Goal: Information Seeking & Learning: Learn about a topic

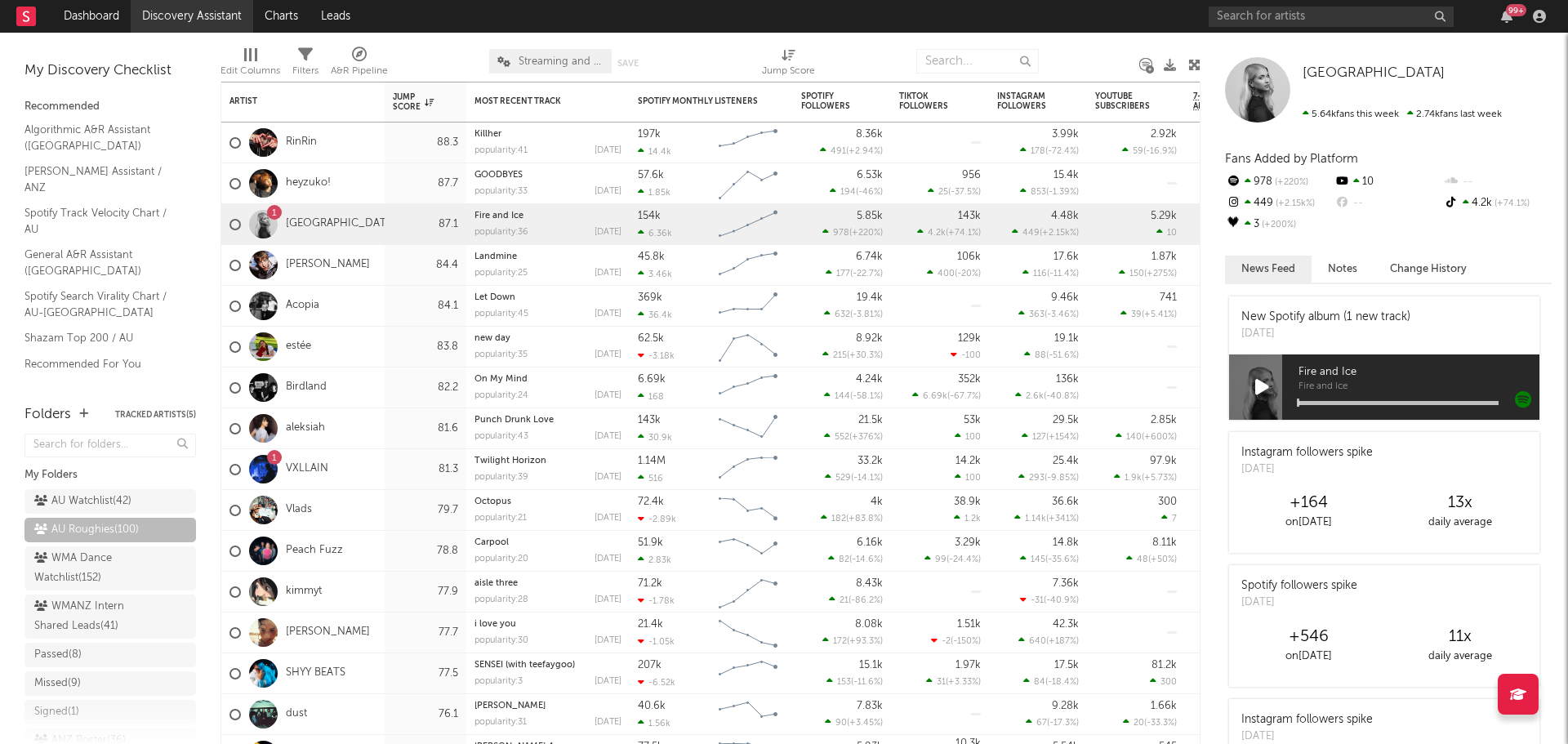
click at [214, 17] on link "Discovery Assistant" at bounding box center [191, 16] width 122 height 33
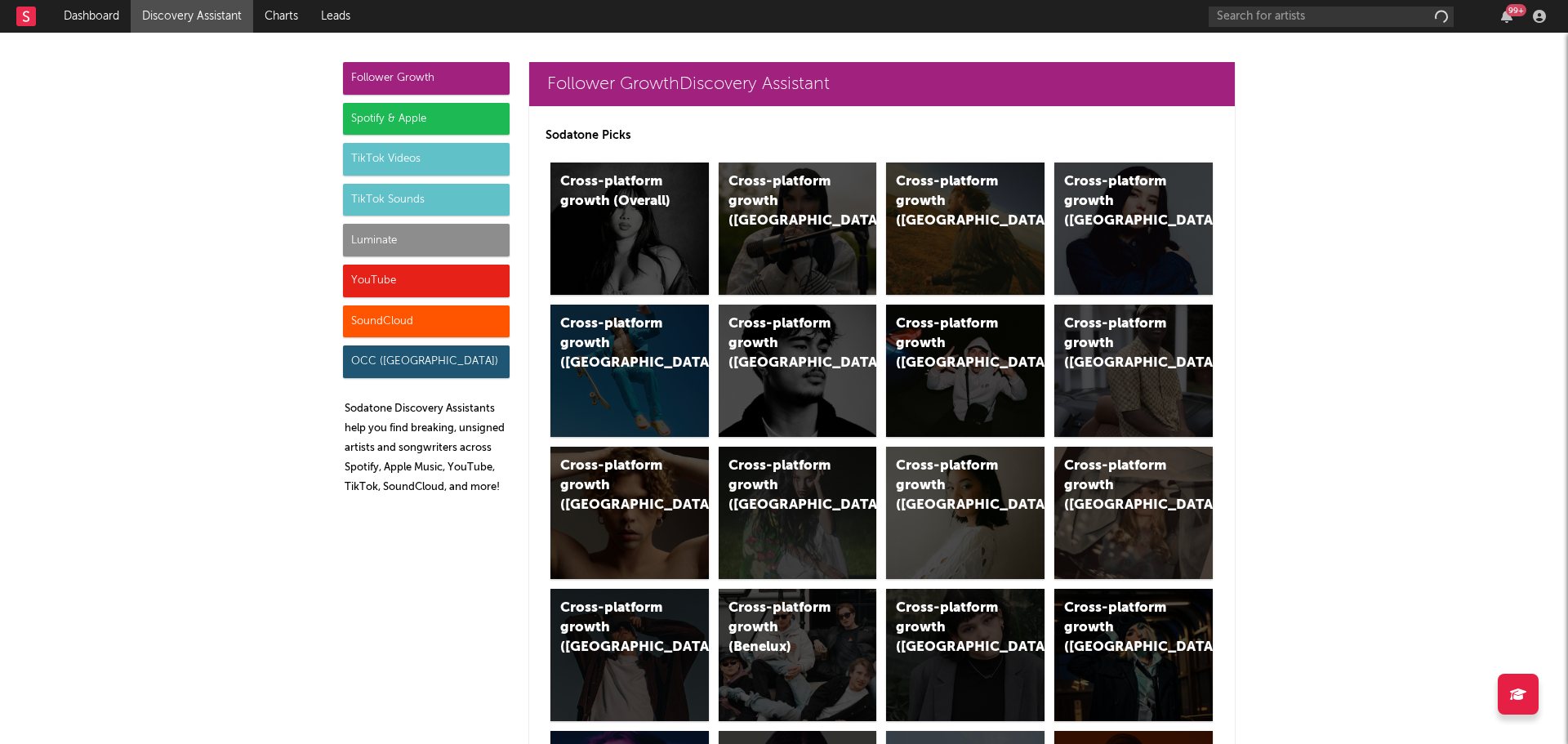
click at [383, 192] on div "TikTok Sounds" at bounding box center [426, 200] width 166 height 33
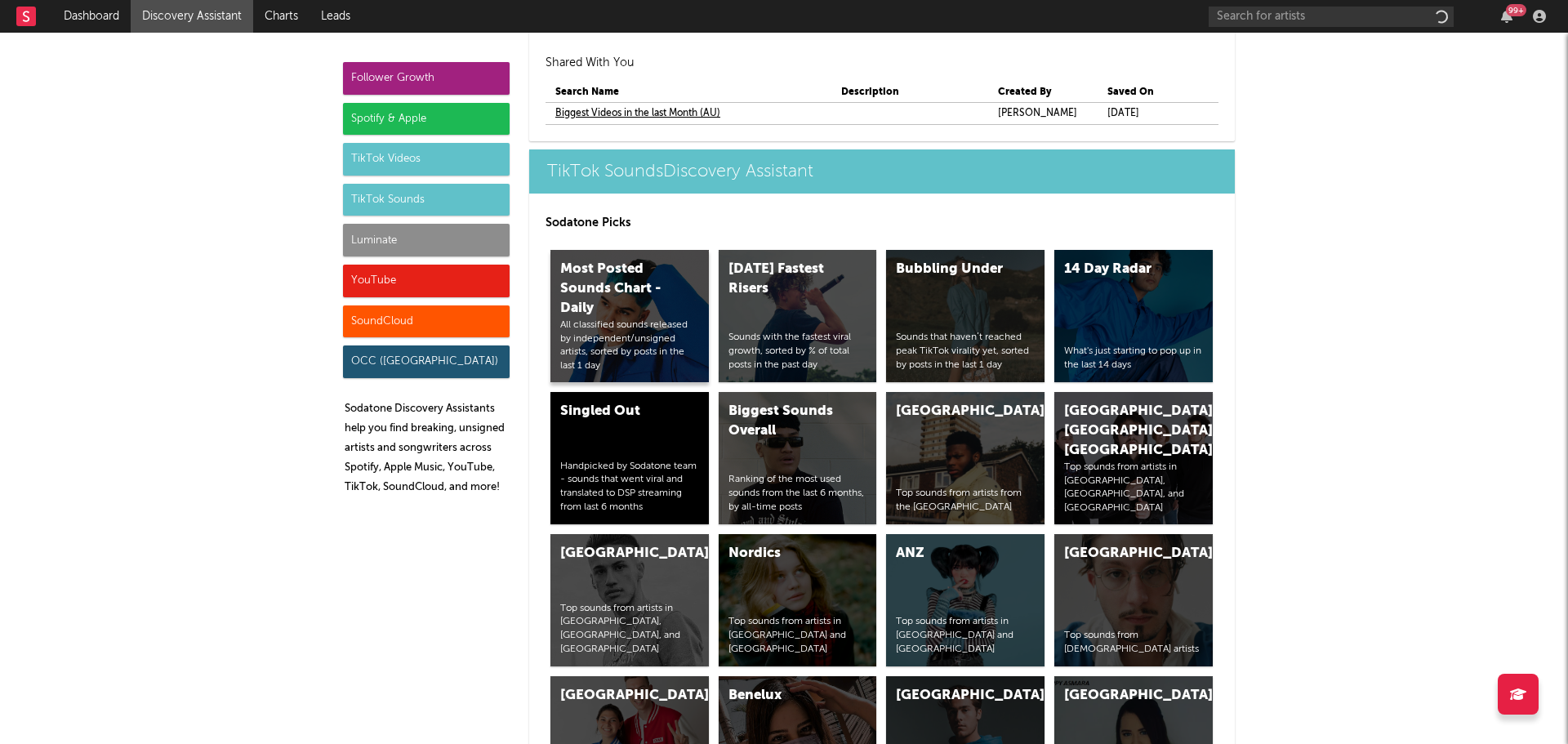
scroll to position [5998, 0]
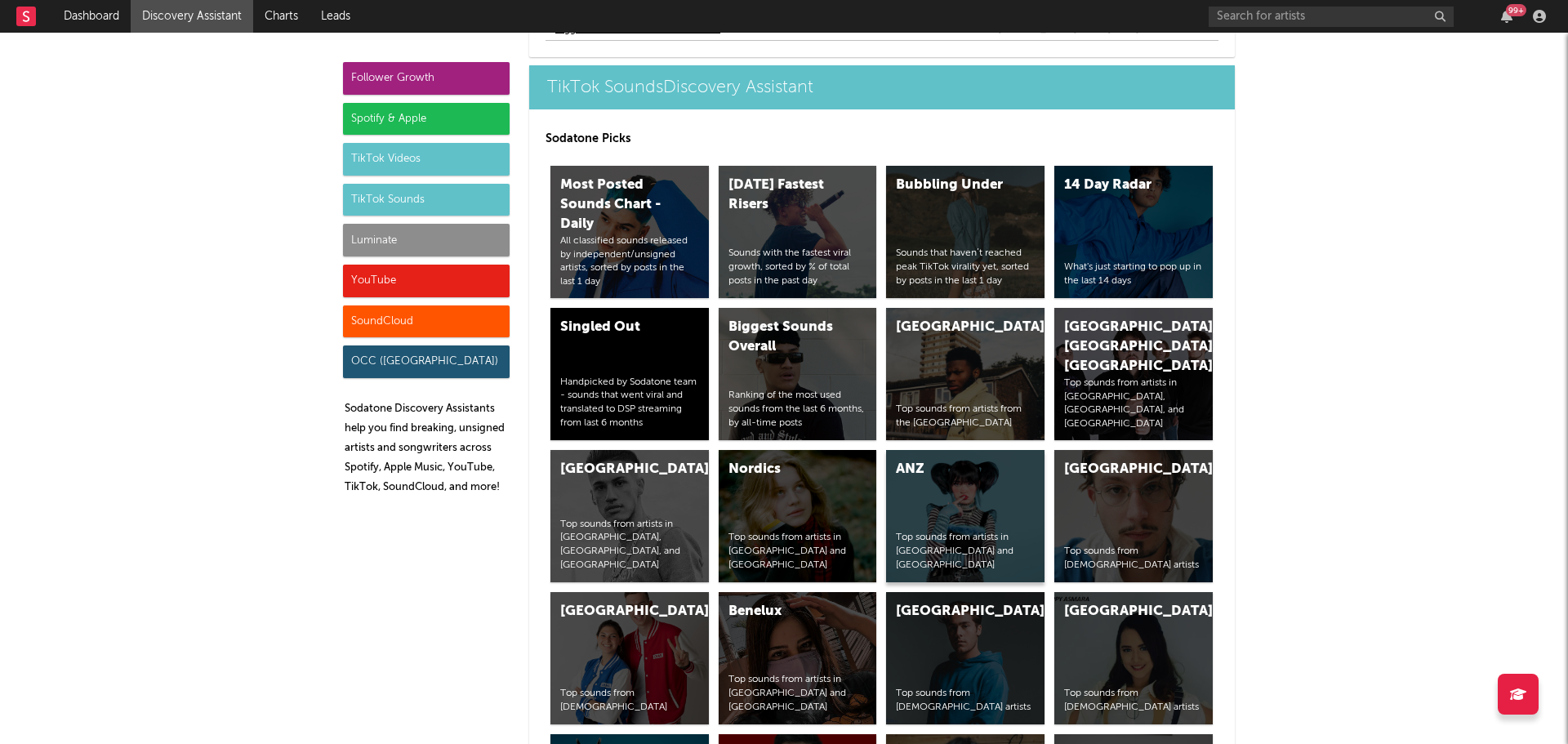
click at [923, 512] on div "ANZ Top sounds from artists in Australia and New Zealand" at bounding box center [965, 517] width 159 height 133
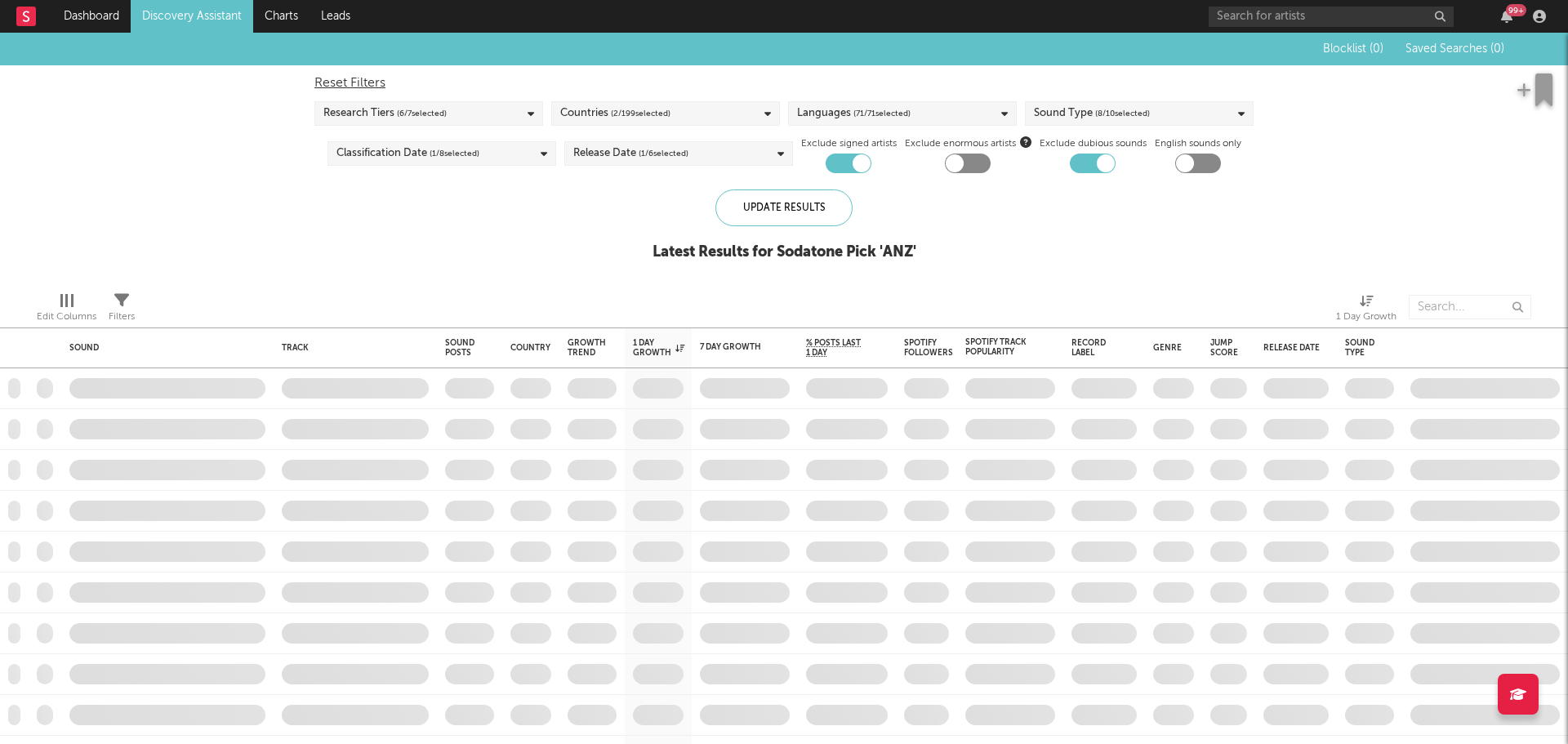
checkbox input "true"
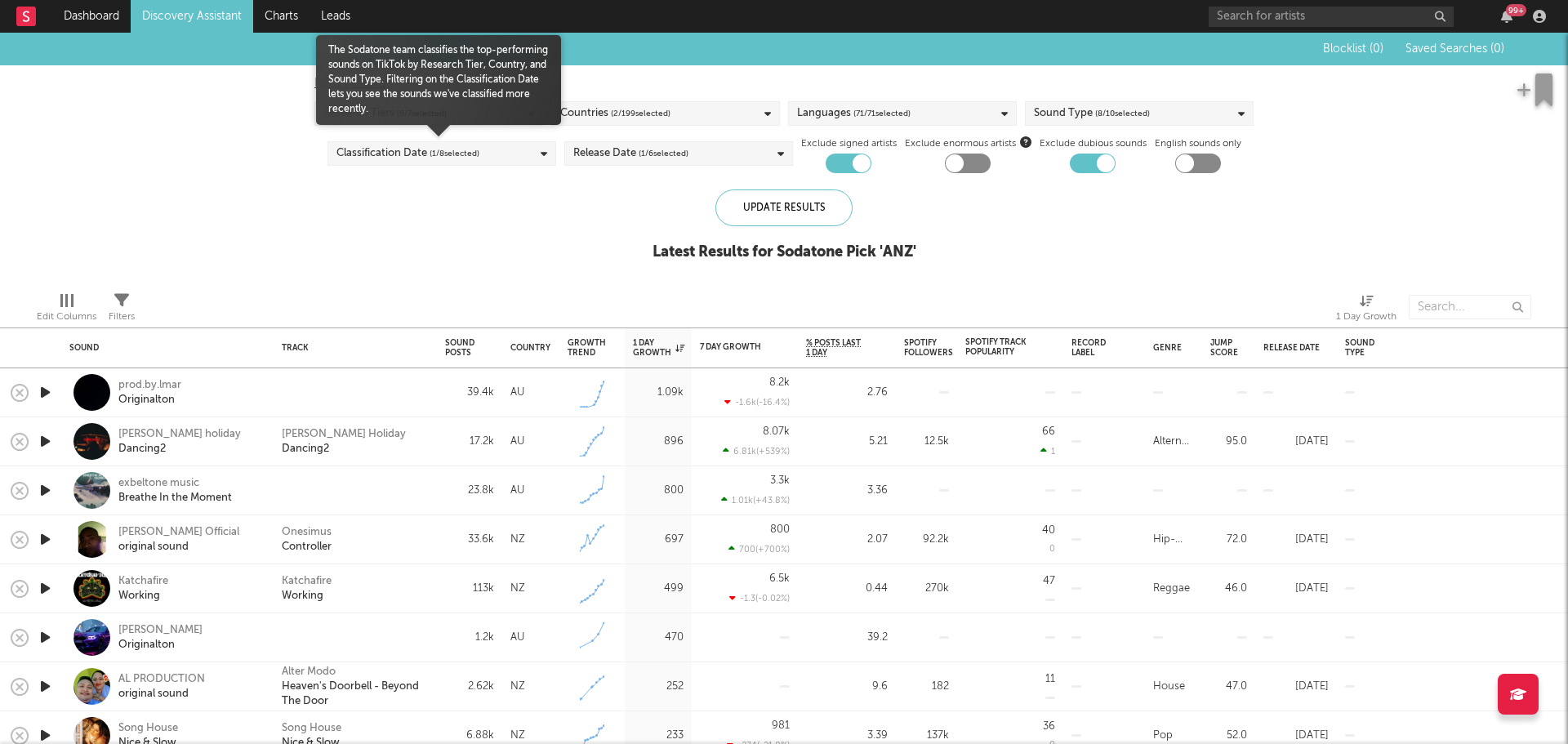
click at [519, 145] on div "Classification Date ( 1 / 8 selected)" at bounding box center [442, 153] width 229 height 24
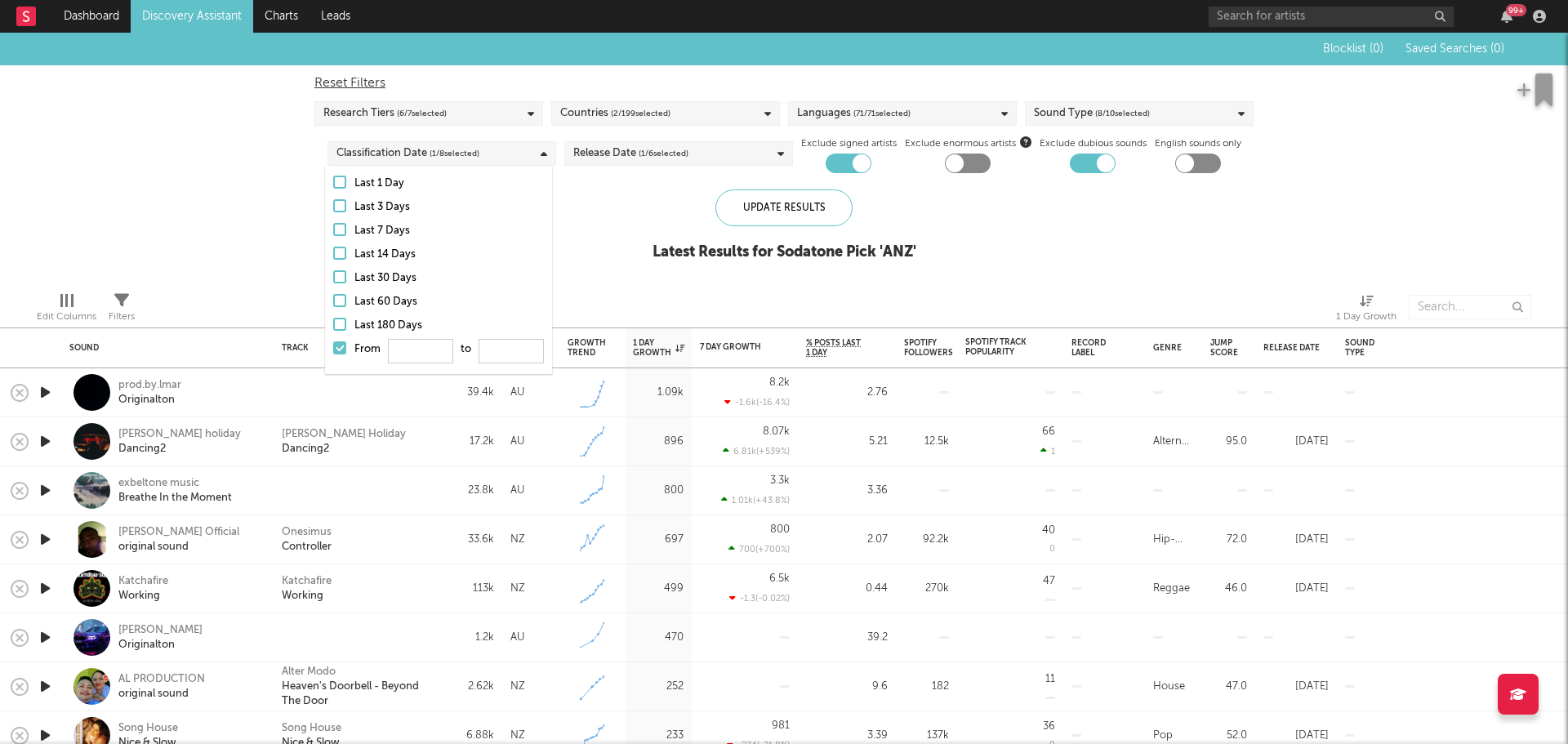
click at [263, 192] on div "Blocklist ( 0 ) Saved Searches ( 0 ) Reset Filters Research Tiers ( 6 / 7 selec…" at bounding box center [784, 155] width 1568 height 245
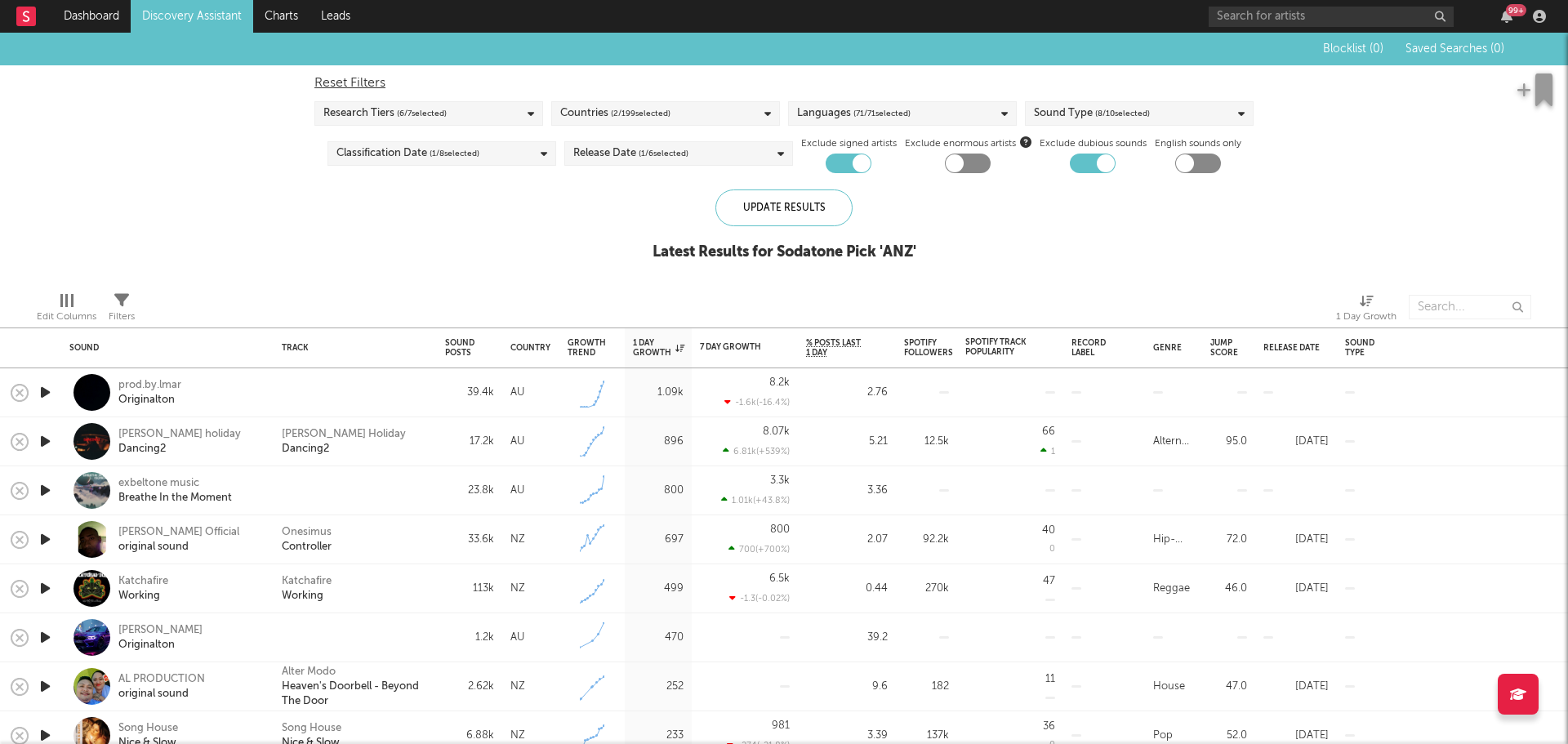
click at [606, 149] on div "Release Date ( 1 / 6 selected)" at bounding box center [631, 153] width 115 height 19
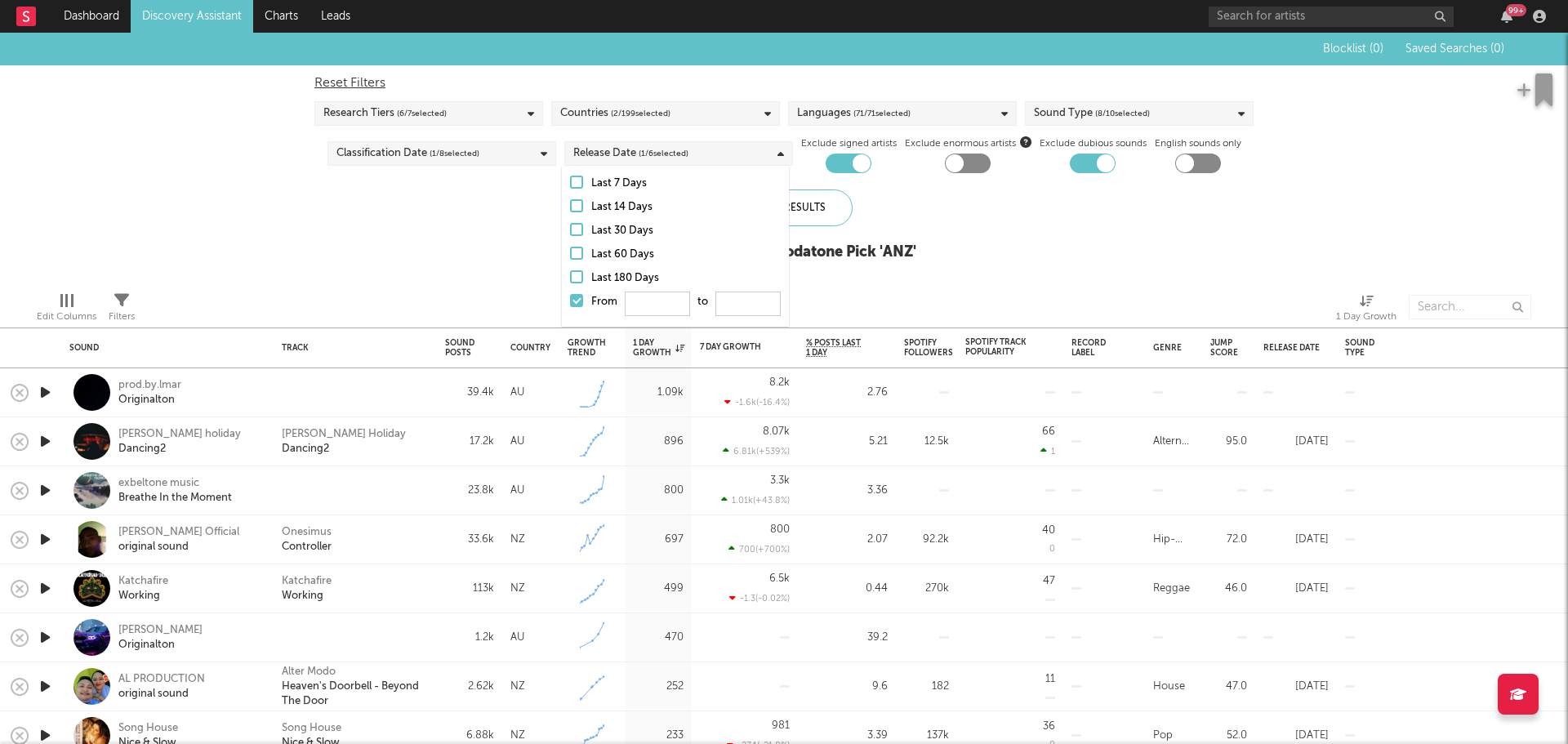
click at [606, 149] on div "Release Date ( 1 / 6 selected)" at bounding box center [631, 153] width 115 height 19
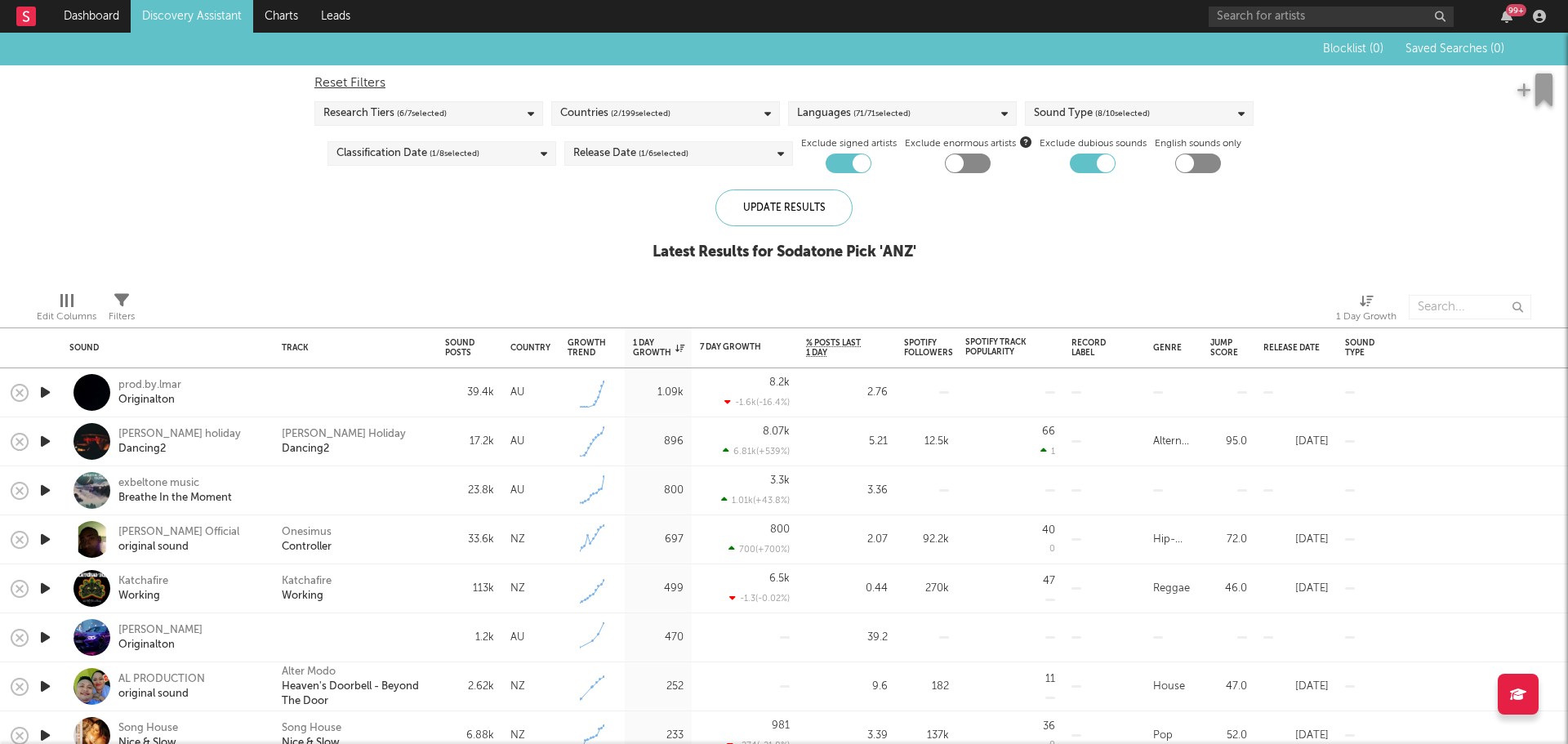
click at [514, 112] on div "Research Tiers ( 6 / 7 selected)" at bounding box center [429, 113] width 229 height 24
click at [220, 161] on div "Blocklist ( 0 ) Saved Searches ( 0 ) Reset Filters Research Tiers ( 6 / 7 selec…" at bounding box center [784, 155] width 1568 height 245
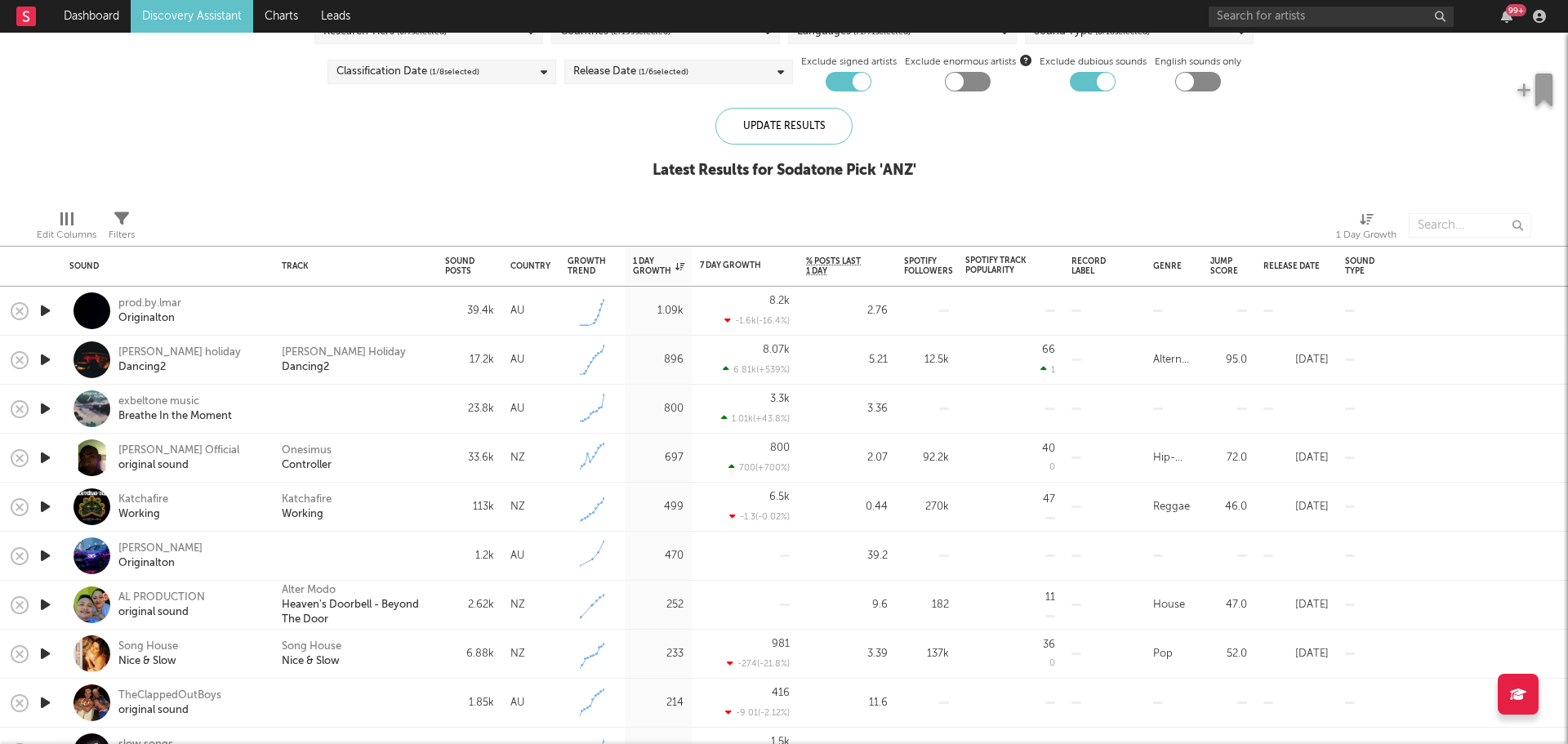
click at [42, 311] on icon "button" at bounding box center [45, 310] width 17 height 20
click at [45, 307] on icon "button" at bounding box center [44, 310] width 15 height 20
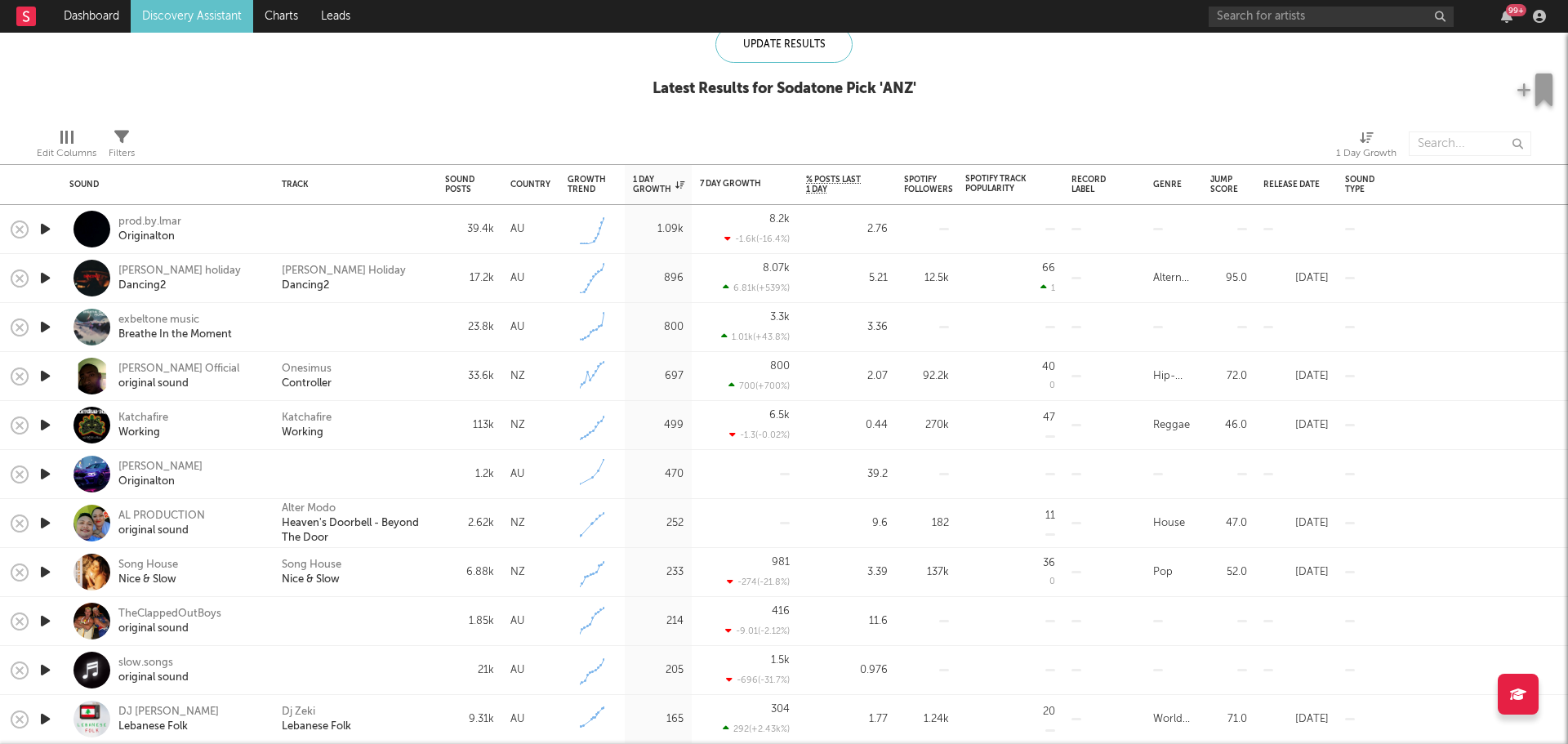
click at [46, 330] on icon "button" at bounding box center [45, 326] width 17 height 20
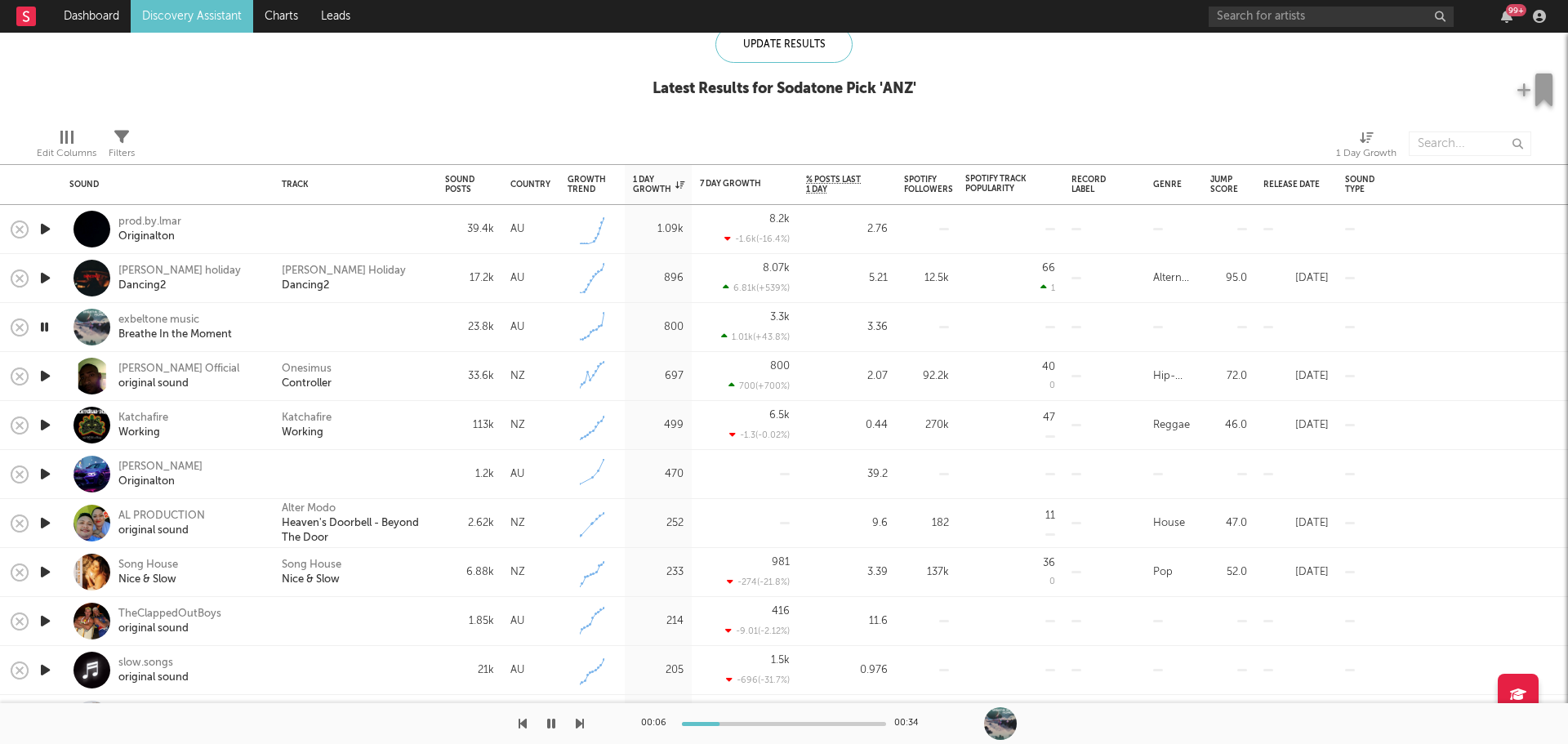
click at [46, 329] on icon "button" at bounding box center [44, 326] width 15 height 20
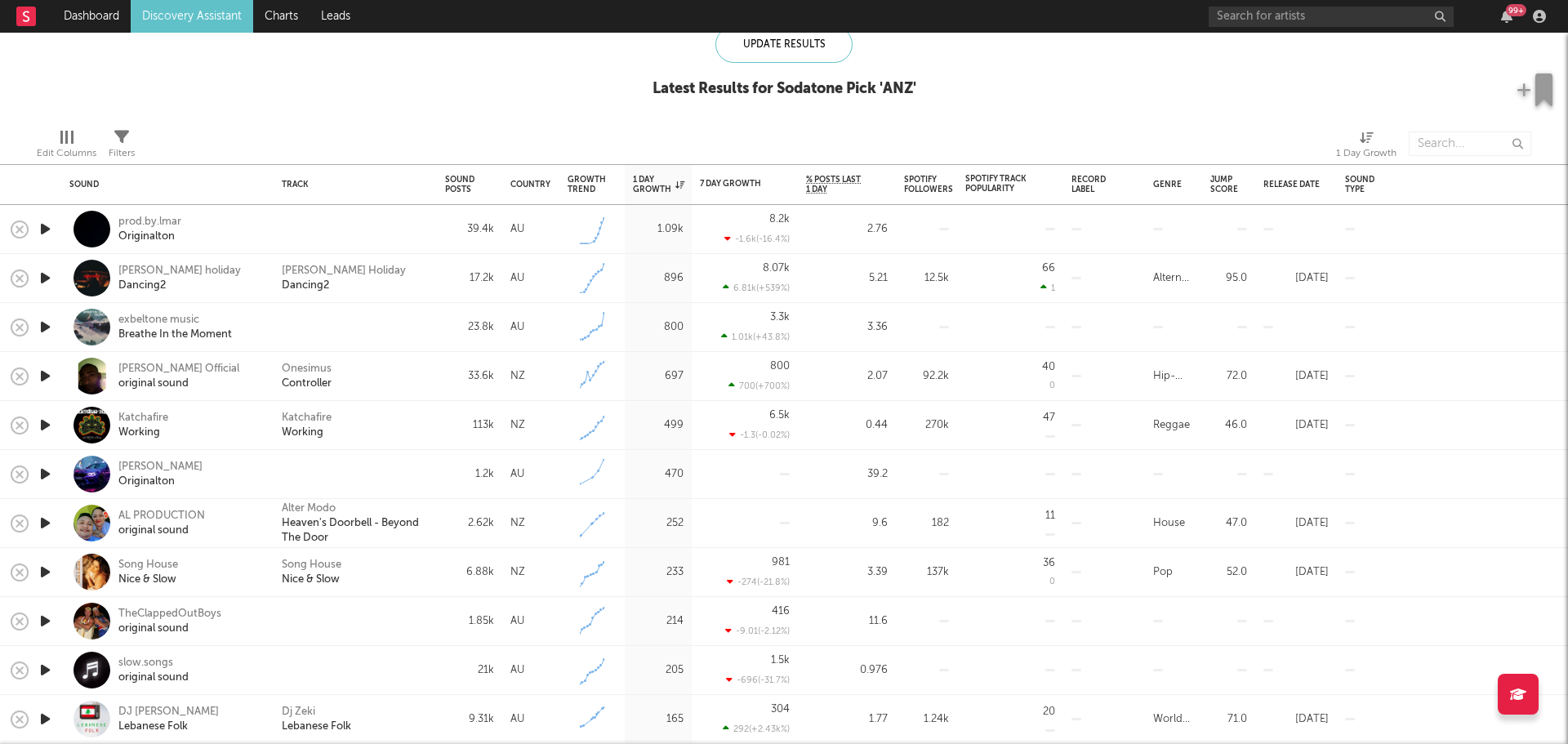
click at [41, 373] on icon "button" at bounding box center [45, 375] width 17 height 20
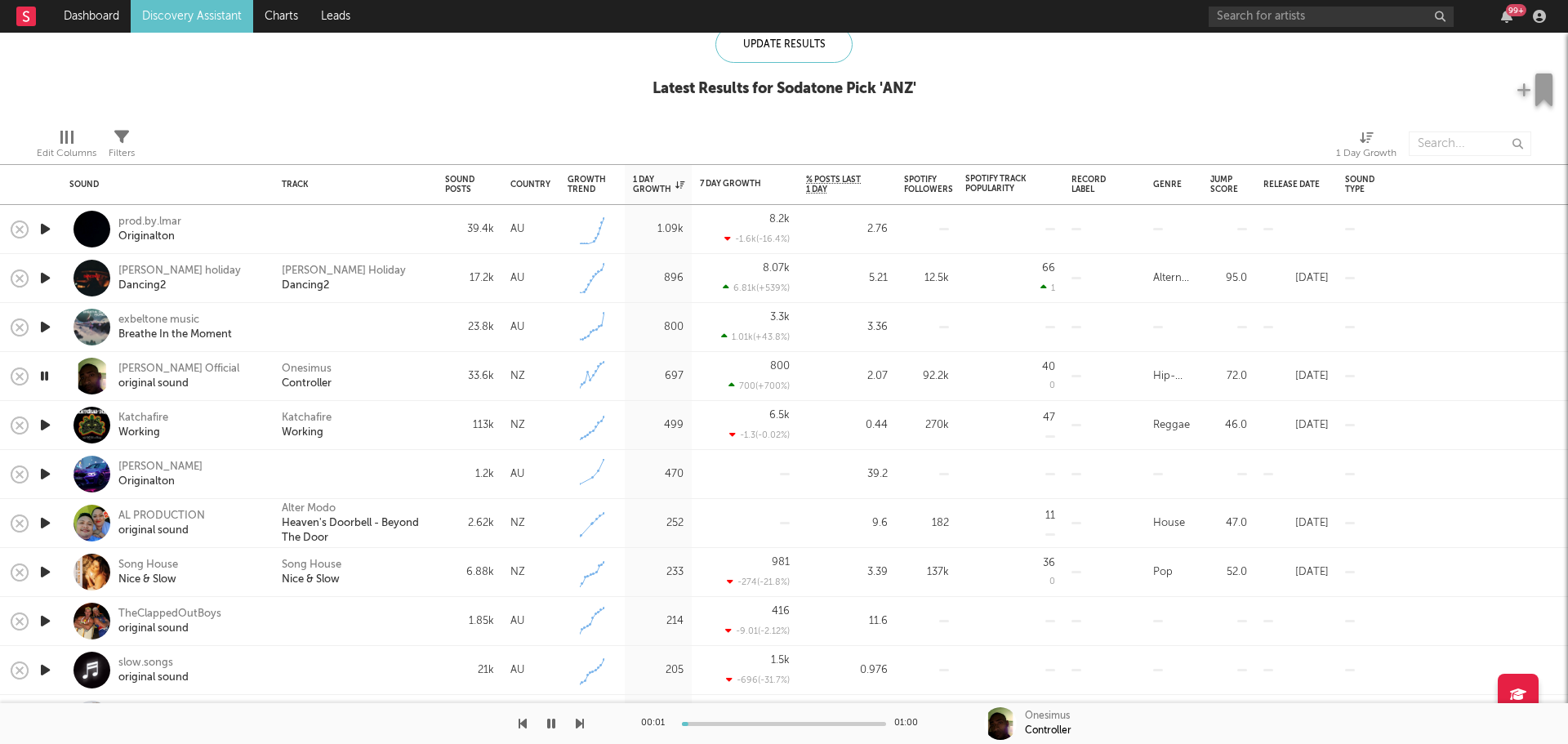
click at [41, 373] on icon "button" at bounding box center [44, 375] width 15 height 20
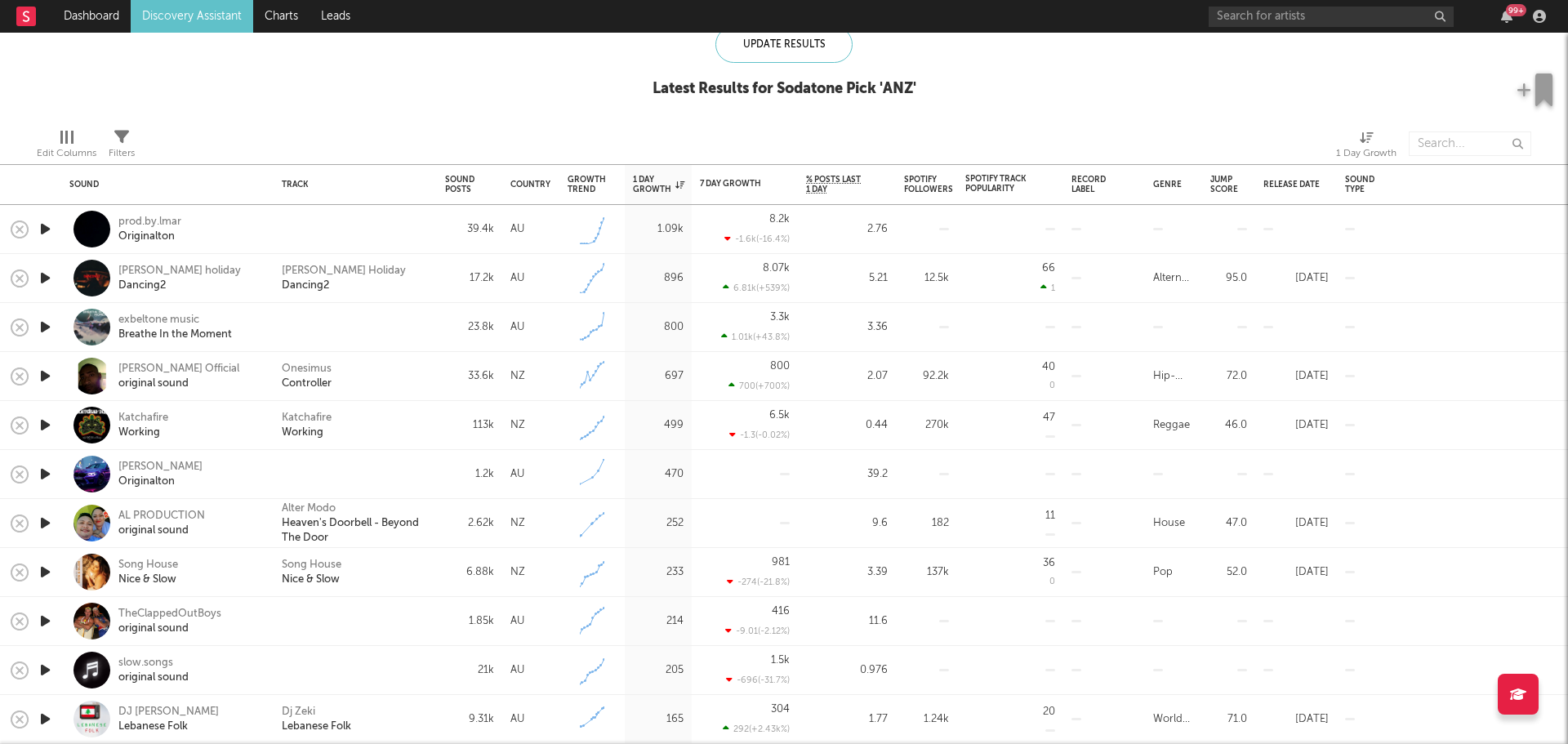
click at [42, 426] on icon "button" at bounding box center [45, 424] width 17 height 20
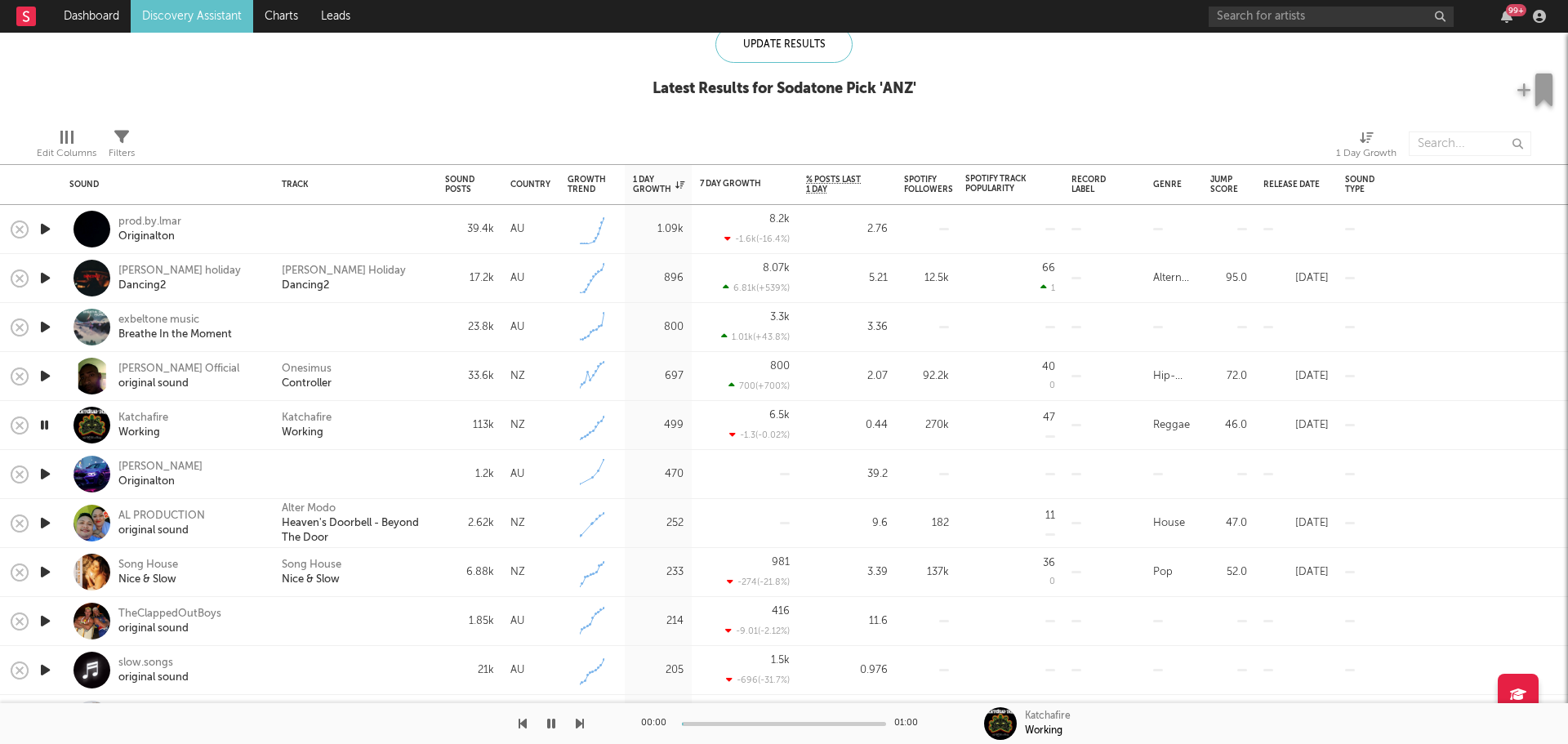
click at [43, 424] on icon "button" at bounding box center [44, 424] width 15 height 20
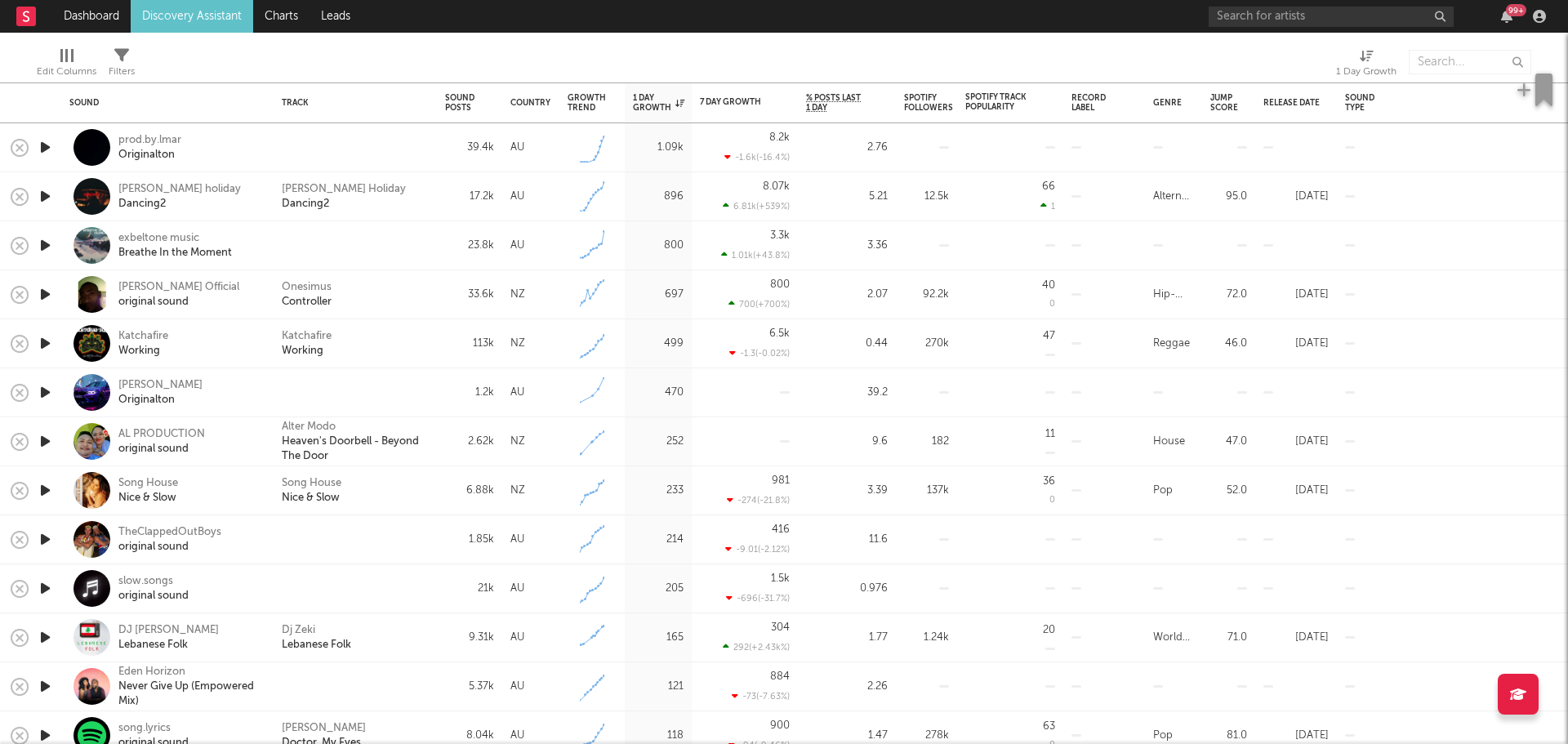
click at [46, 436] on icon "button" at bounding box center [45, 441] width 17 height 20
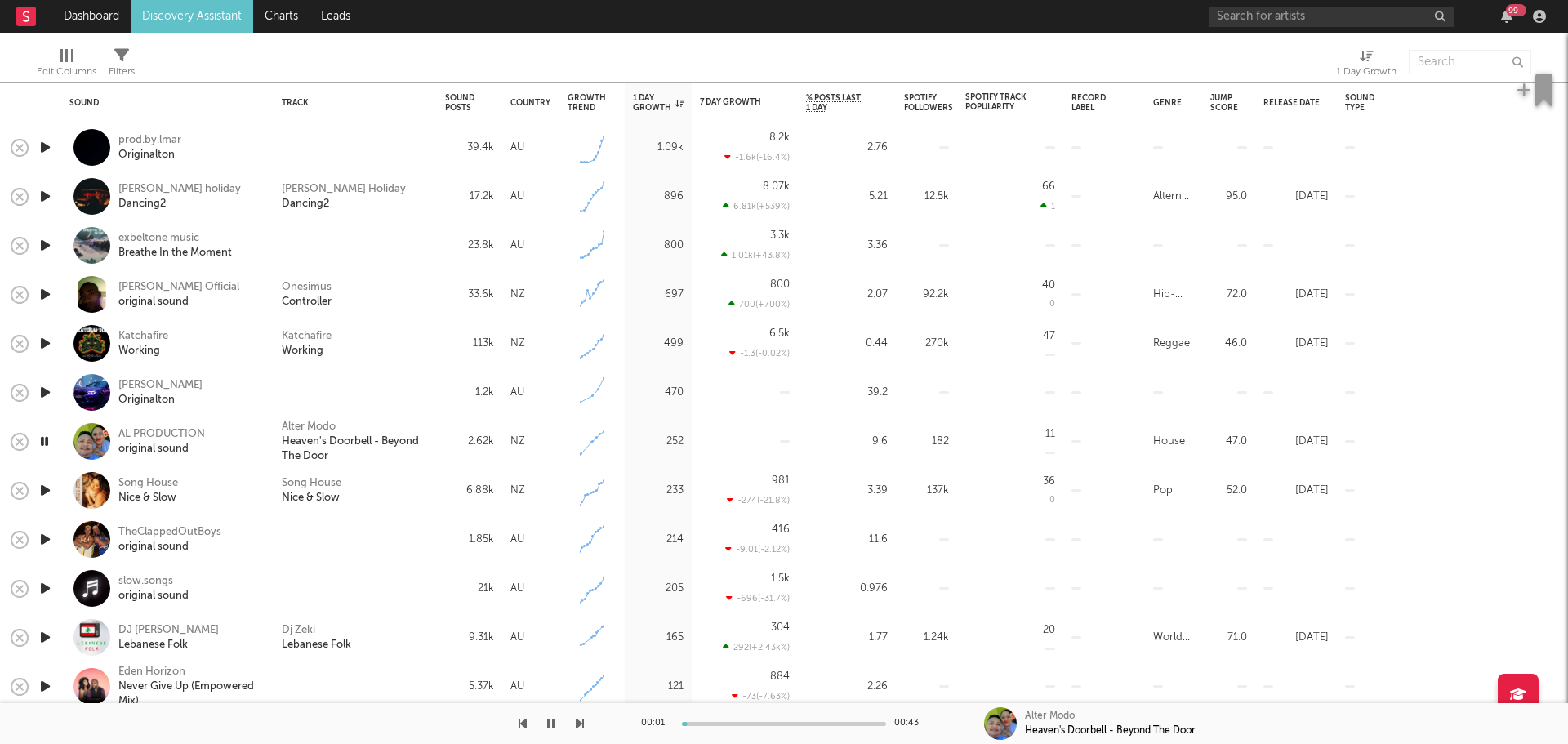
click at [46, 436] on icon "button" at bounding box center [44, 441] width 15 height 20
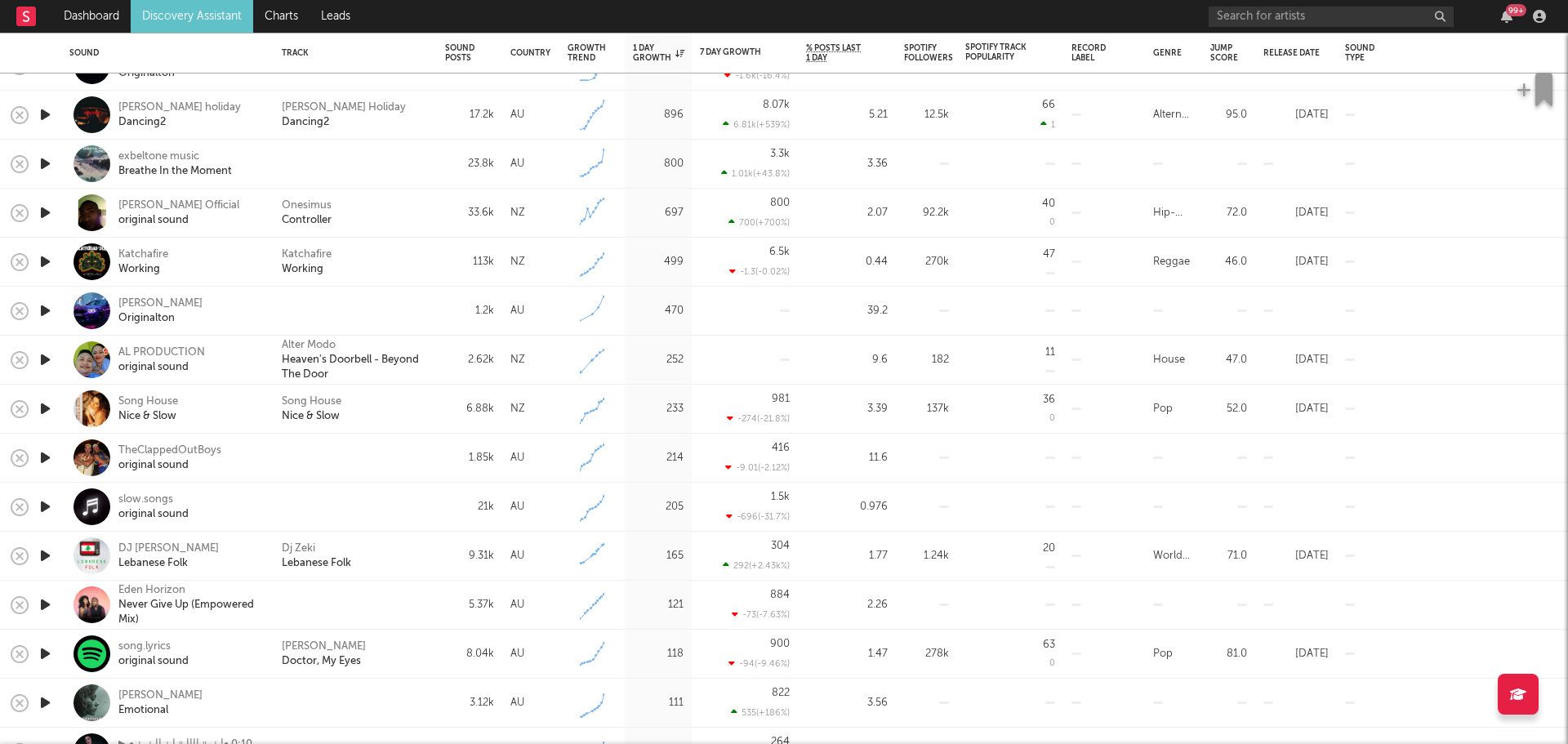
click at [49, 408] on icon "button" at bounding box center [45, 408] width 17 height 20
click at [40, 401] on icon "button" at bounding box center [44, 408] width 15 height 20
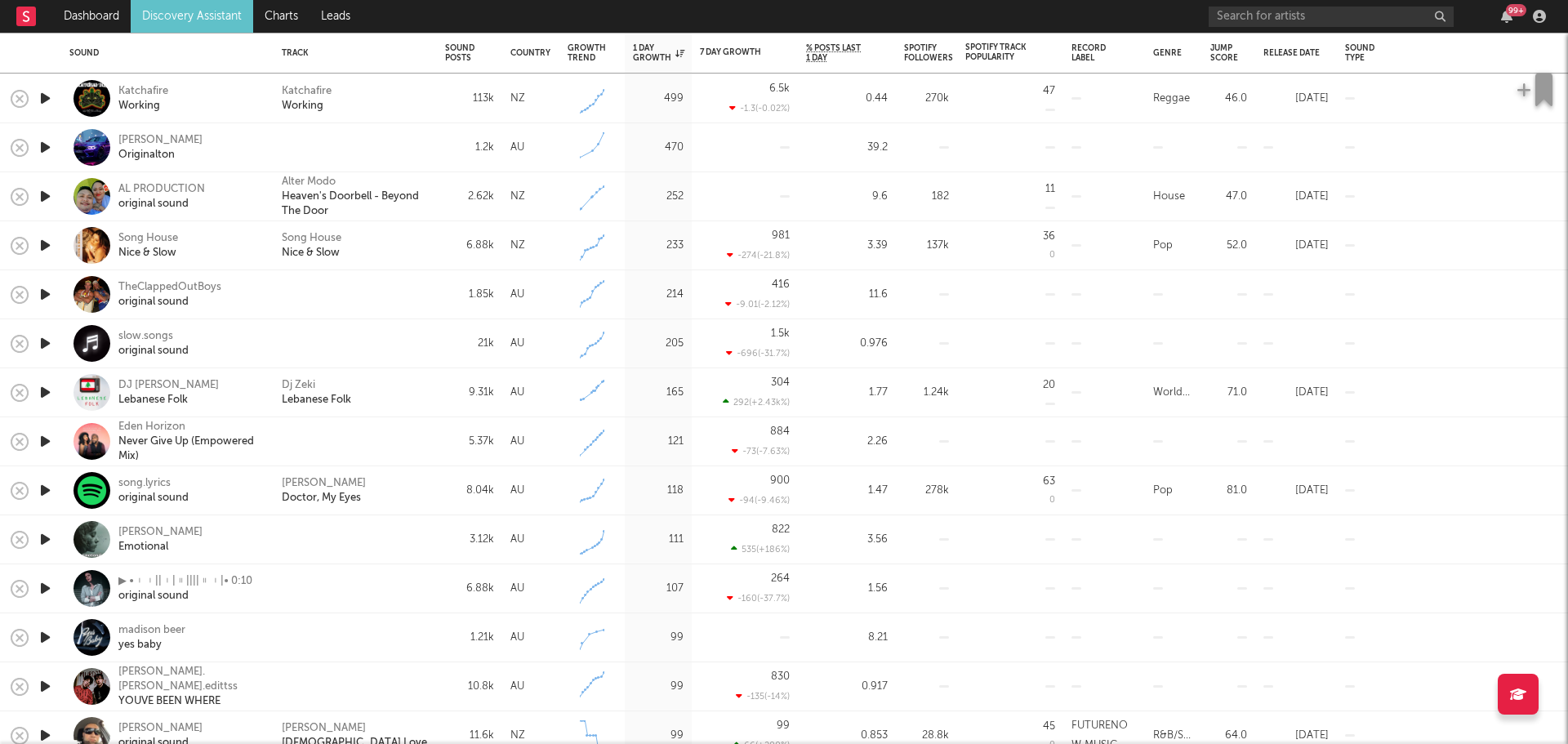
click at [44, 435] on icon "button" at bounding box center [45, 441] width 17 height 20
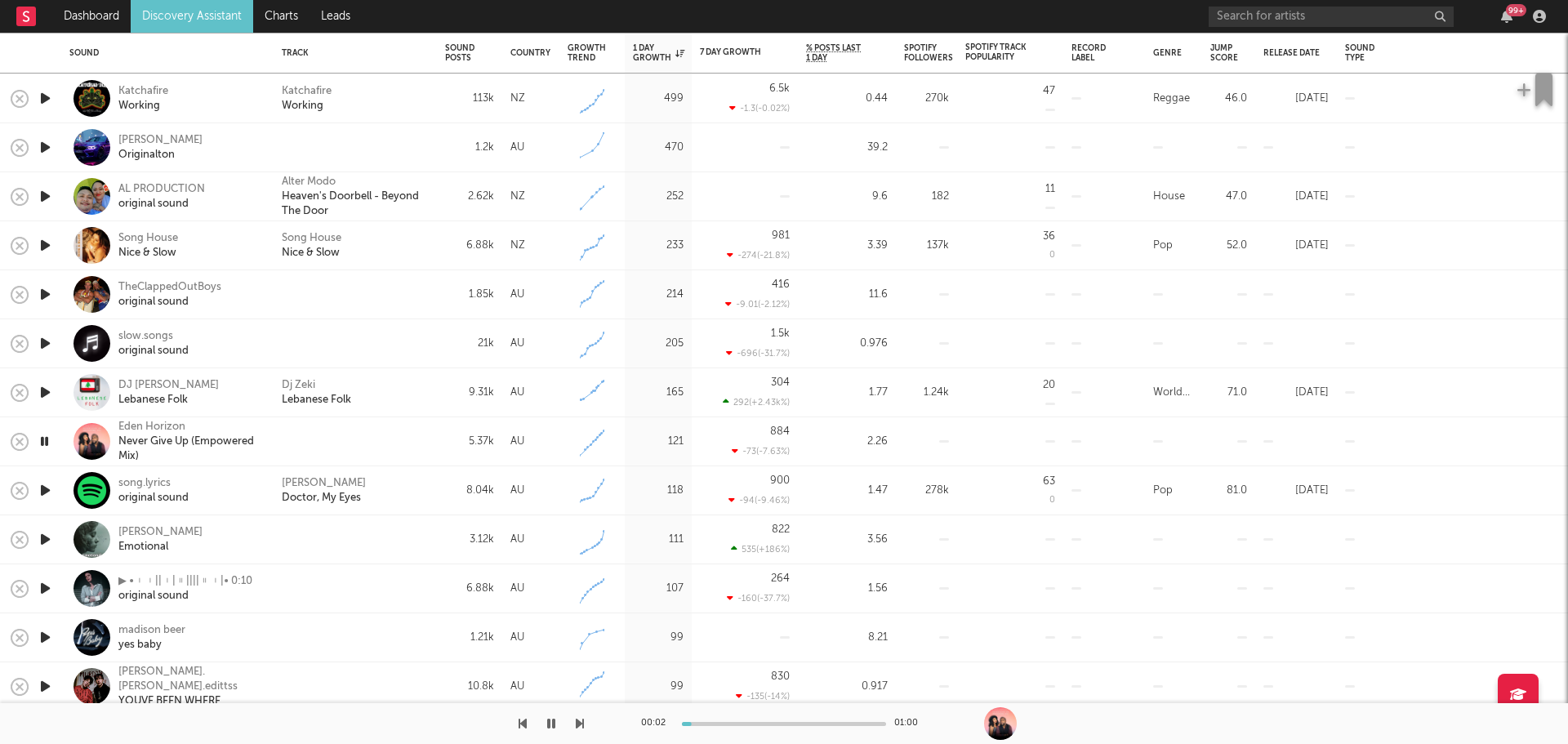
click at [44, 290] on icon "button" at bounding box center [45, 294] width 17 height 20
click at [44, 290] on icon "button" at bounding box center [44, 294] width 15 height 20
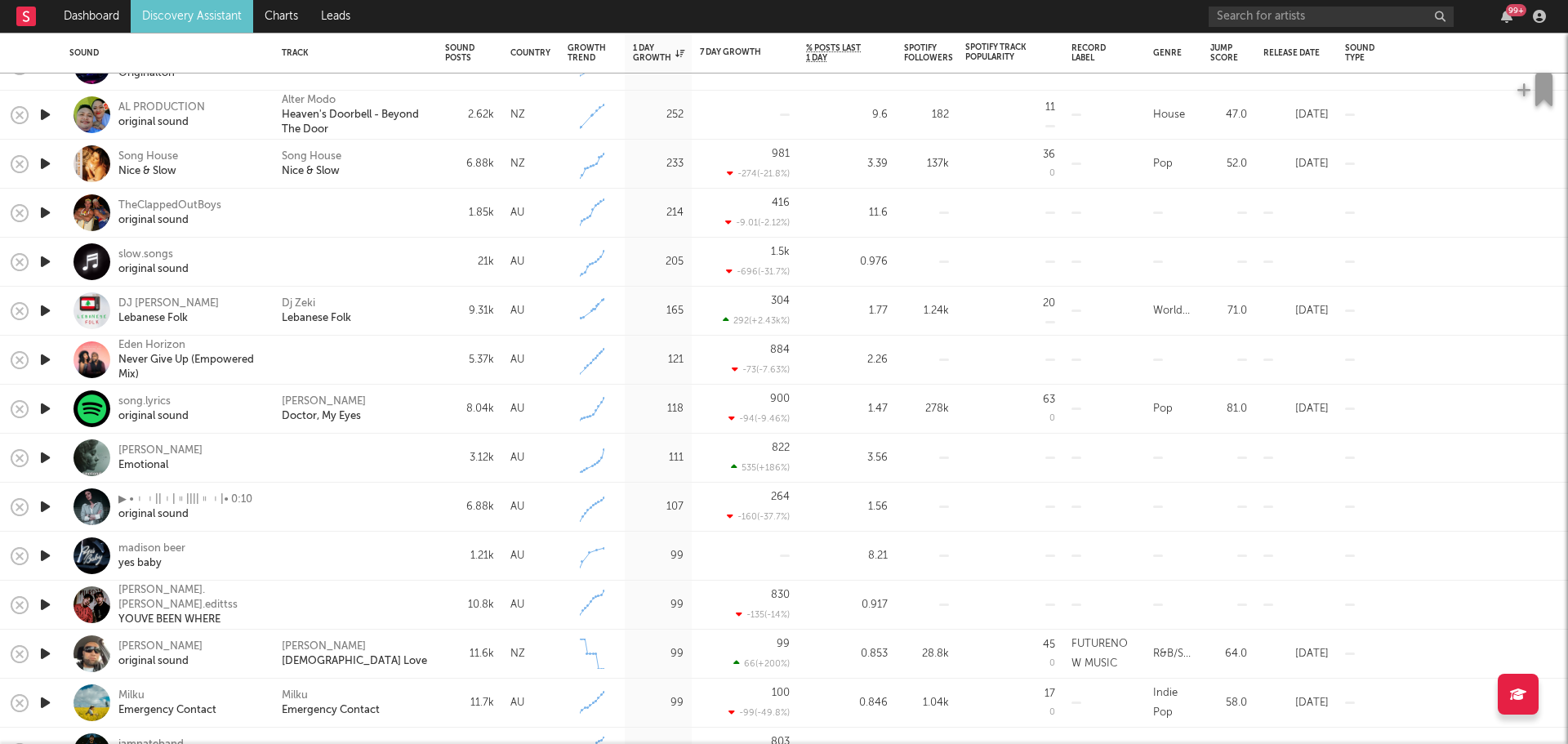
click at [42, 408] on icon "button" at bounding box center [45, 408] width 17 height 20
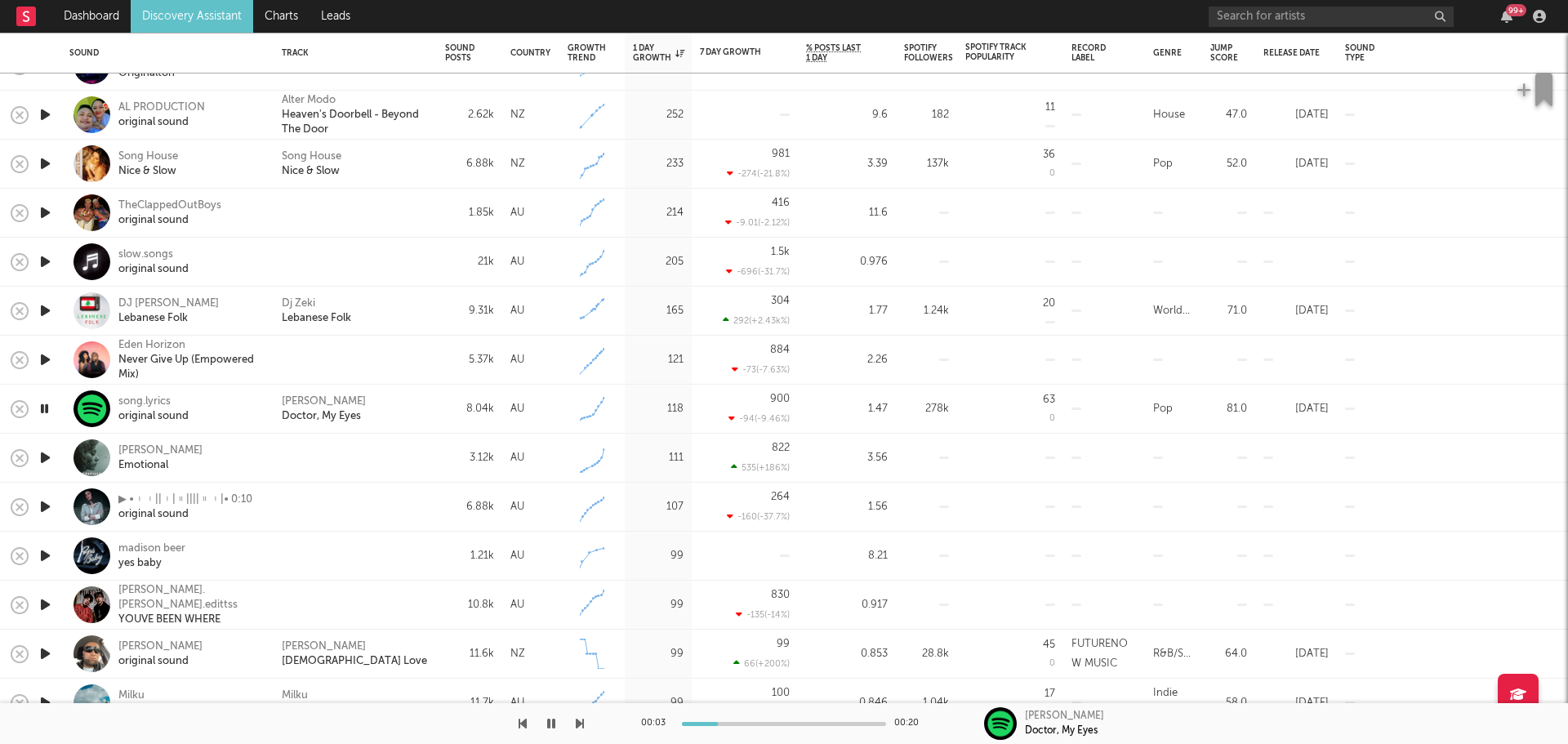
click at [42, 402] on icon "button" at bounding box center [44, 408] width 15 height 20
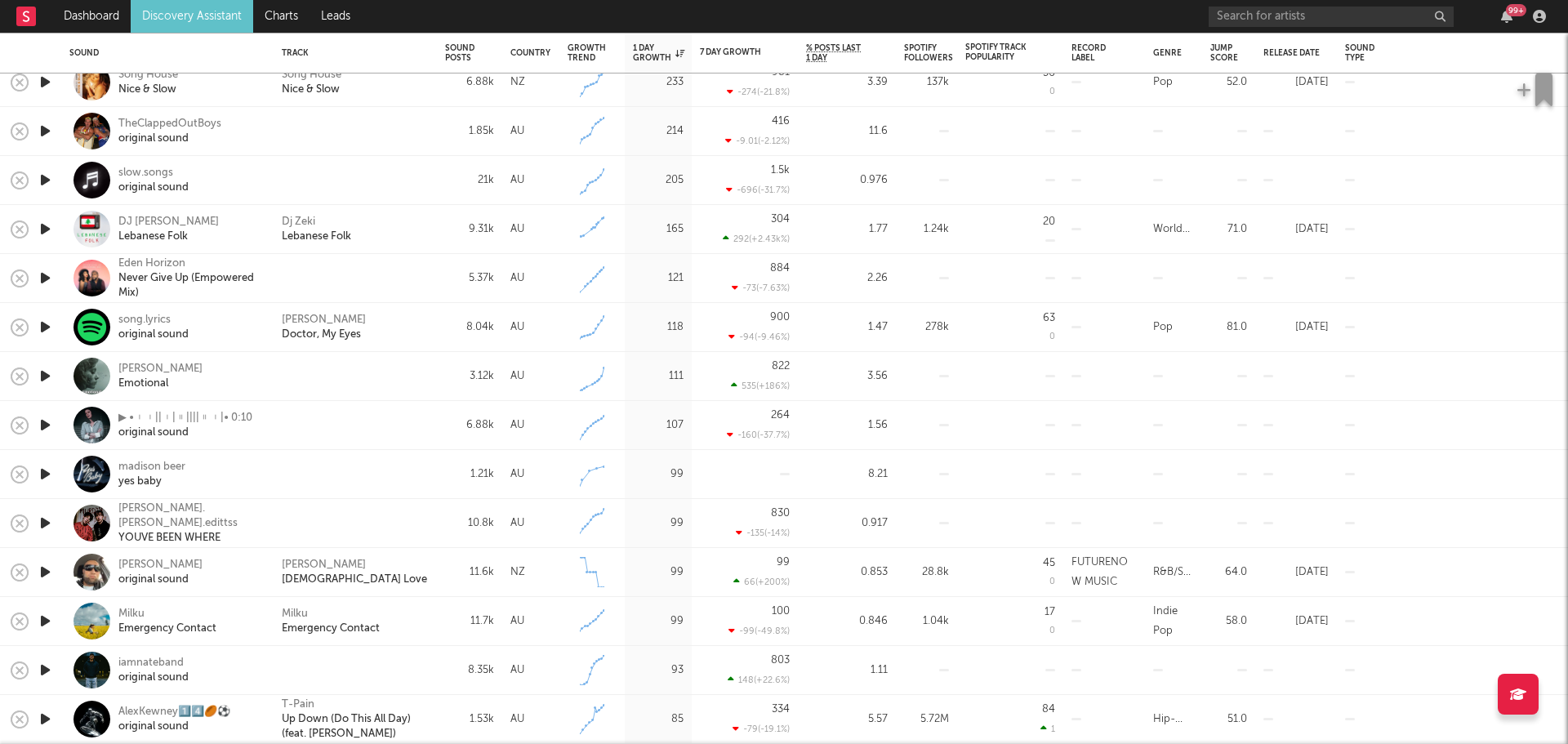
click at [43, 424] on icon "button" at bounding box center [45, 424] width 17 height 20
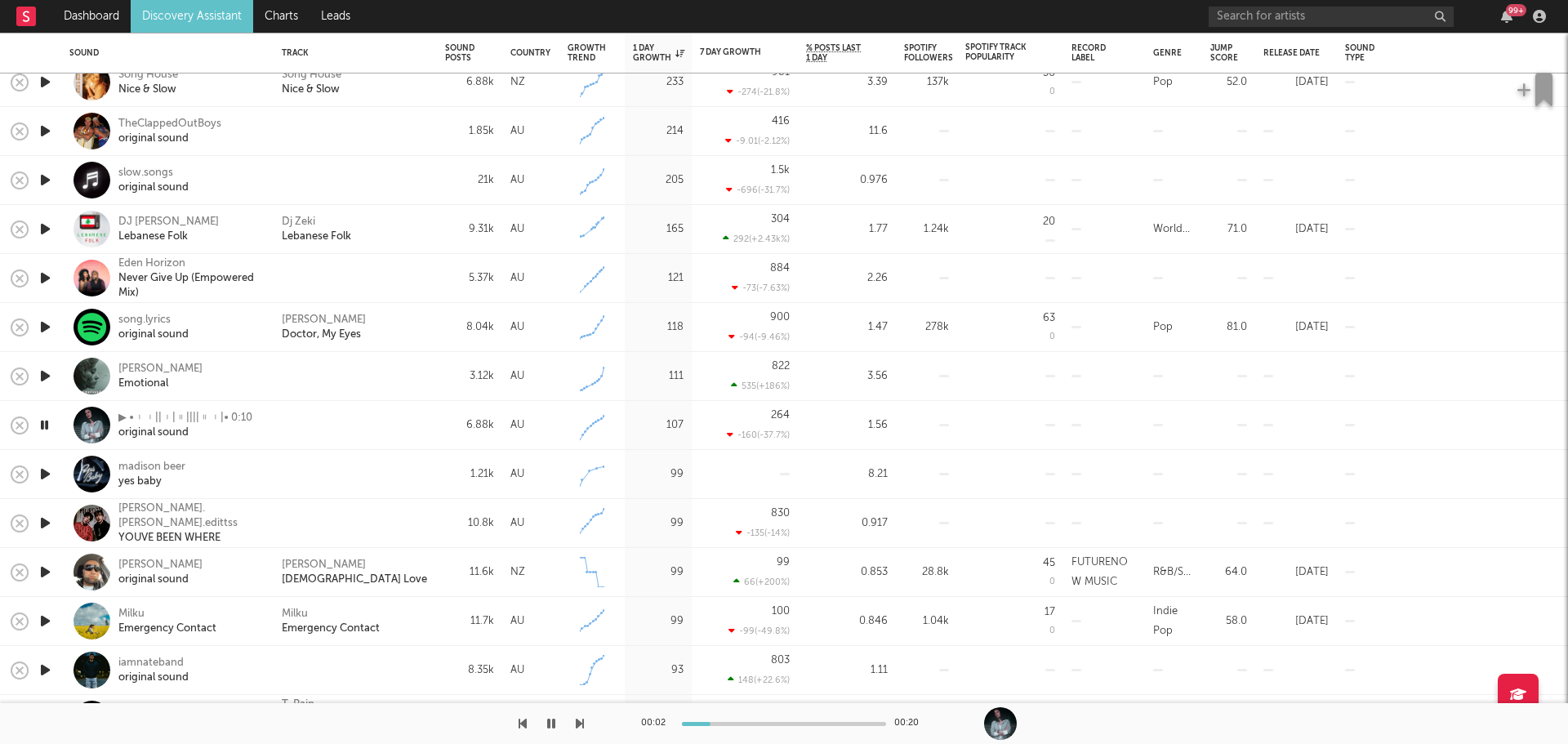
click at [43, 421] on icon "button" at bounding box center [44, 424] width 15 height 20
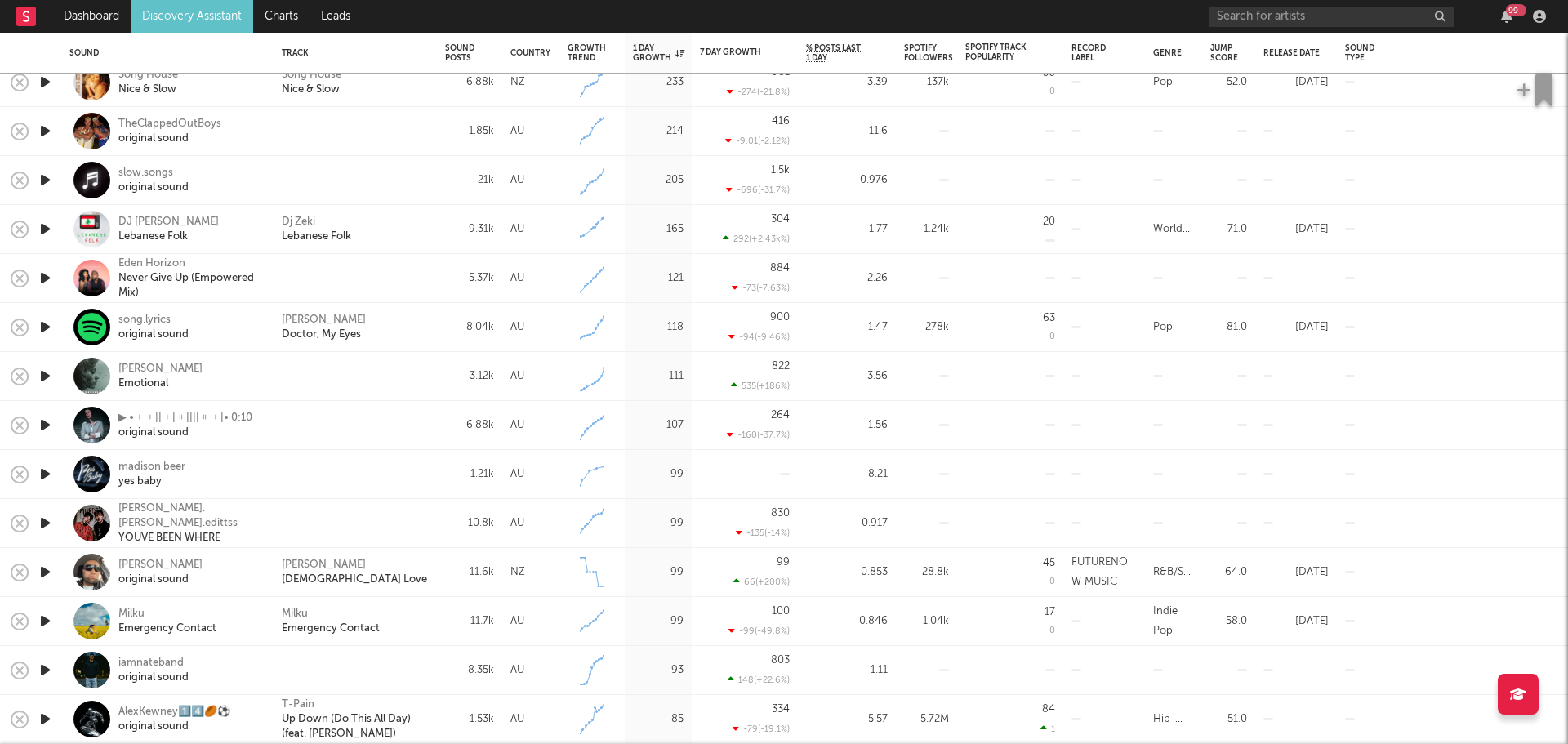
click at [44, 371] on icon "button" at bounding box center [45, 375] width 17 height 20
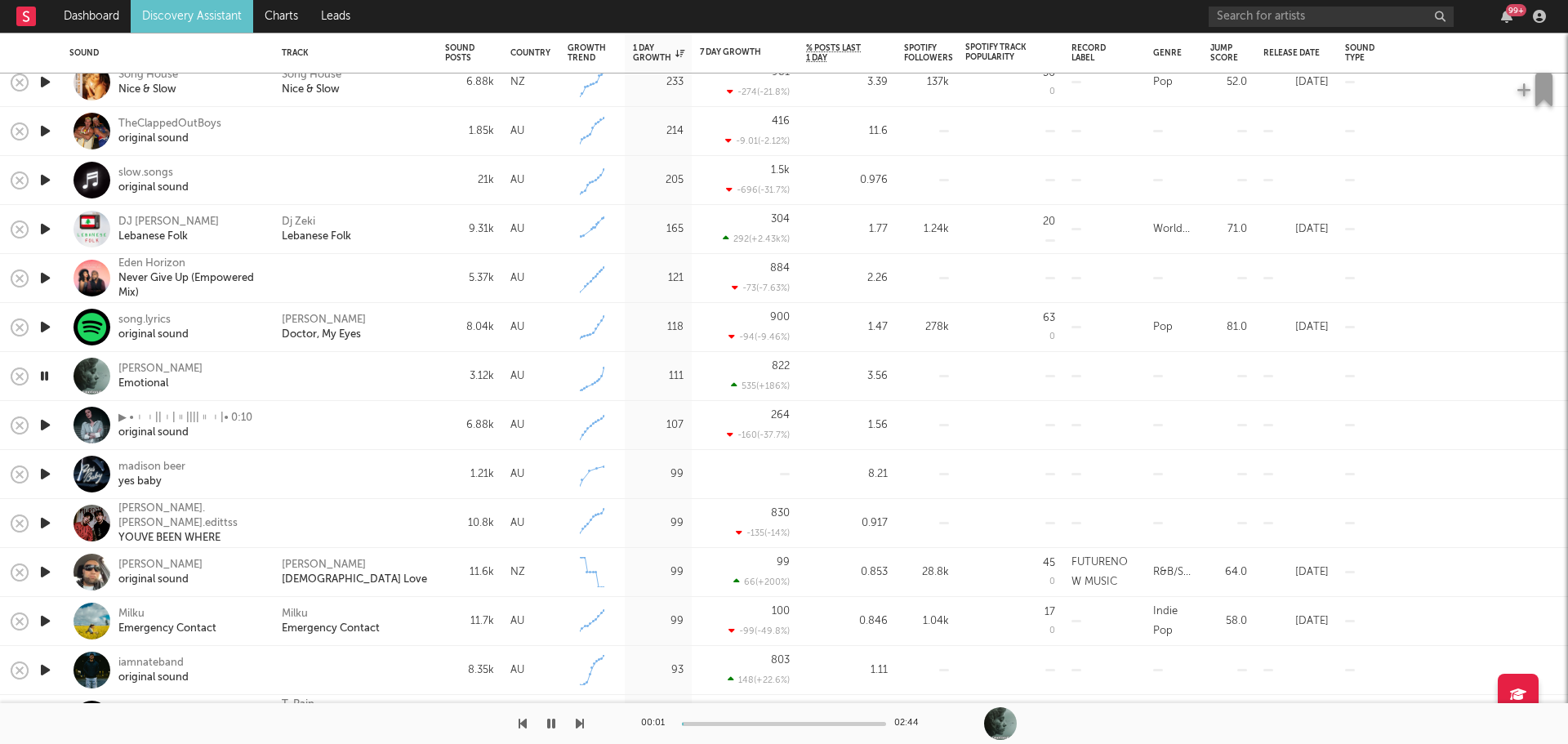
click at [44, 371] on icon "button" at bounding box center [44, 375] width 15 height 20
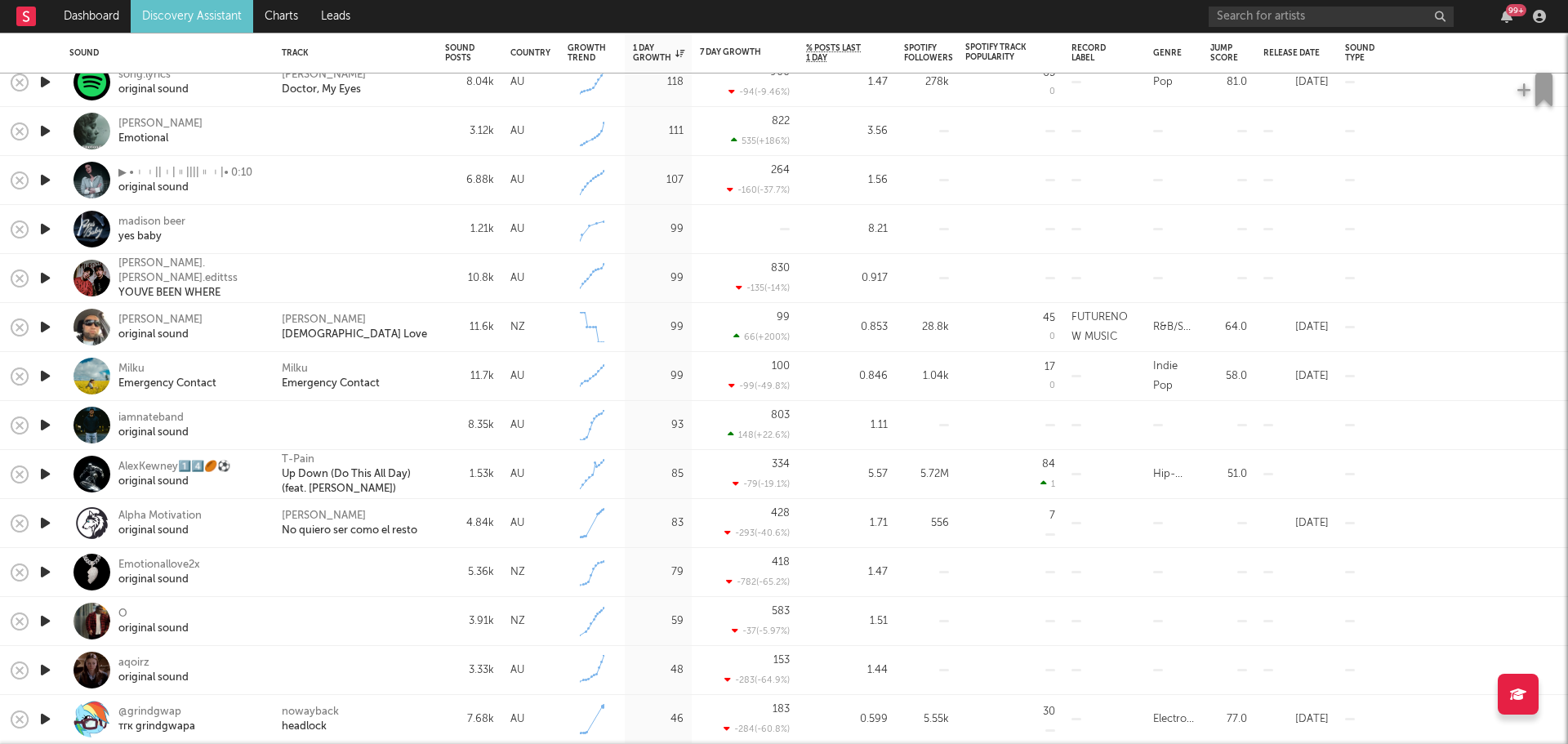
click at [42, 327] on icon "button" at bounding box center [45, 326] width 17 height 20
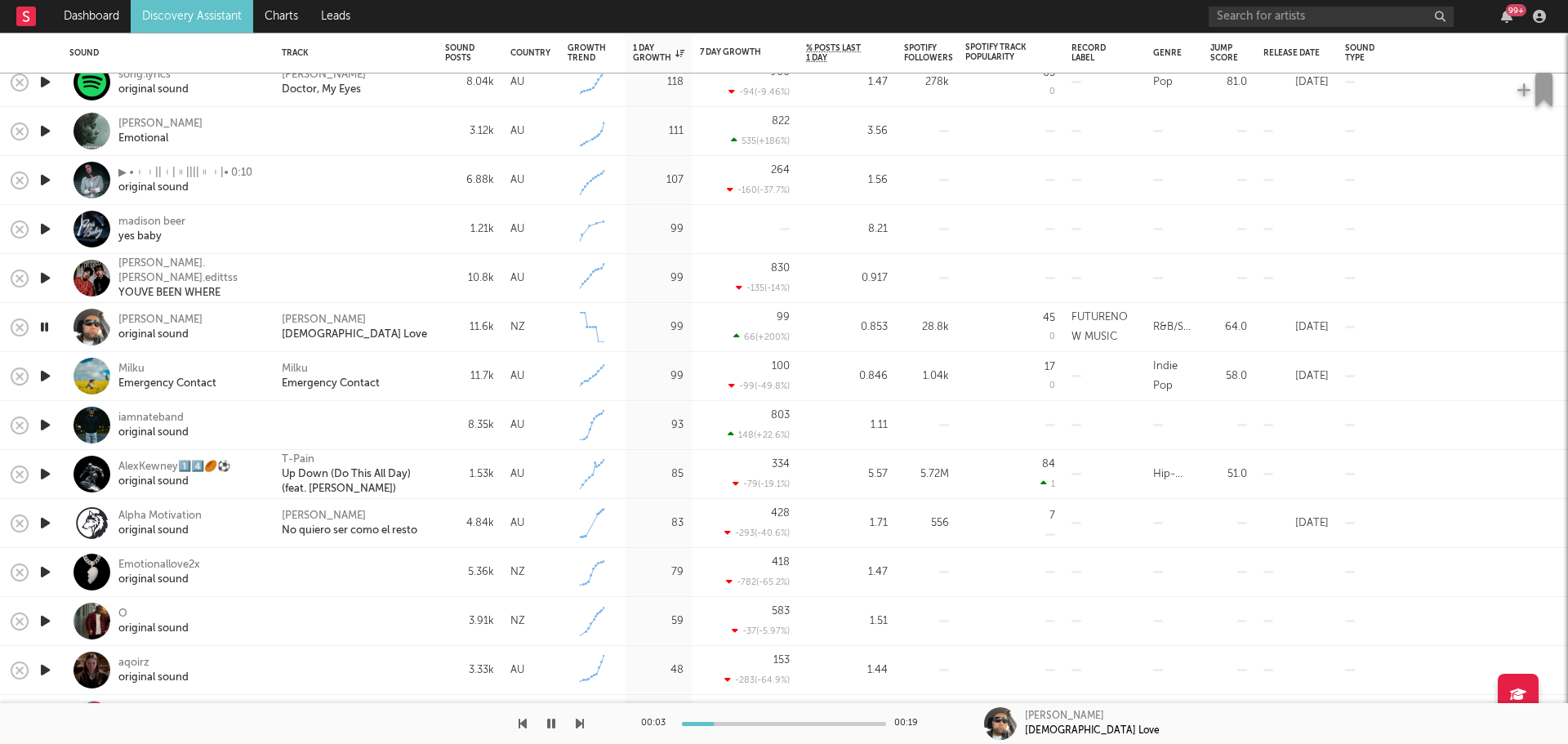
click at [44, 326] on icon "button" at bounding box center [44, 326] width 15 height 20
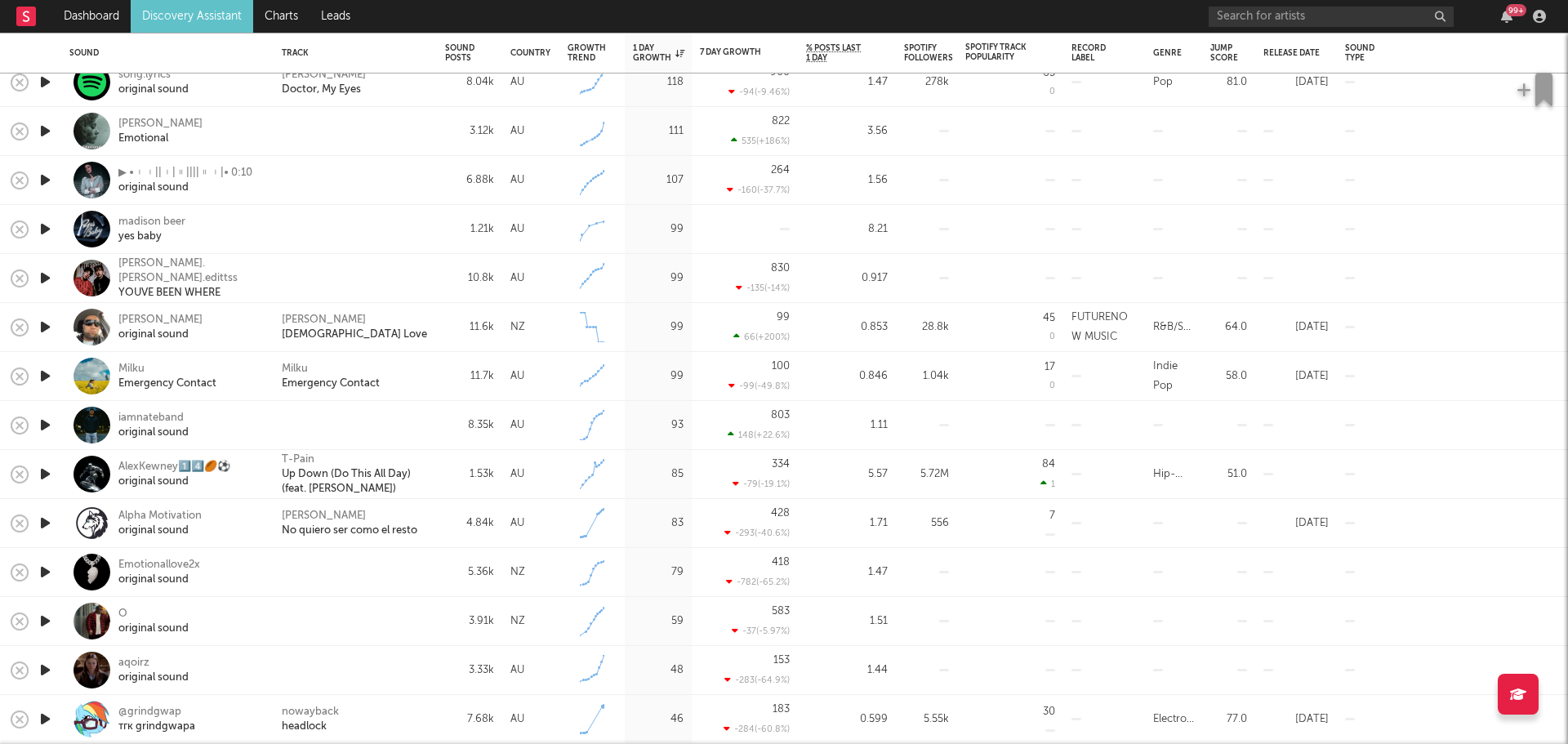
click at [44, 378] on icon "button" at bounding box center [45, 375] width 17 height 20
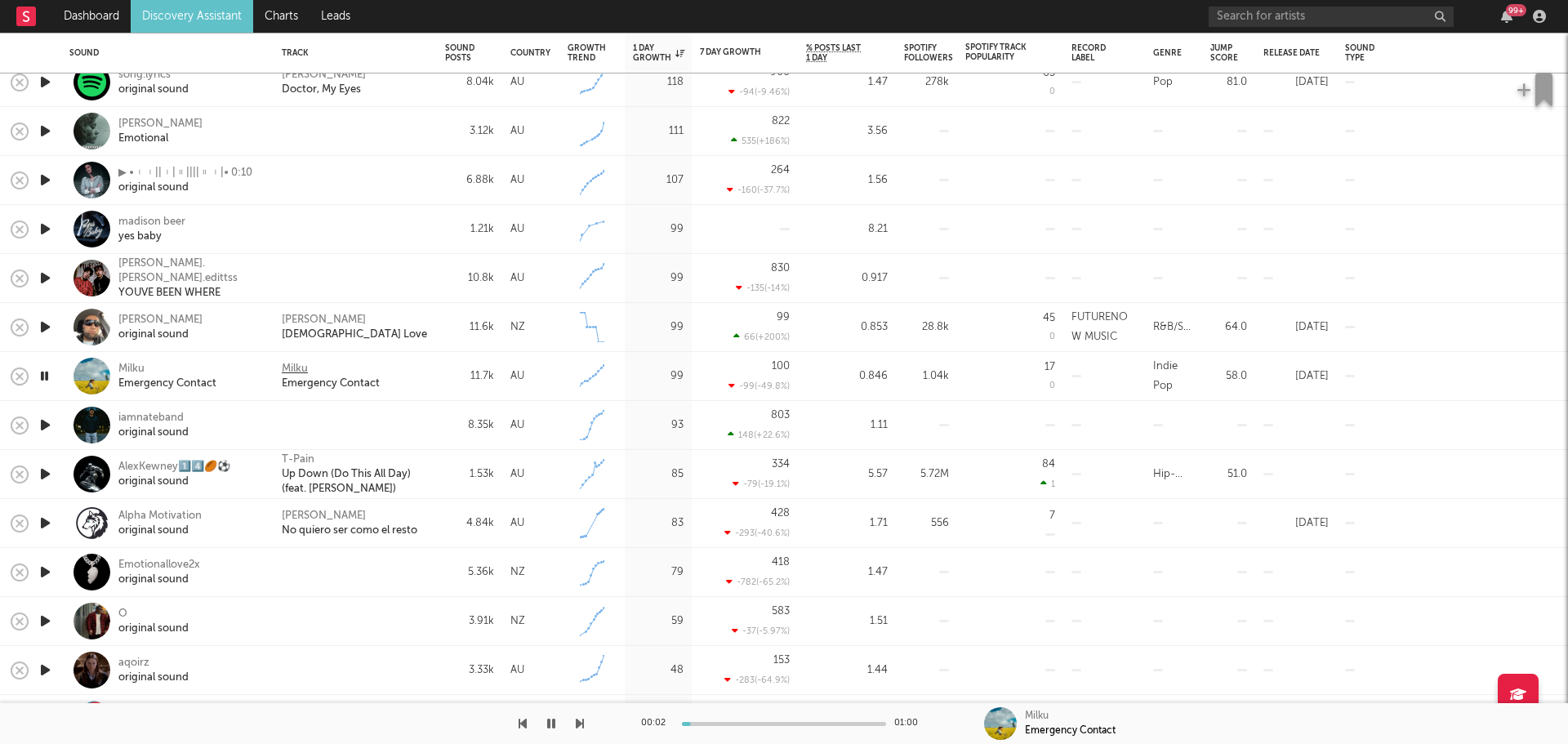
click at [298, 370] on div "Milku" at bounding box center [294, 369] width 26 height 14
click at [46, 374] on icon "button" at bounding box center [44, 375] width 15 height 20
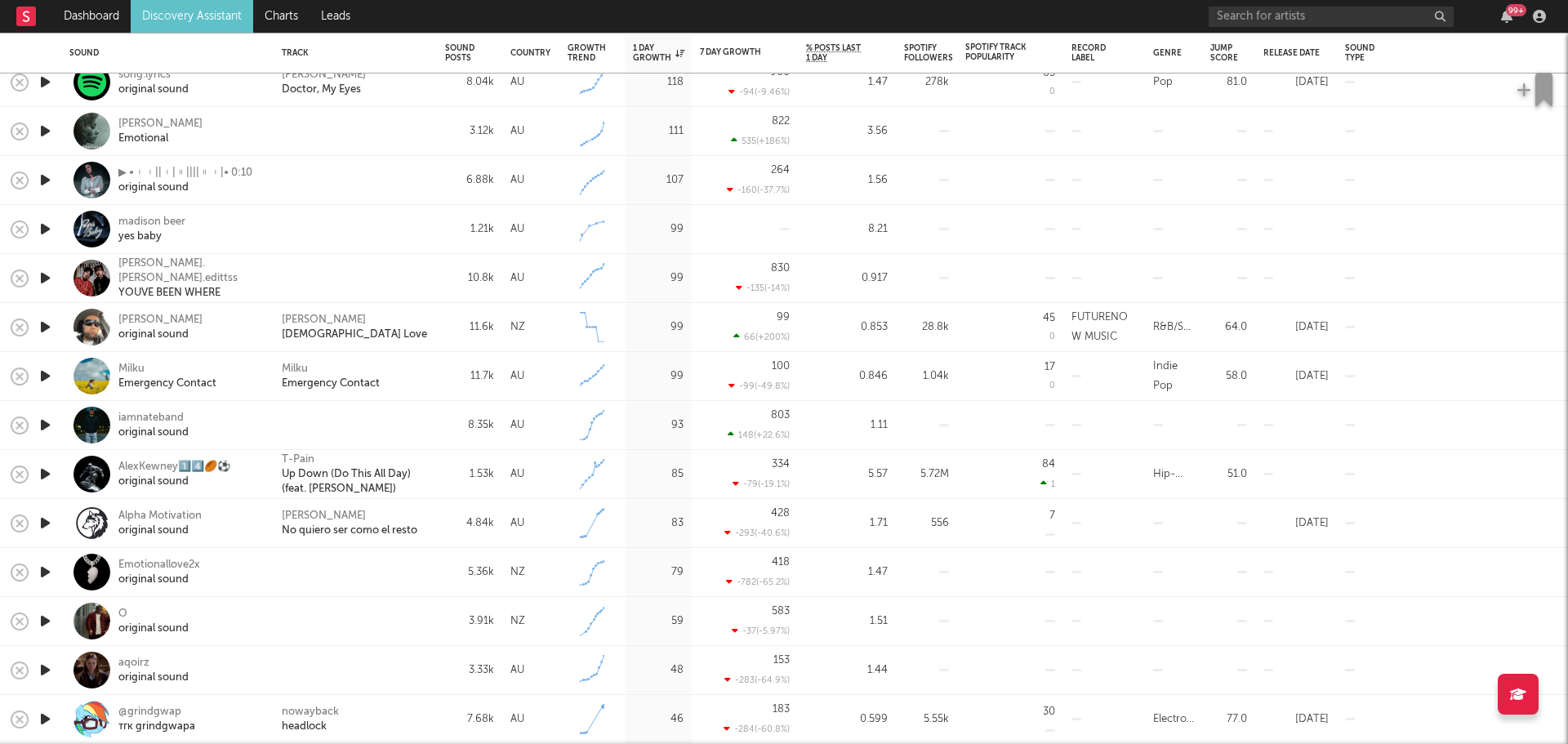
click at [46, 423] on icon "button" at bounding box center [45, 424] width 17 height 20
click at [44, 423] on icon "button" at bounding box center [44, 424] width 15 height 20
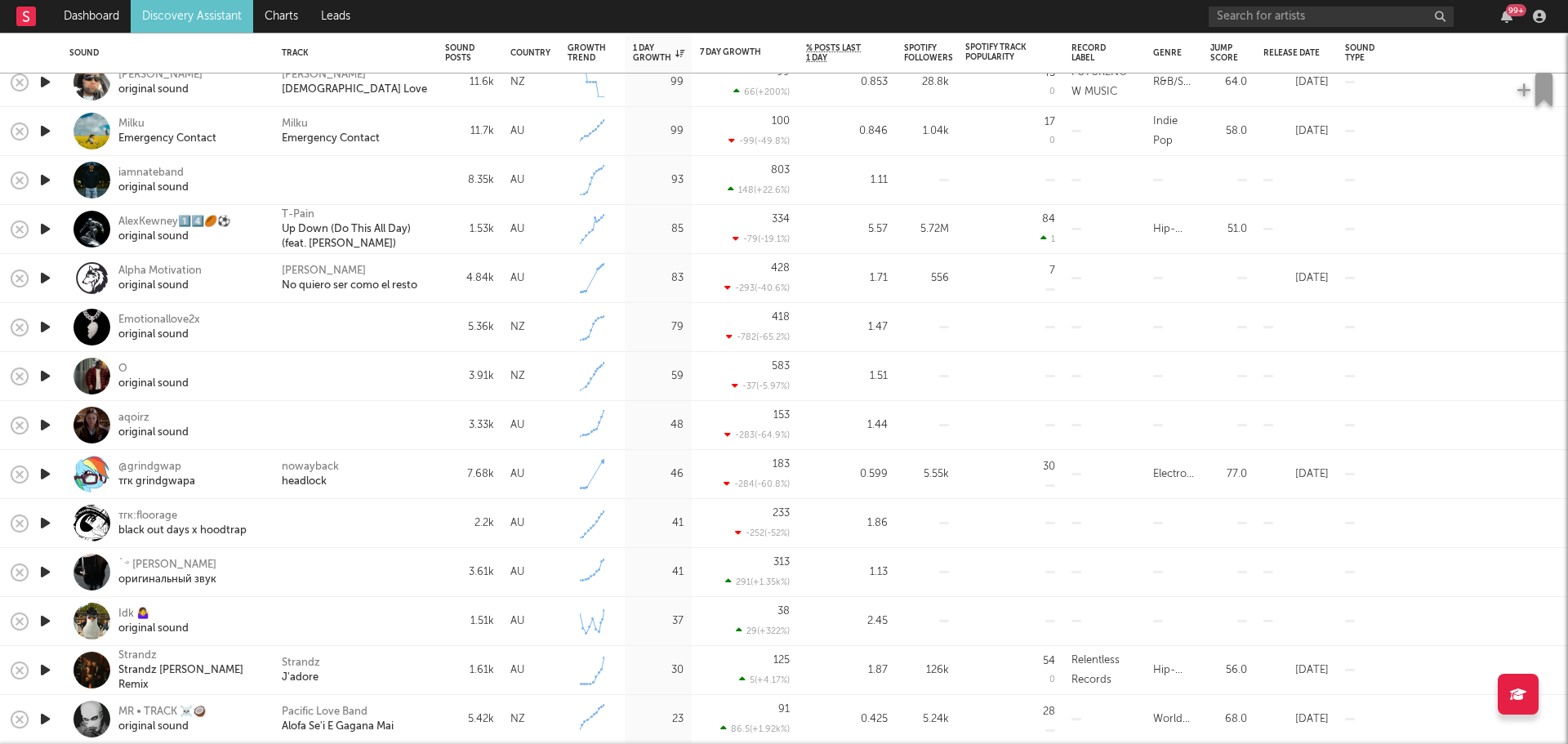
click at [44, 318] on icon "button" at bounding box center [45, 326] width 17 height 20
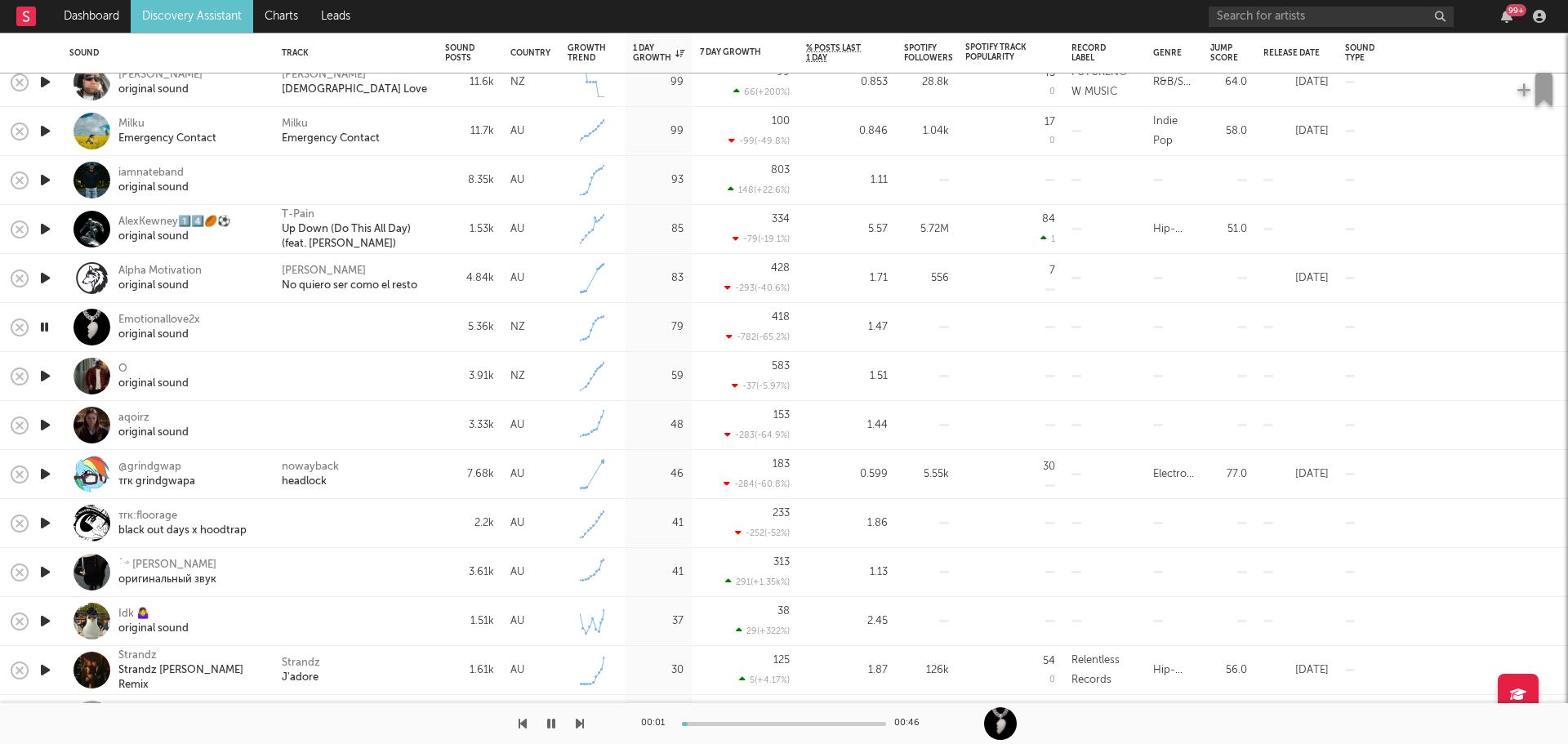
click at [44, 322] on icon "button" at bounding box center [44, 326] width 15 height 20
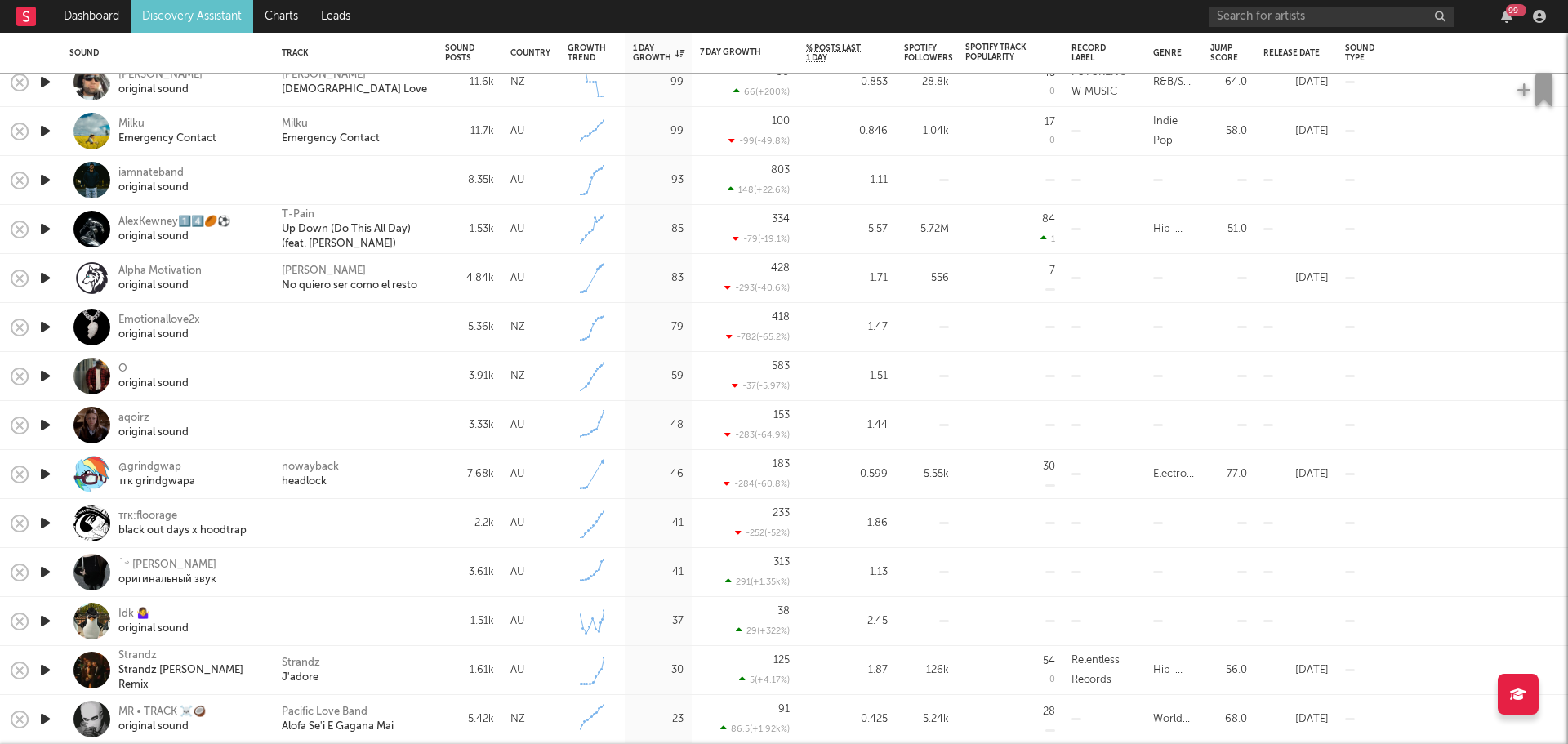
click at [46, 374] on icon "button" at bounding box center [45, 375] width 17 height 20
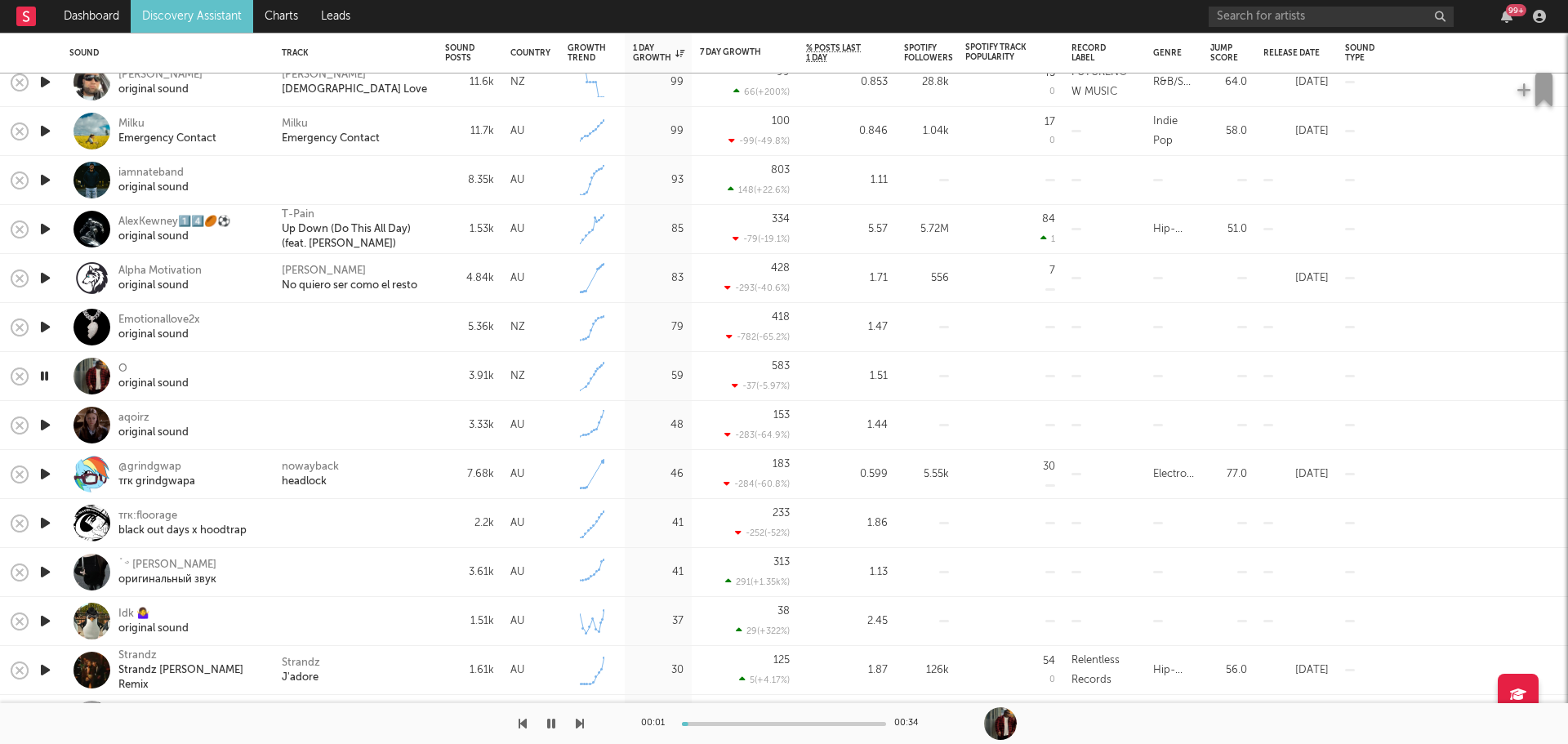
click at [46, 374] on icon "button" at bounding box center [44, 375] width 15 height 20
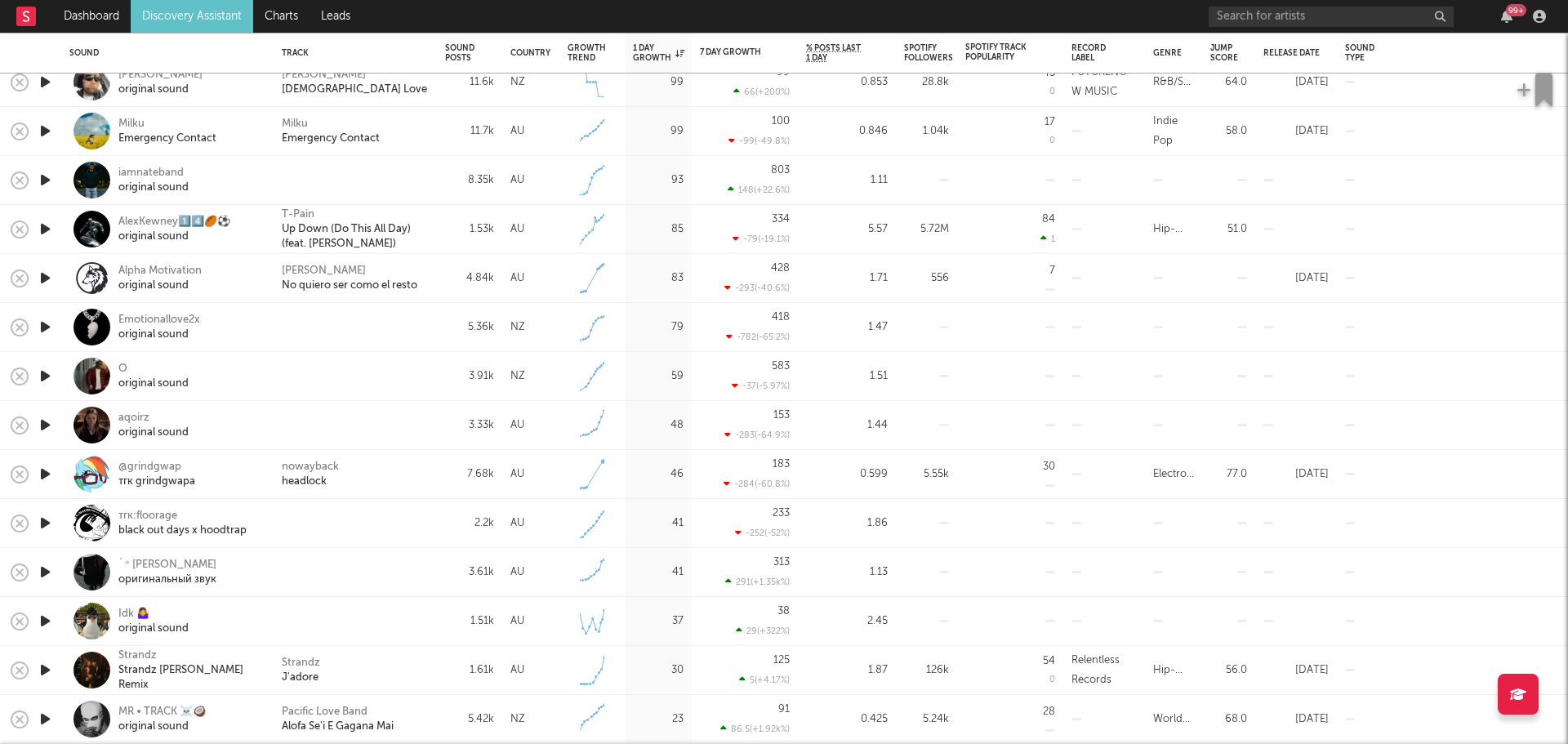
click at [43, 469] on icon "button" at bounding box center [45, 474] width 17 height 20
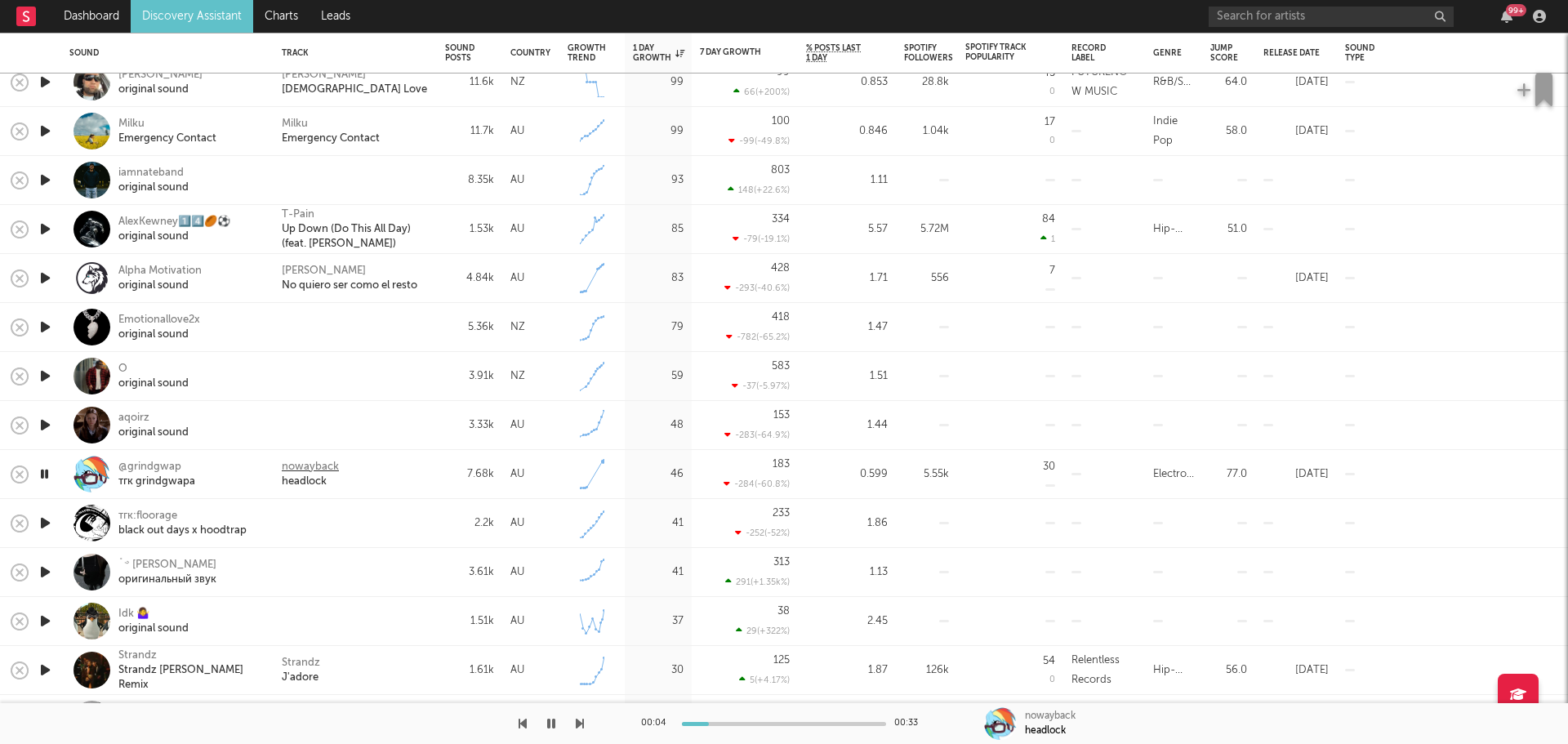
click at [291, 462] on div "nowayback" at bounding box center [310, 467] width 57 height 14
click at [48, 475] on icon "button" at bounding box center [44, 474] width 15 height 20
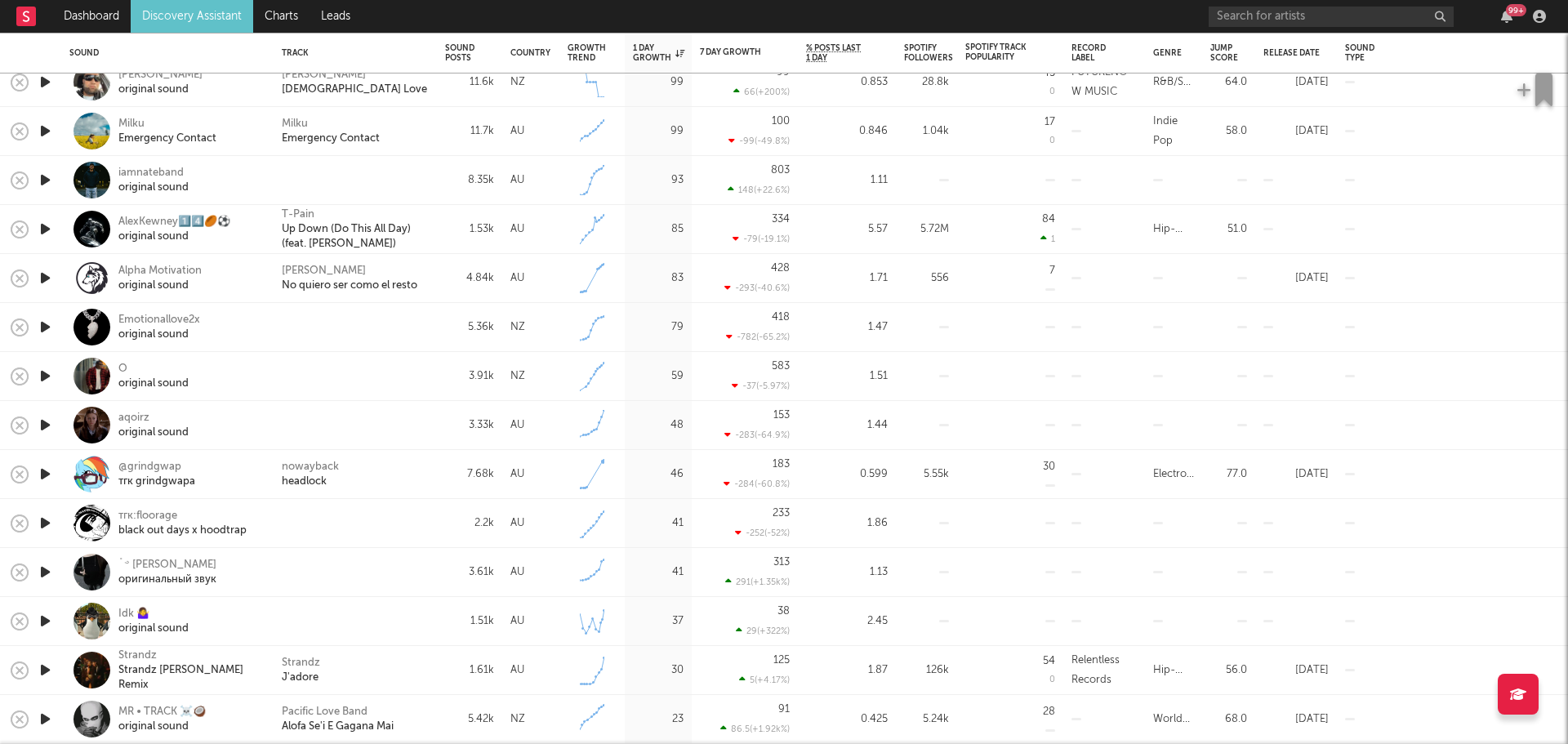
click at [43, 420] on icon "button" at bounding box center [45, 424] width 17 height 20
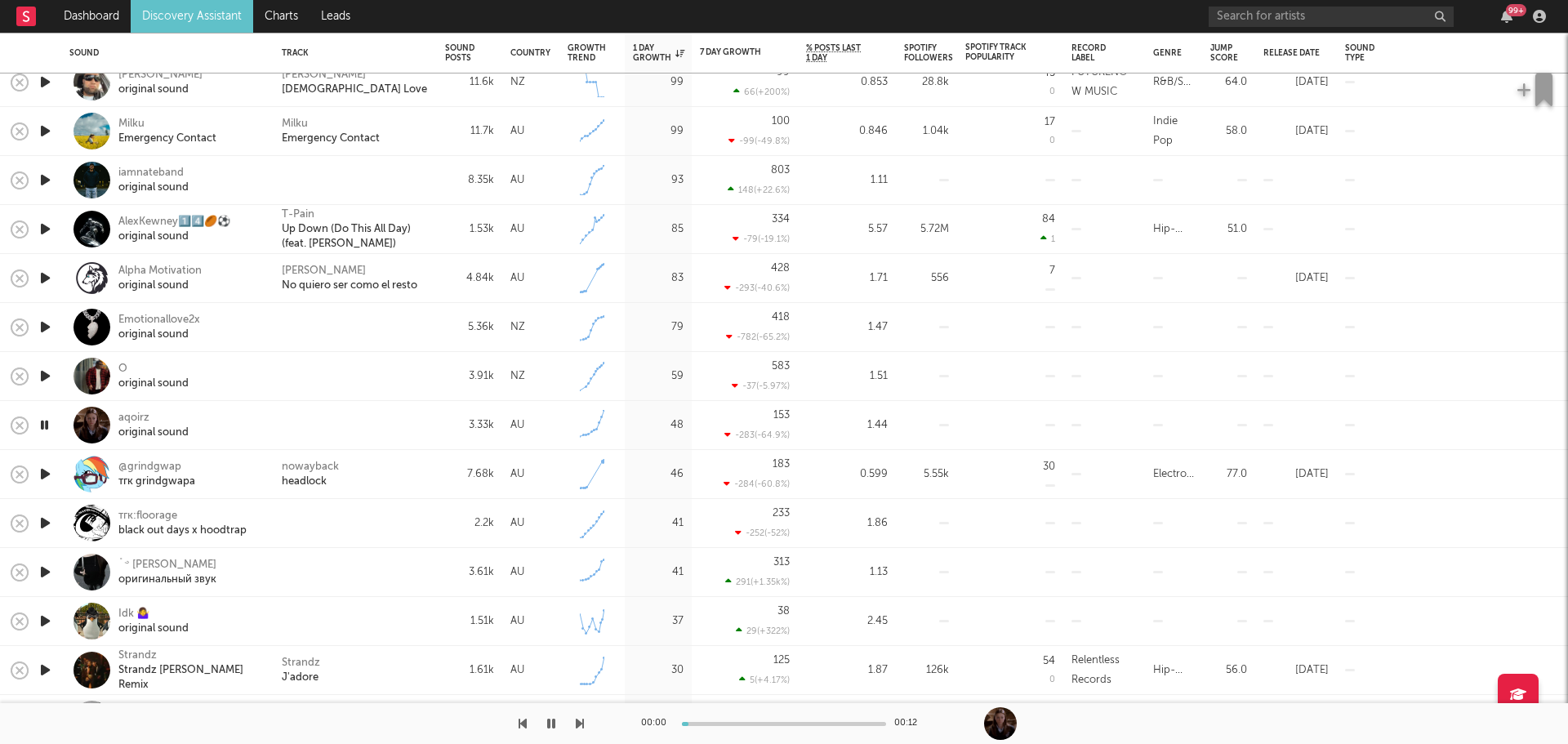
click at [43, 420] on icon "button" at bounding box center [44, 424] width 15 height 20
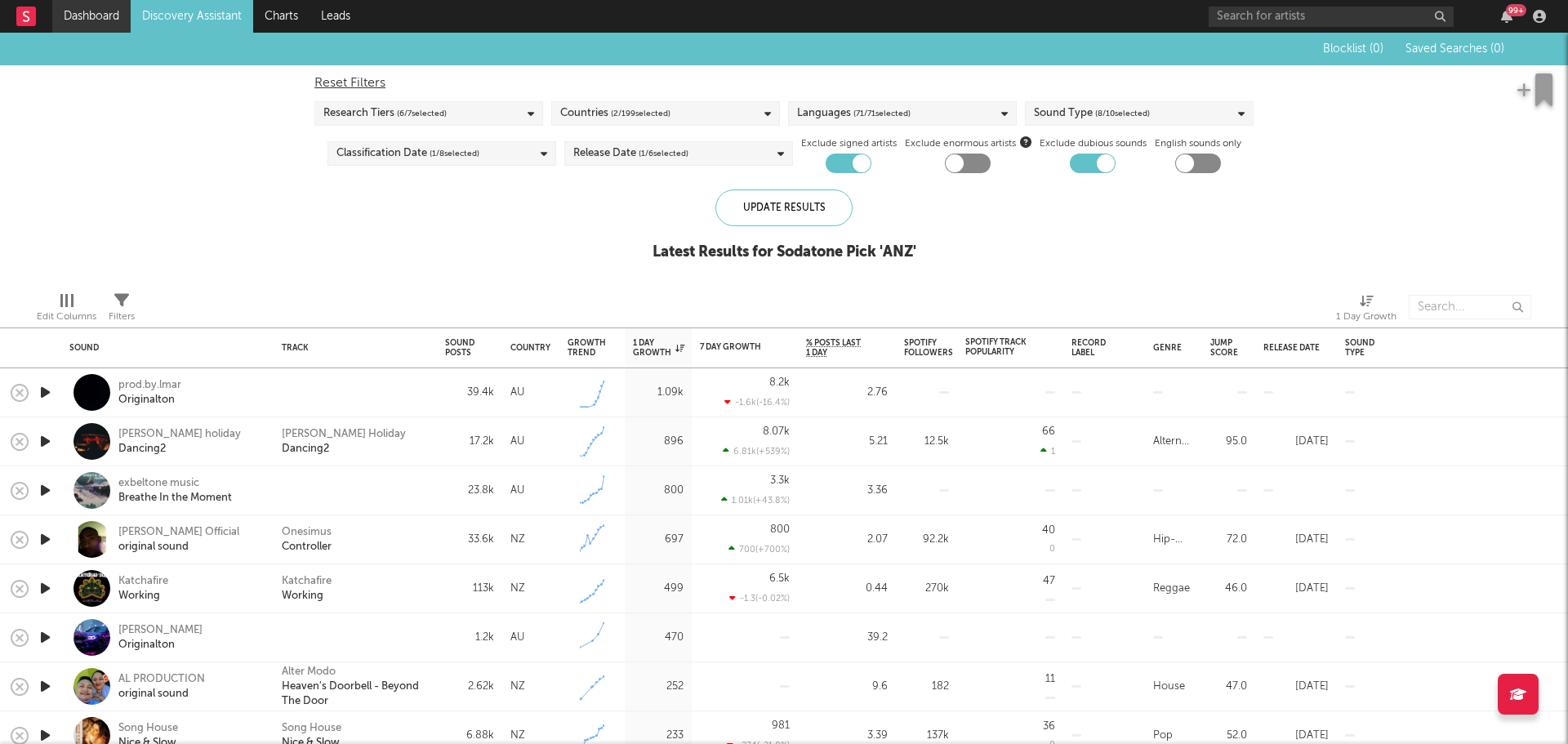
click at [95, 15] on link "Dashboard" at bounding box center [90, 16] width 78 height 33
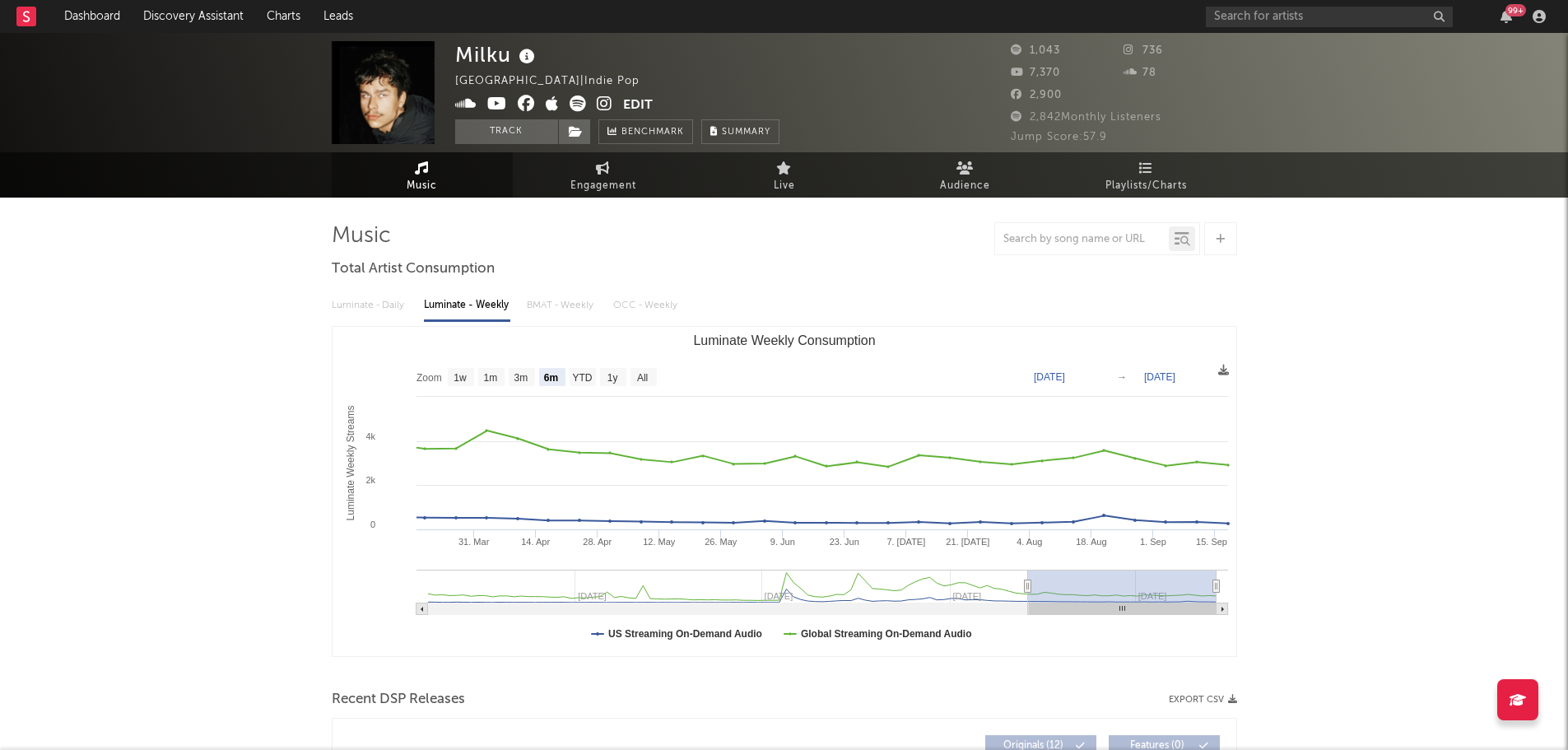
select select "6m"
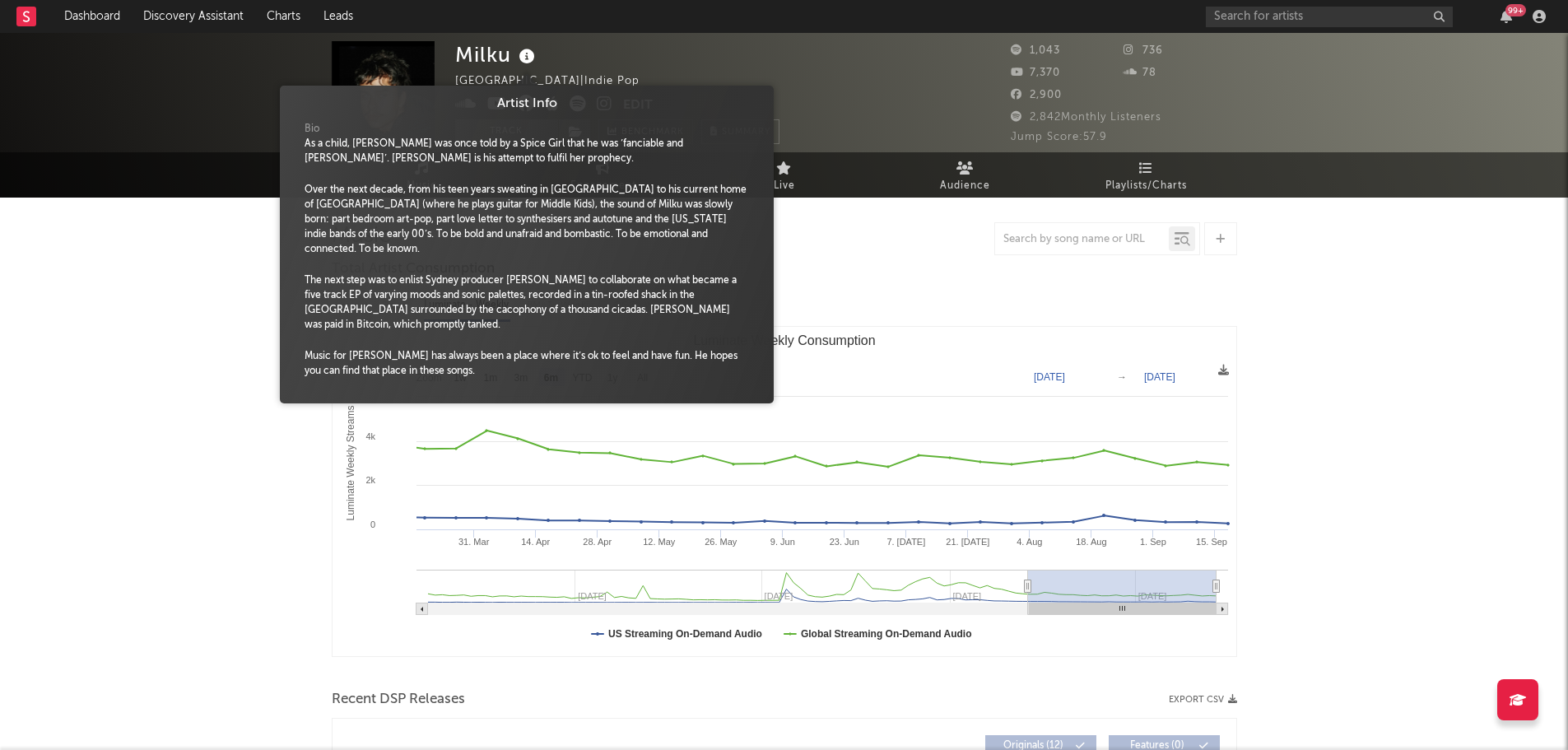
click at [528, 62] on icon at bounding box center [527, 57] width 24 height 23
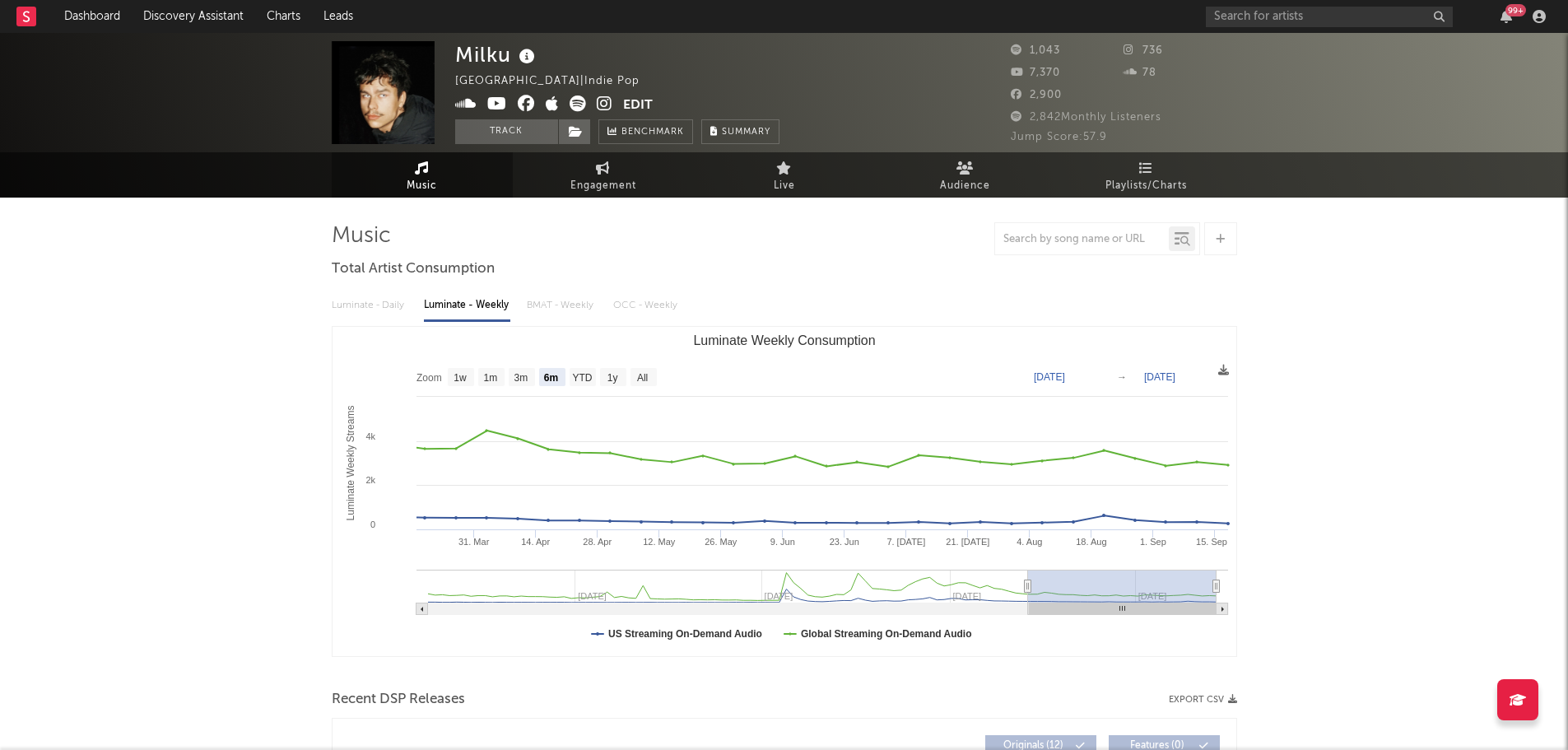
click at [528, 62] on icon at bounding box center [527, 57] width 24 height 23
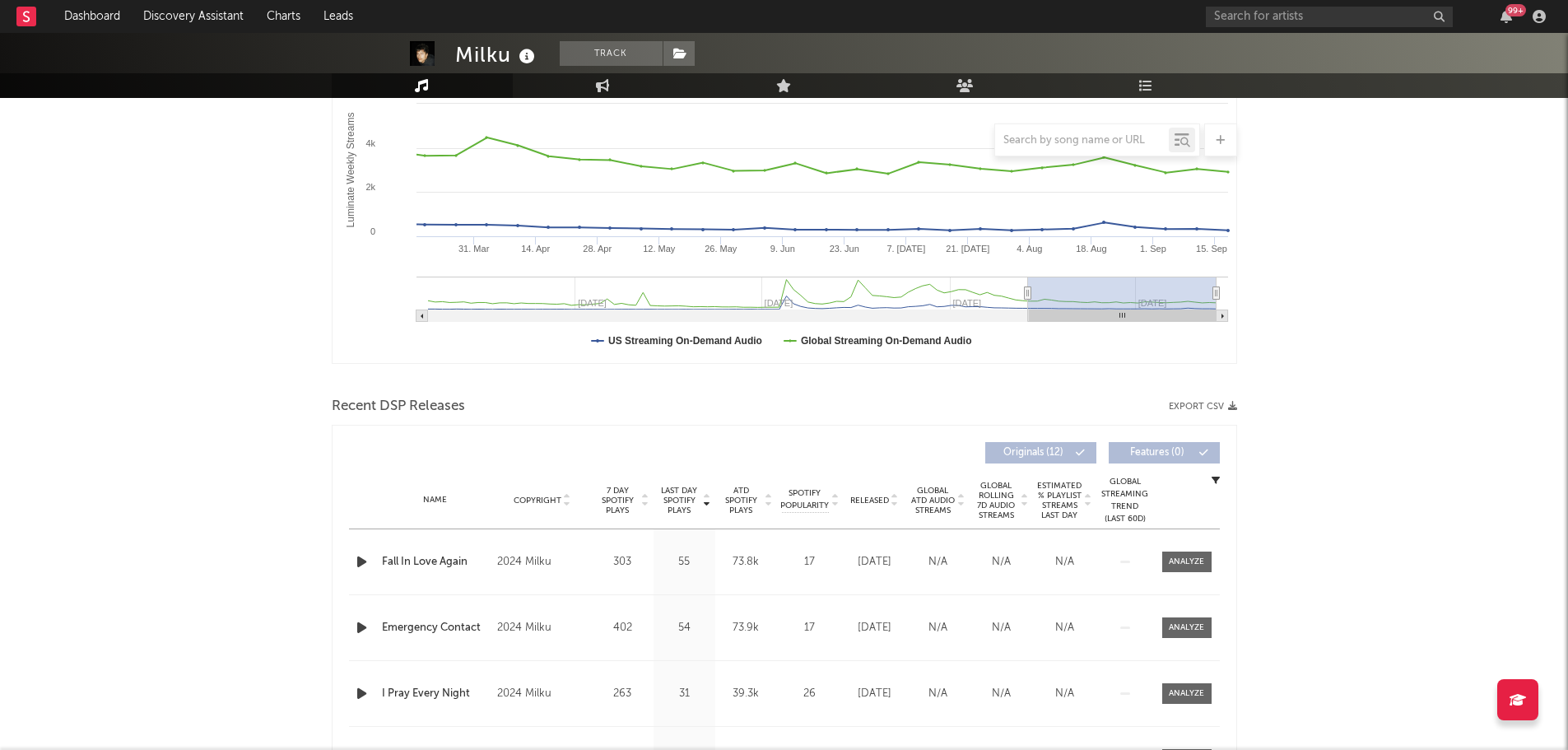
scroll to position [411, 0]
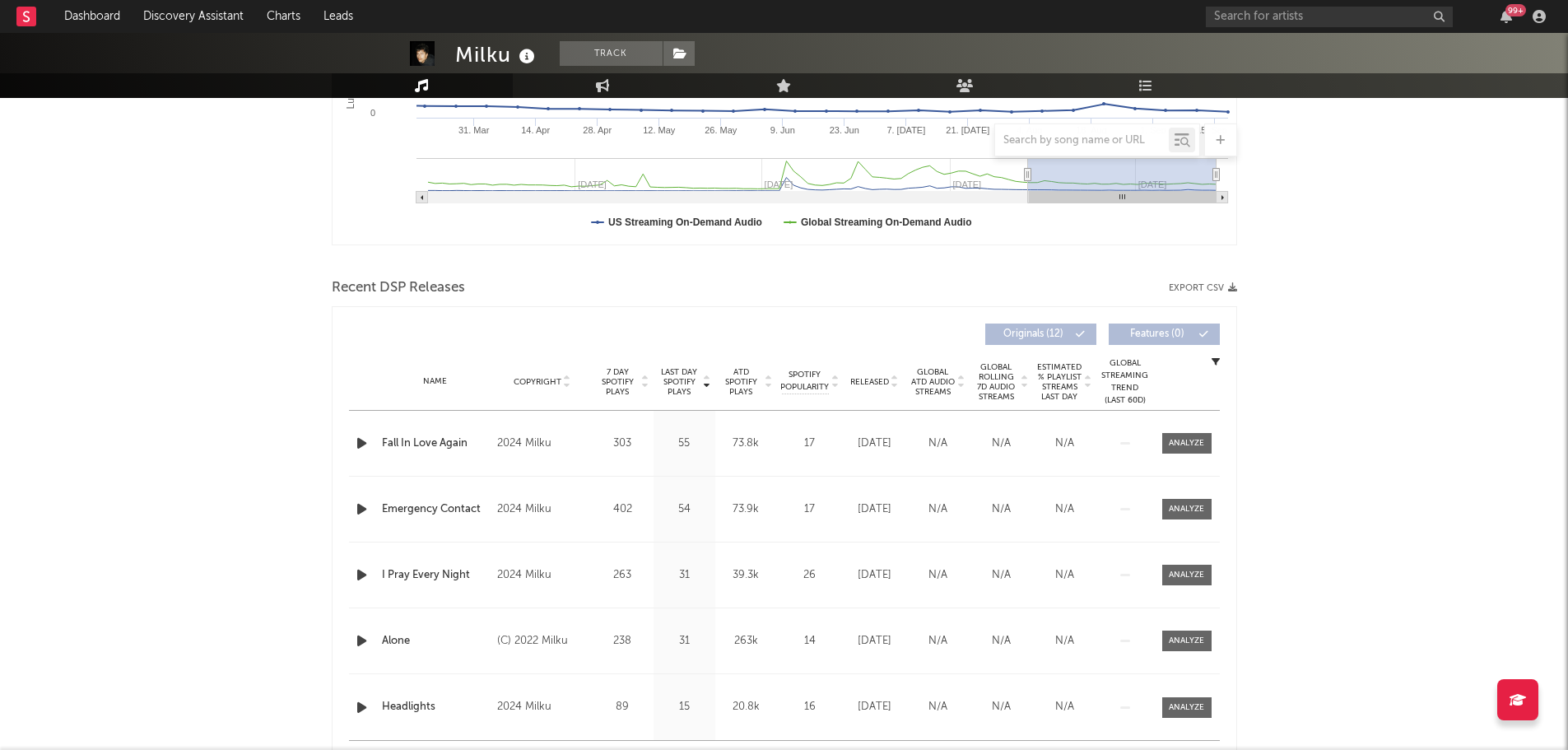
click at [365, 440] on icon "button" at bounding box center [362, 442] width 17 height 20
click at [877, 380] on span "Released" at bounding box center [870, 382] width 39 height 10
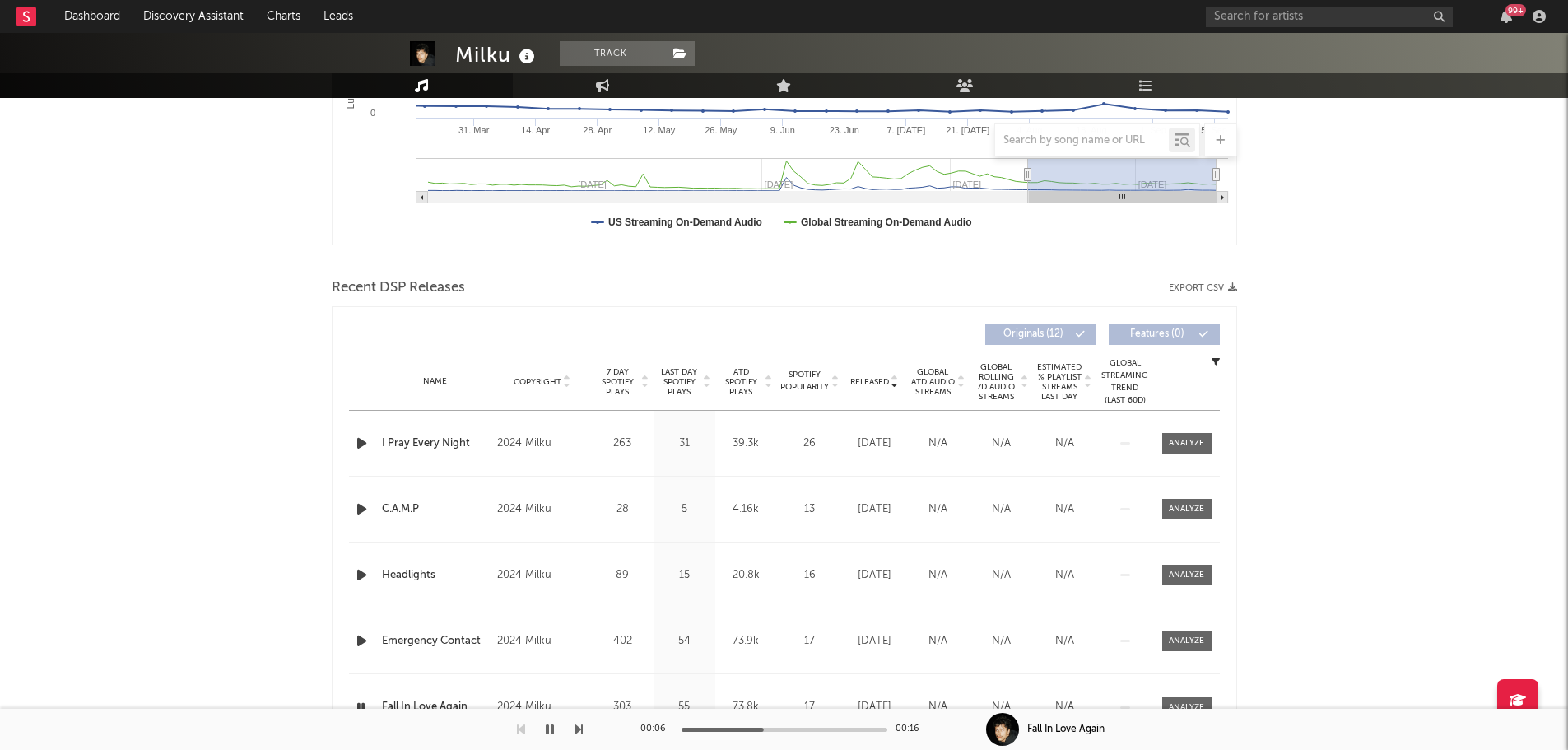
click at [672, 384] on span "Last Day Spotify Plays" at bounding box center [679, 382] width 44 height 30
click at [880, 381] on span "Released" at bounding box center [870, 382] width 39 height 10
click at [356, 442] on icon "button" at bounding box center [362, 442] width 17 height 20
click at [733, 729] on div at bounding box center [784, 730] width 206 height 4
click at [548, 730] on icon "button" at bounding box center [550, 730] width 8 height 14
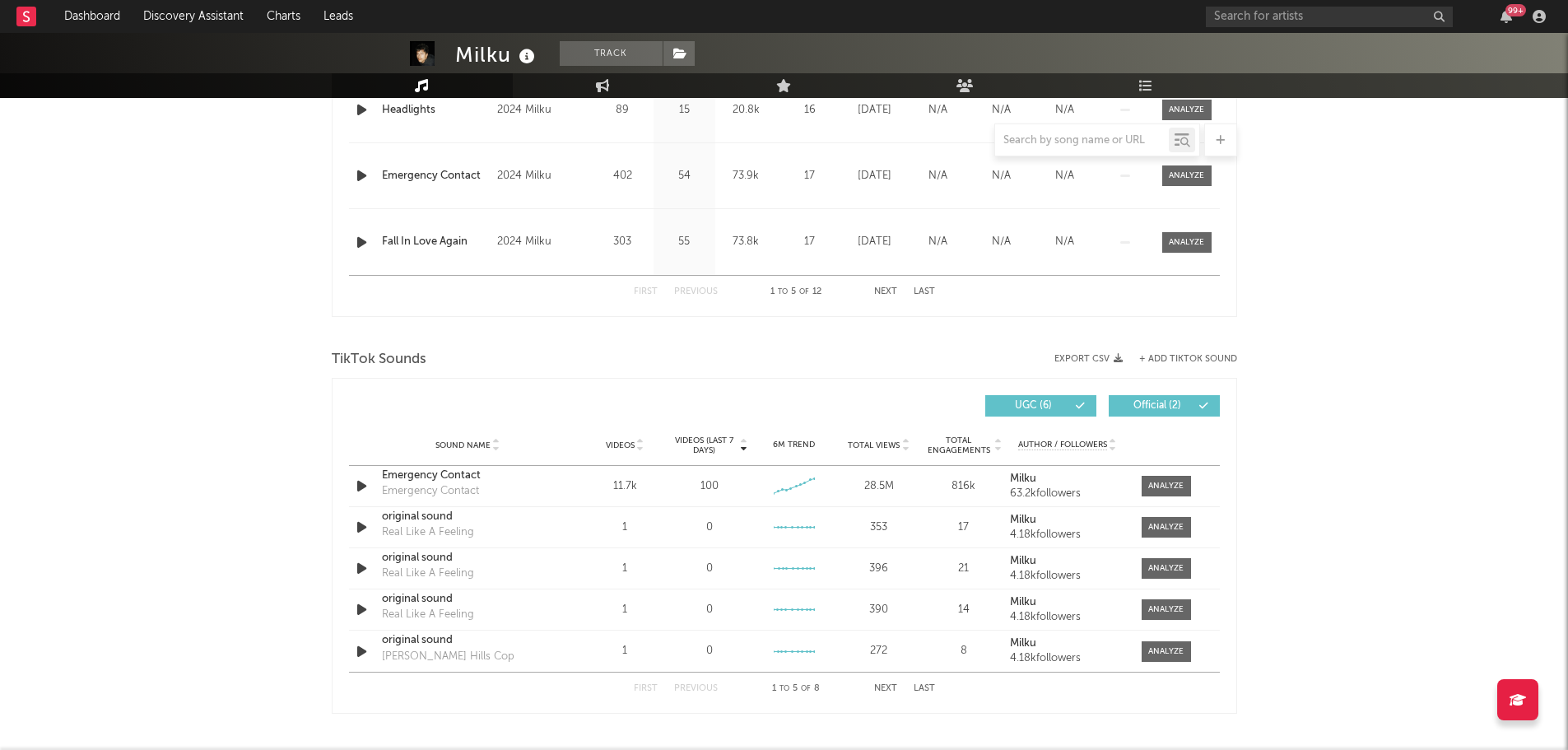
scroll to position [906, 0]
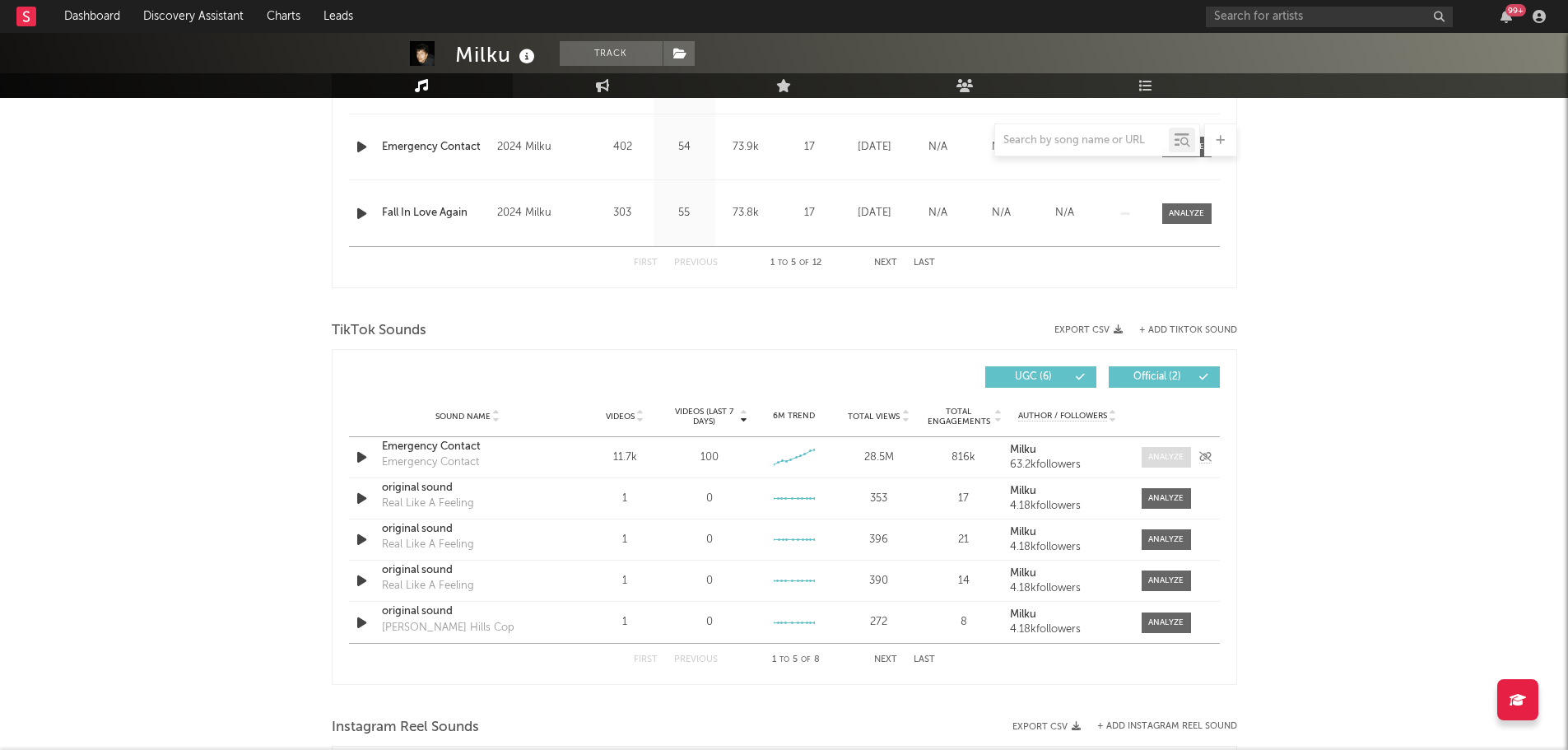
click at [1160, 462] on div at bounding box center [1166, 457] width 35 height 13
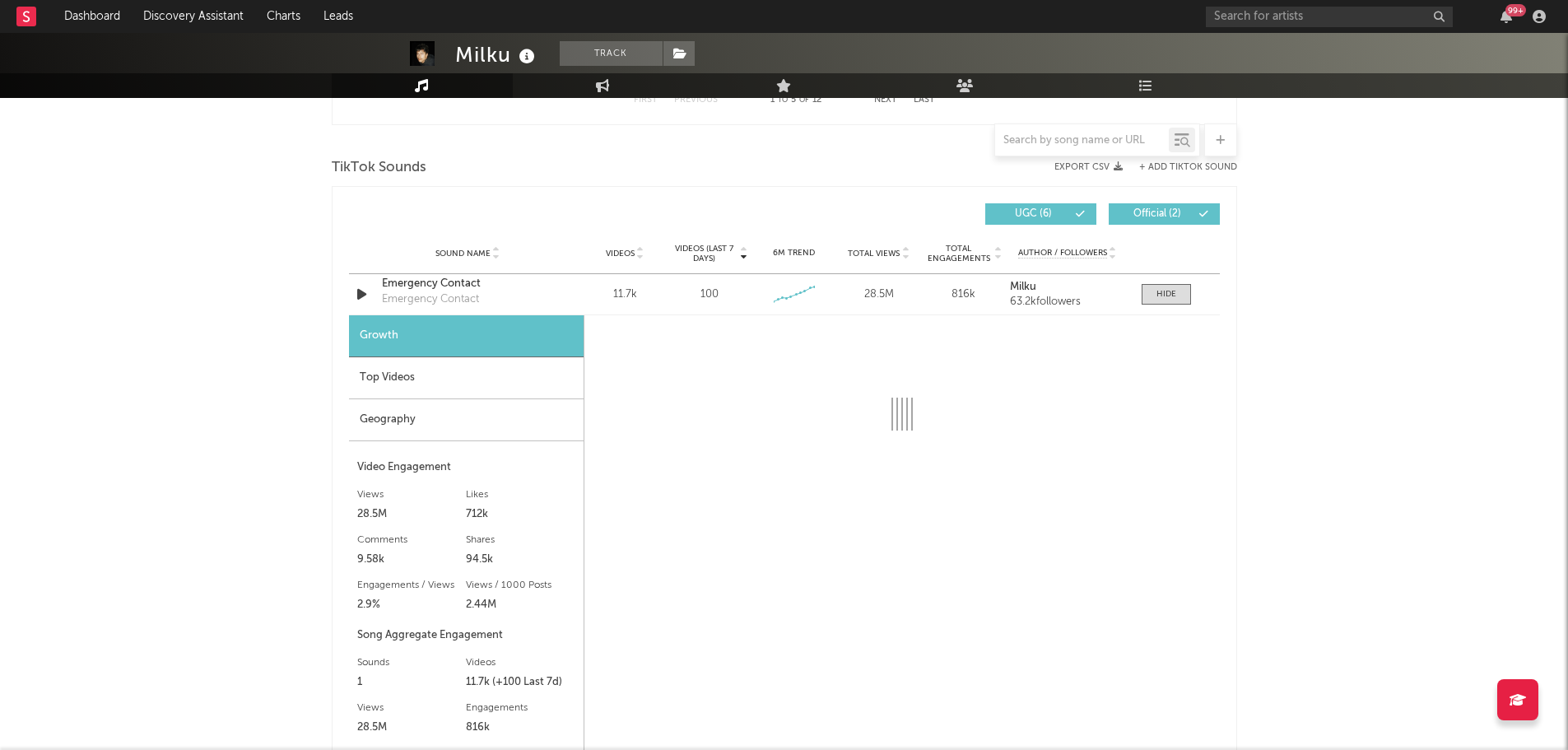
scroll to position [1070, 0]
select select "6m"
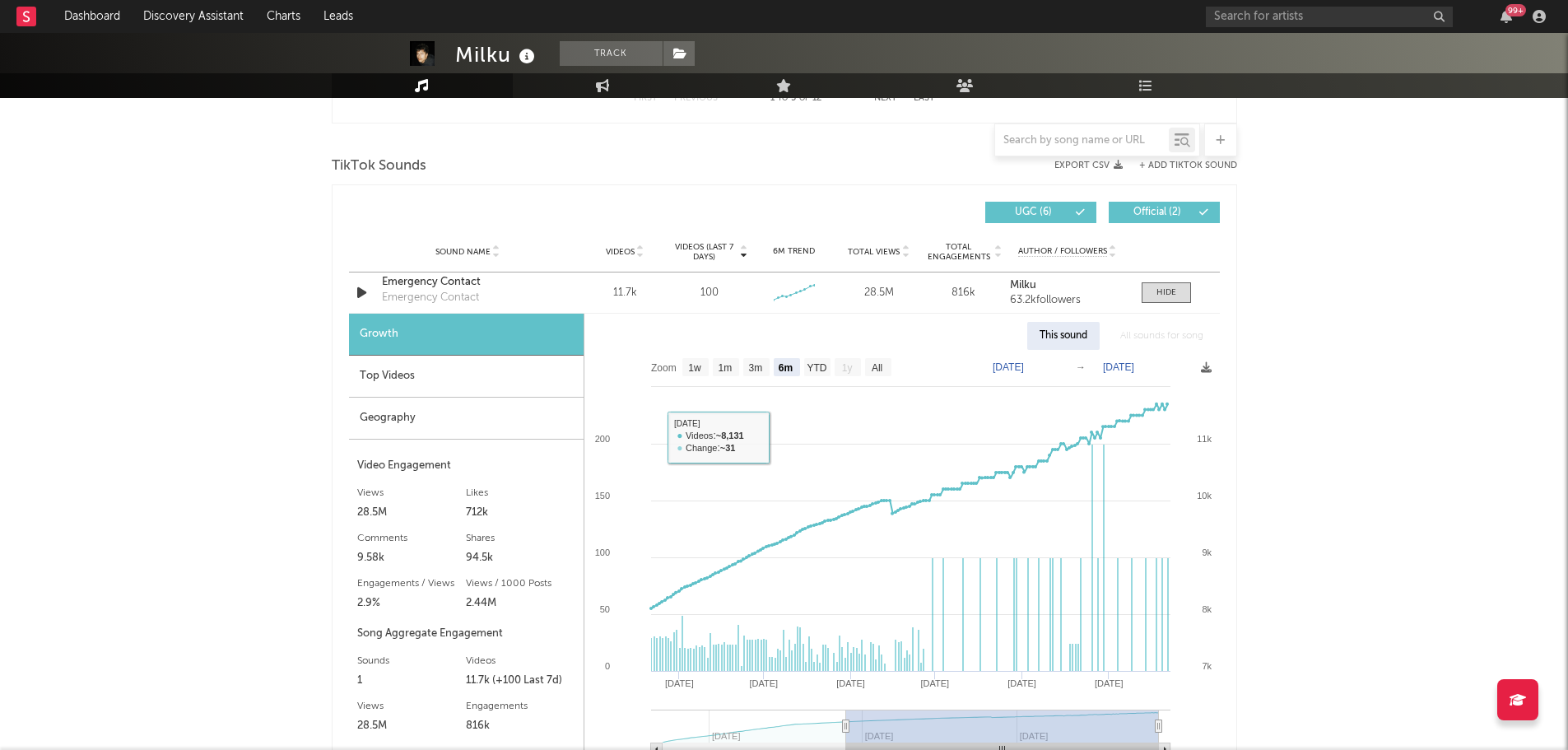
click at [464, 371] on div "Top Videos" at bounding box center [466, 376] width 235 height 42
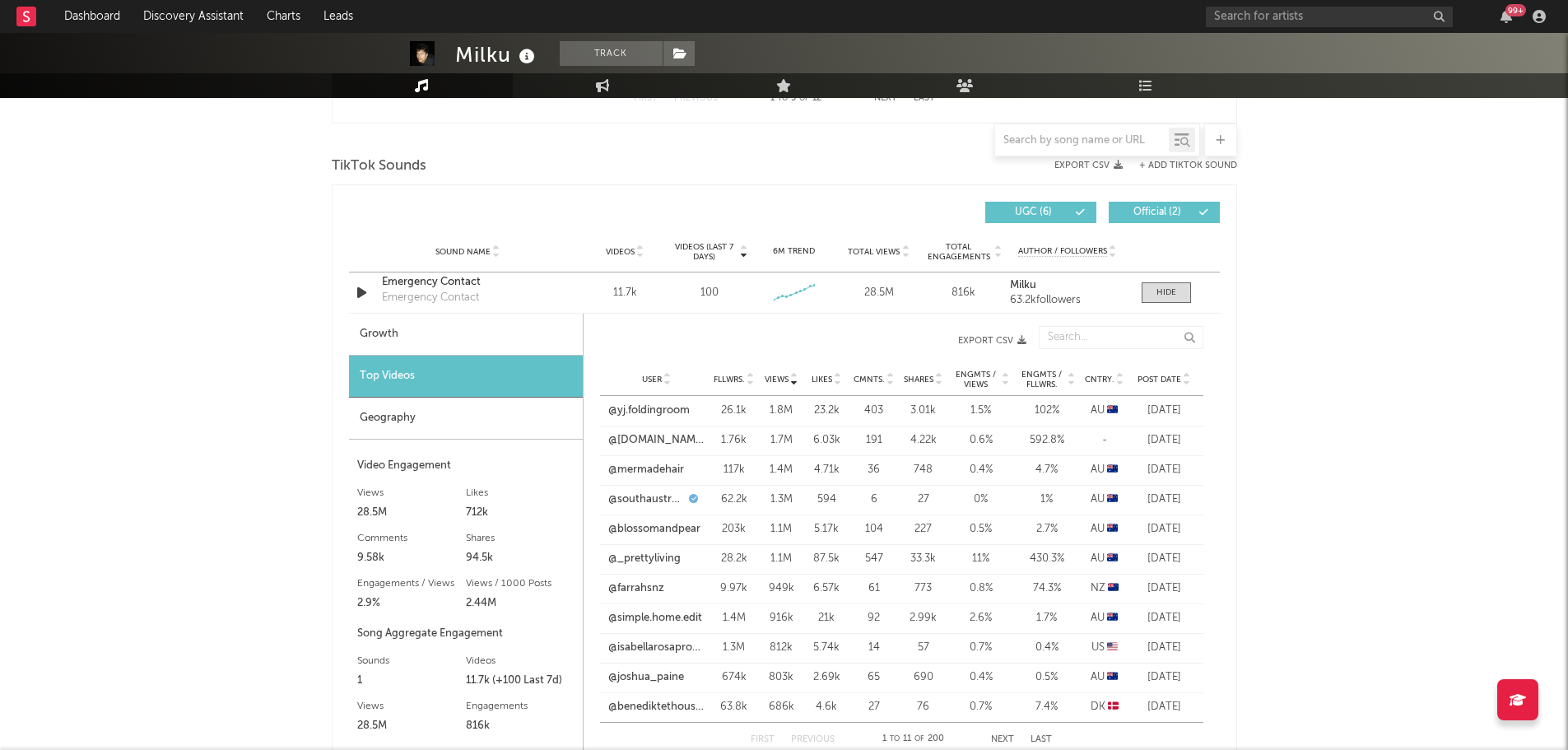
click at [1171, 376] on span "Post Date" at bounding box center [1159, 379] width 44 height 10
click at [615, 411] on link "@f1" at bounding box center [618, 410] width 17 height 16
click at [652, 525] on link "@faradilla_rw" at bounding box center [643, 529] width 68 height 16
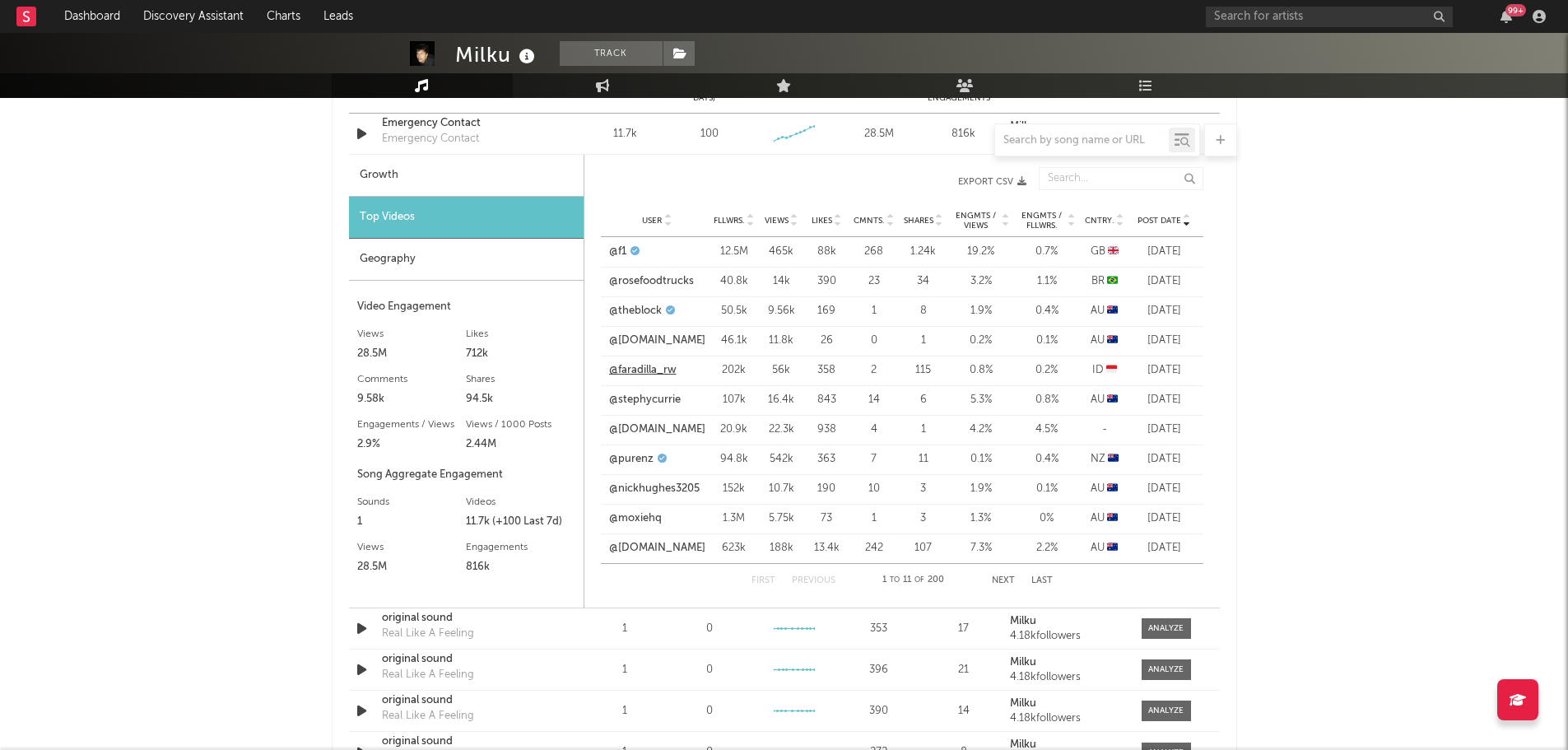
scroll to position [1235, 0]
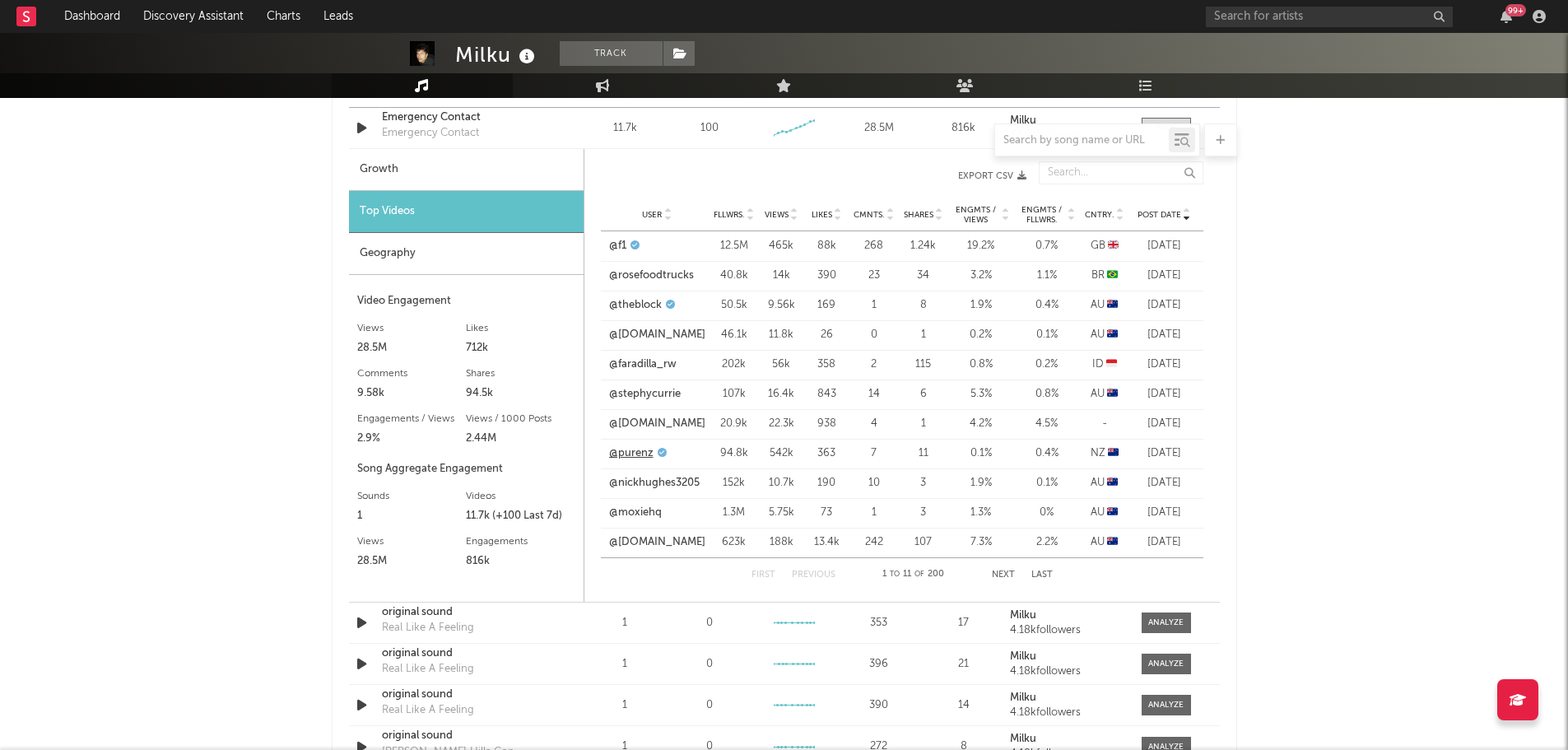
click at [645, 451] on link "@purenz" at bounding box center [631, 453] width 45 height 16
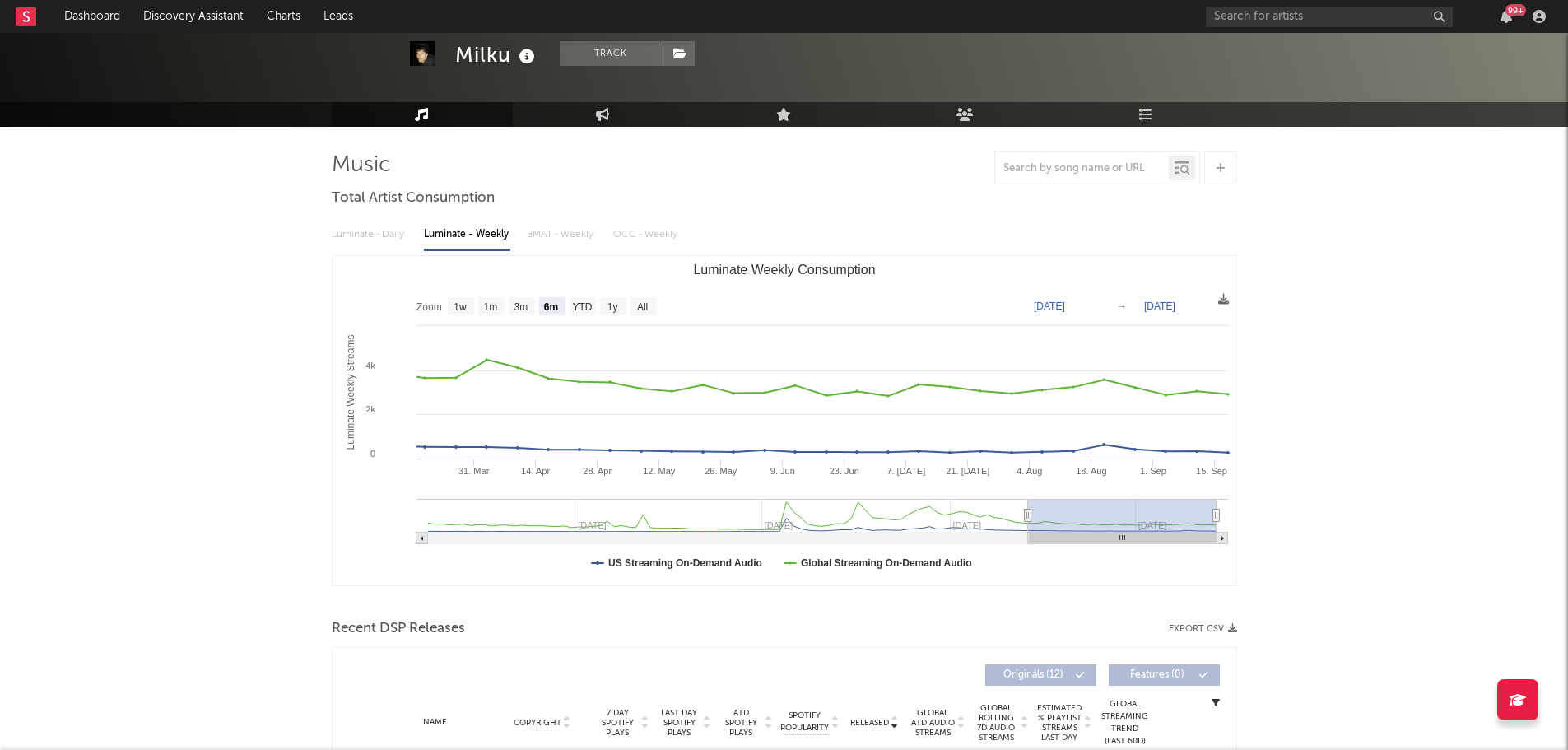
scroll to position [0, 0]
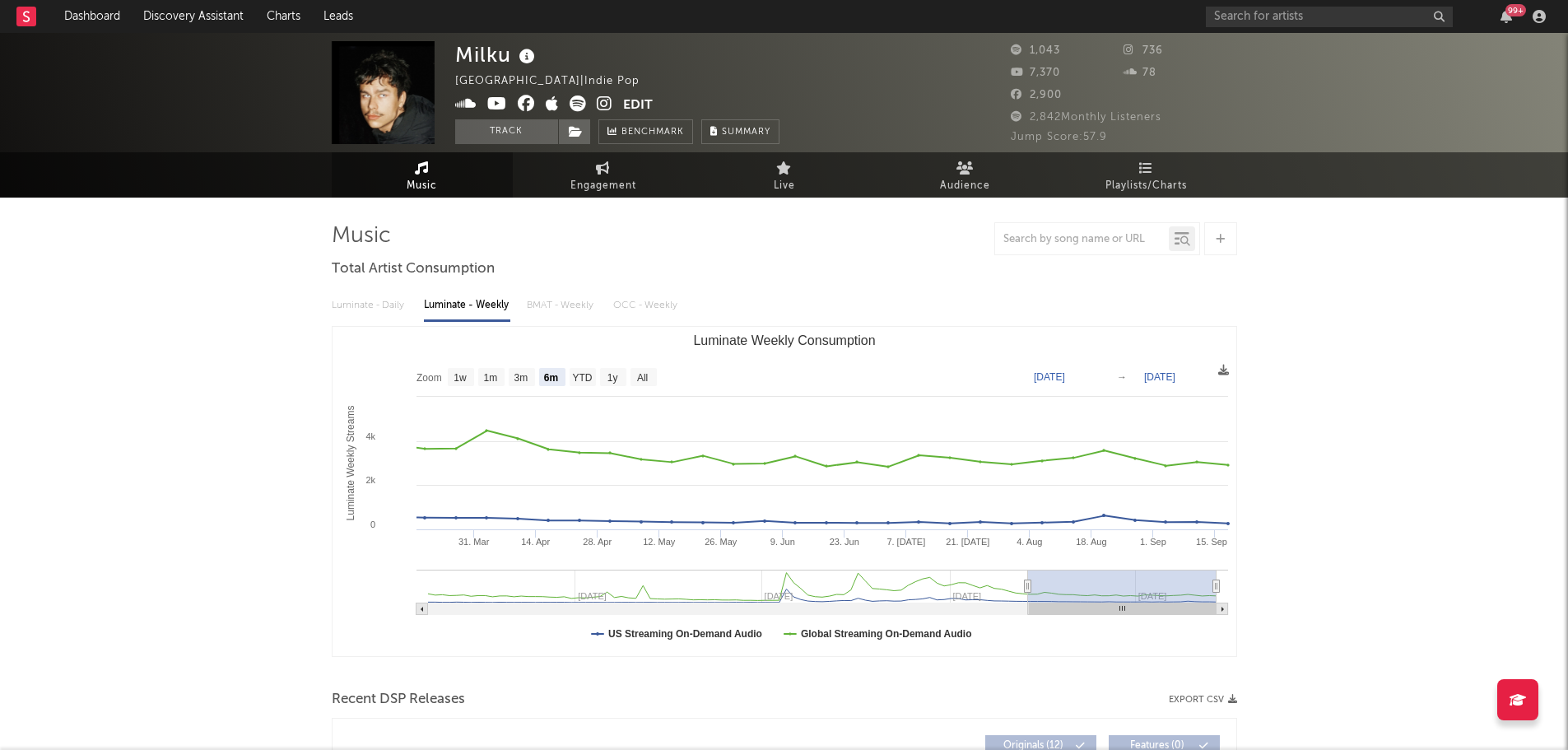
click at [605, 101] on icon at bounding box center [604, 103] width 16 height 16
click at [634, 104] on button "Edit" at bounding box center [638, 105] width 30 height 20
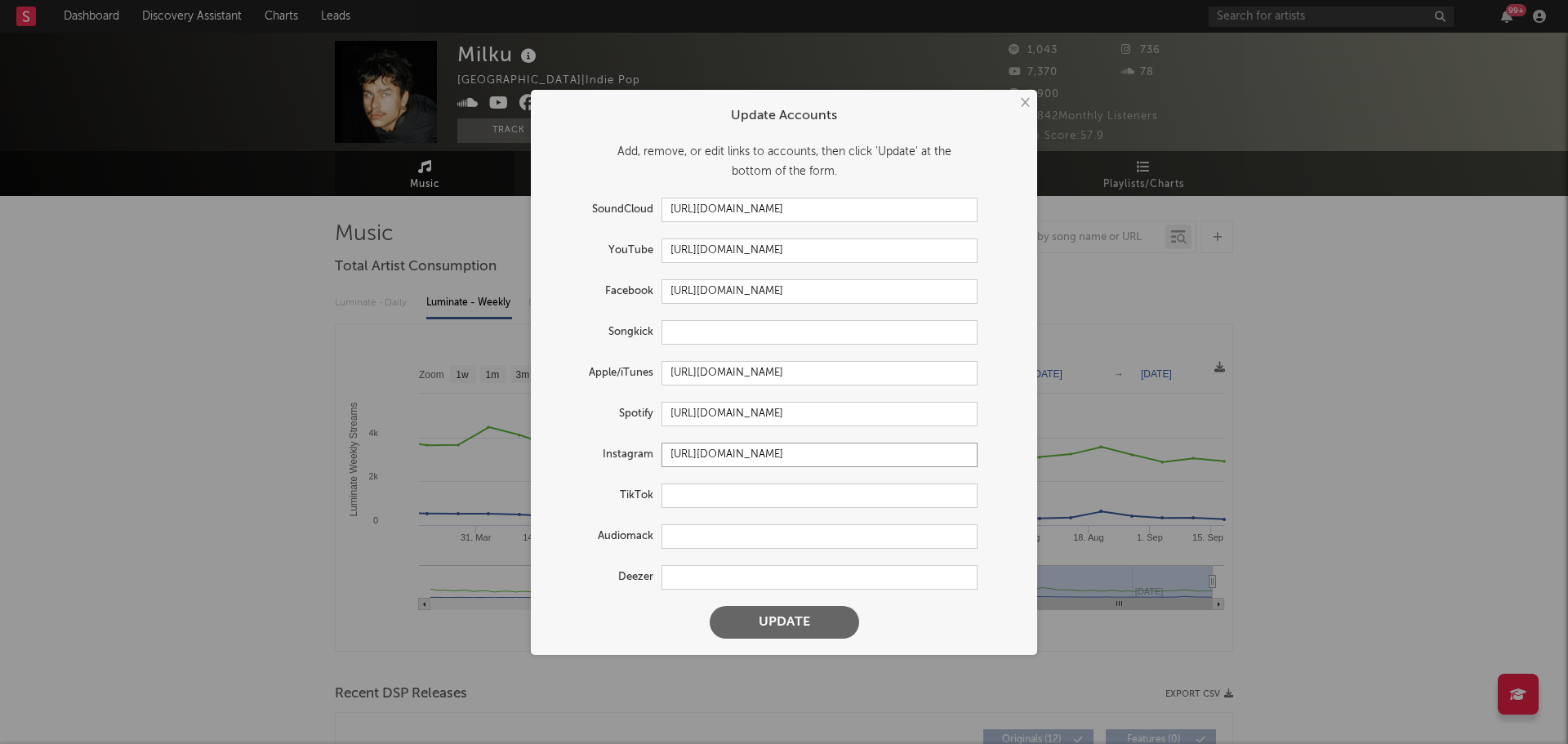
click at [755, 445] on input "https://www.instagram.com/c45e_0191_33/" at bounding box center [820, 454] width 316 height 24
paste input "milkulovesu"
type input "https://www.instagram.com/milkulovesu/"
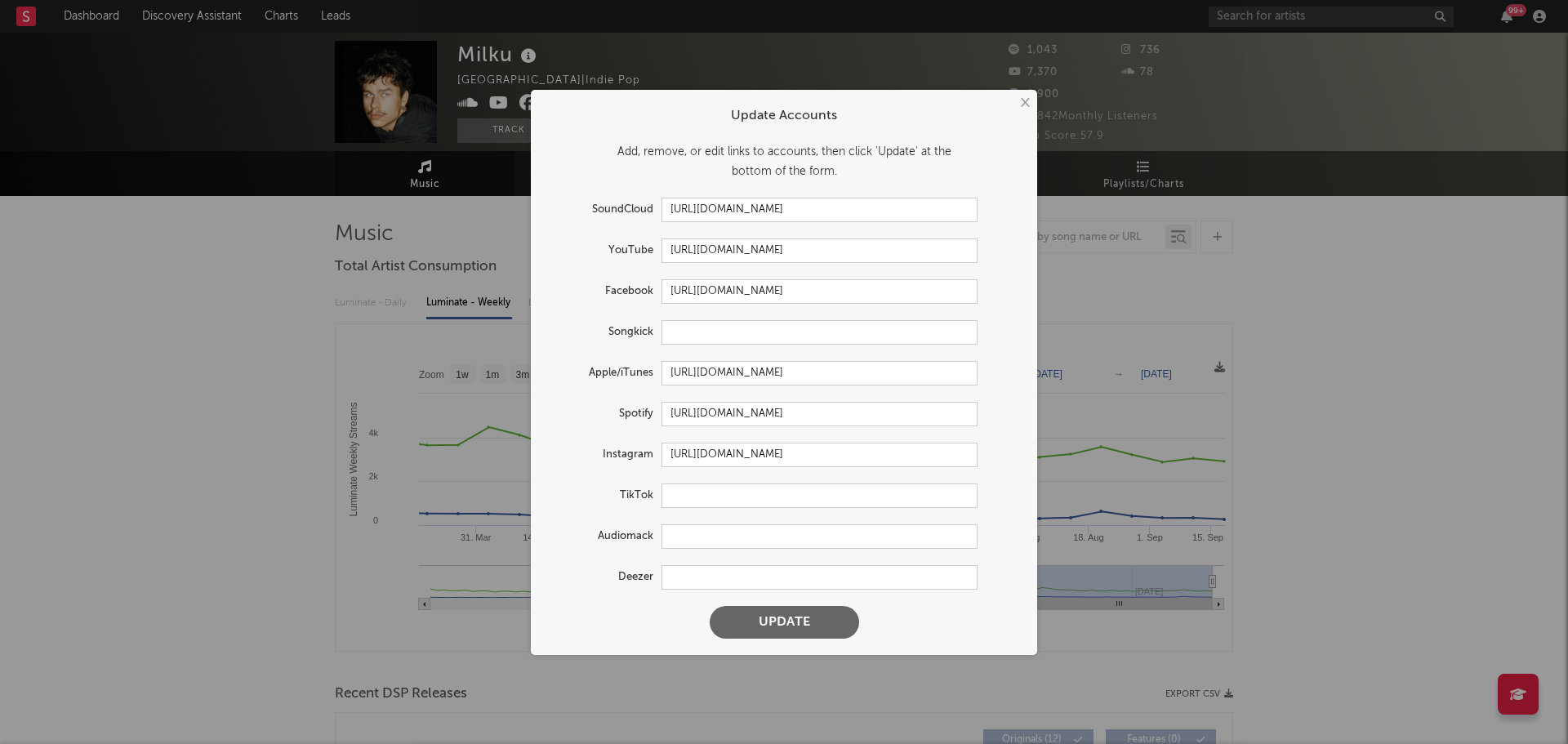
click at [802, 632] on button "Update" at bounding box center [784, 623] width 149 height 33
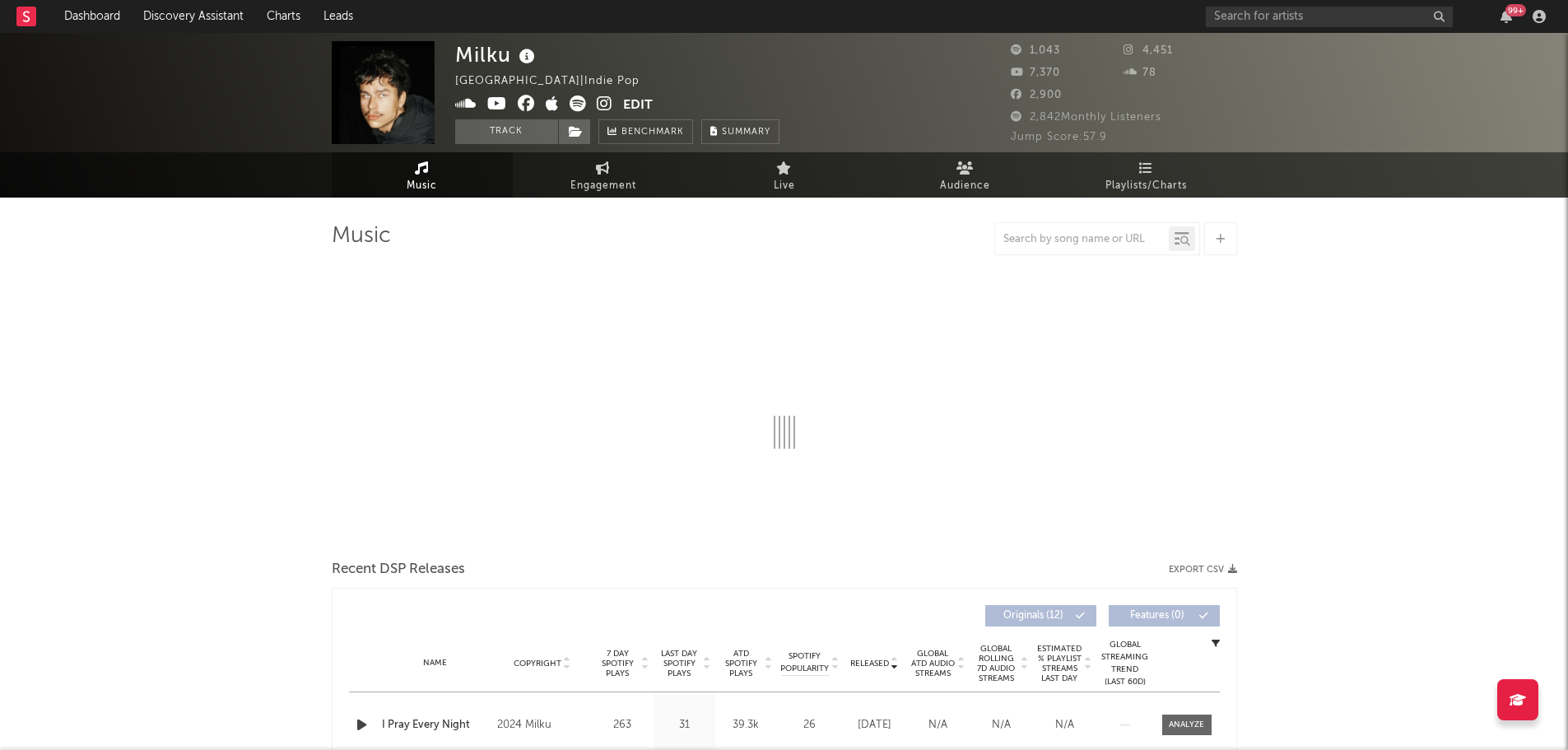
select select "6m"
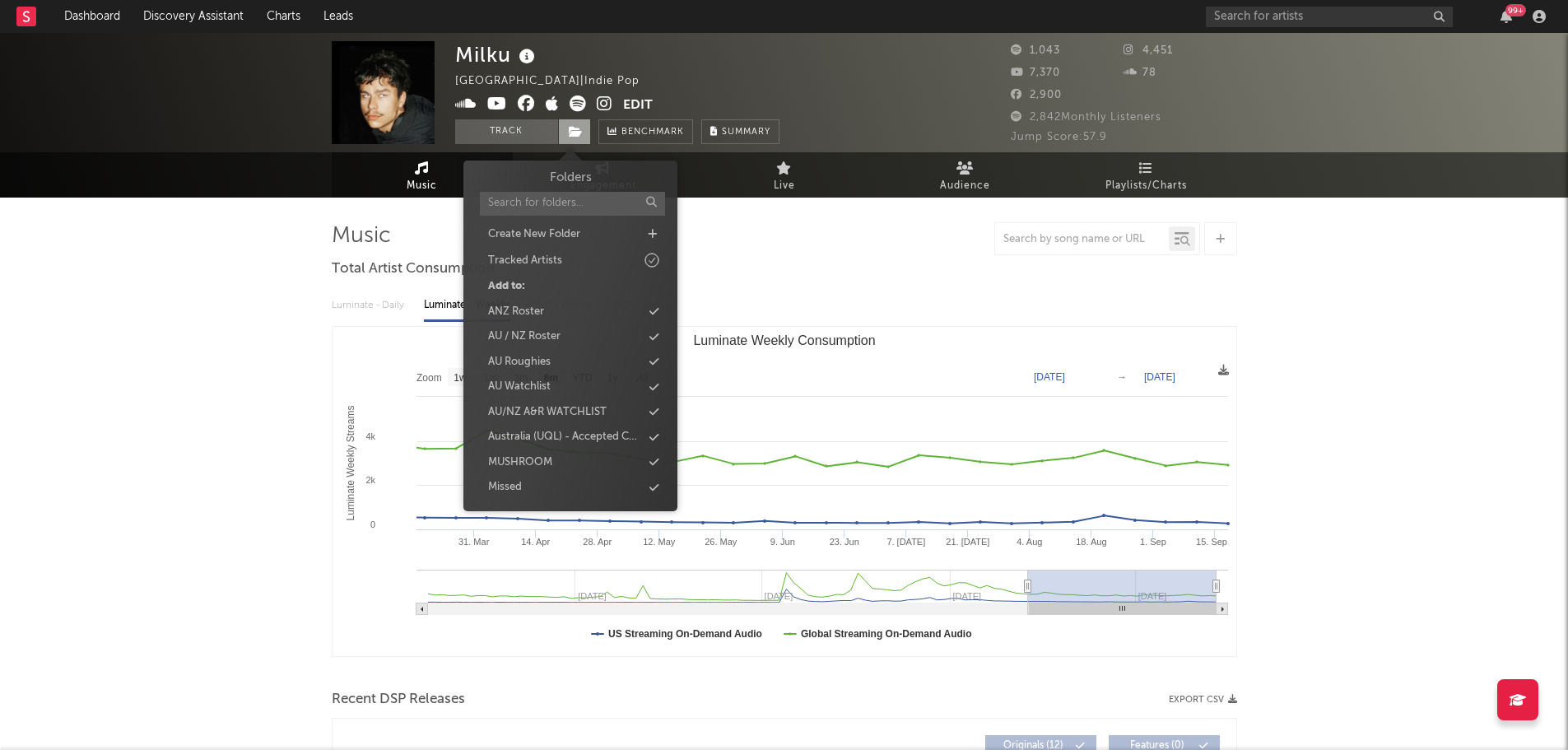
click at [574, 131] on icon at bounding box center [576, 132] width 14 height 12
click at [551, 362] on div "AU Roughies" at bounding box center [519, 362] width 63 height 16
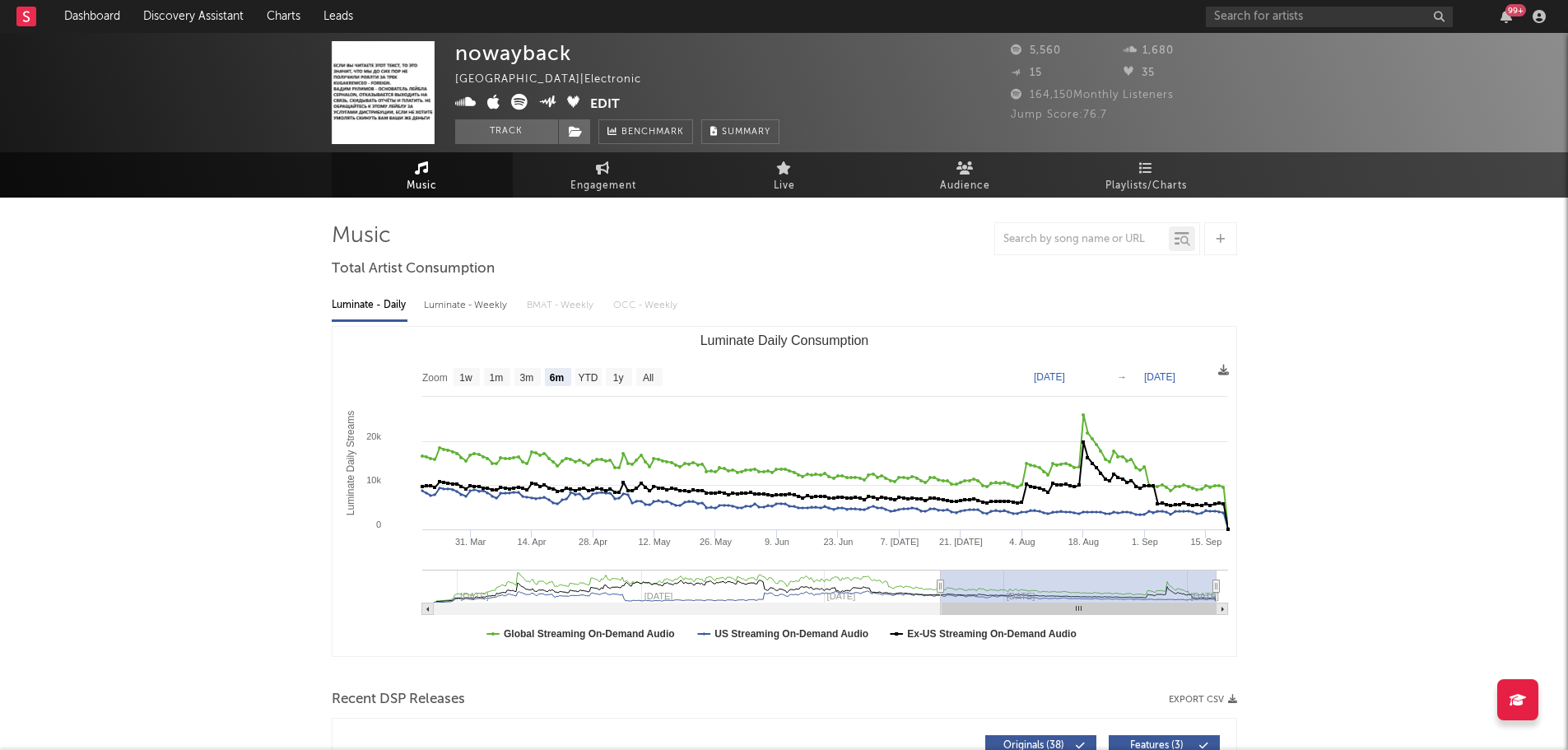
select select "6m"
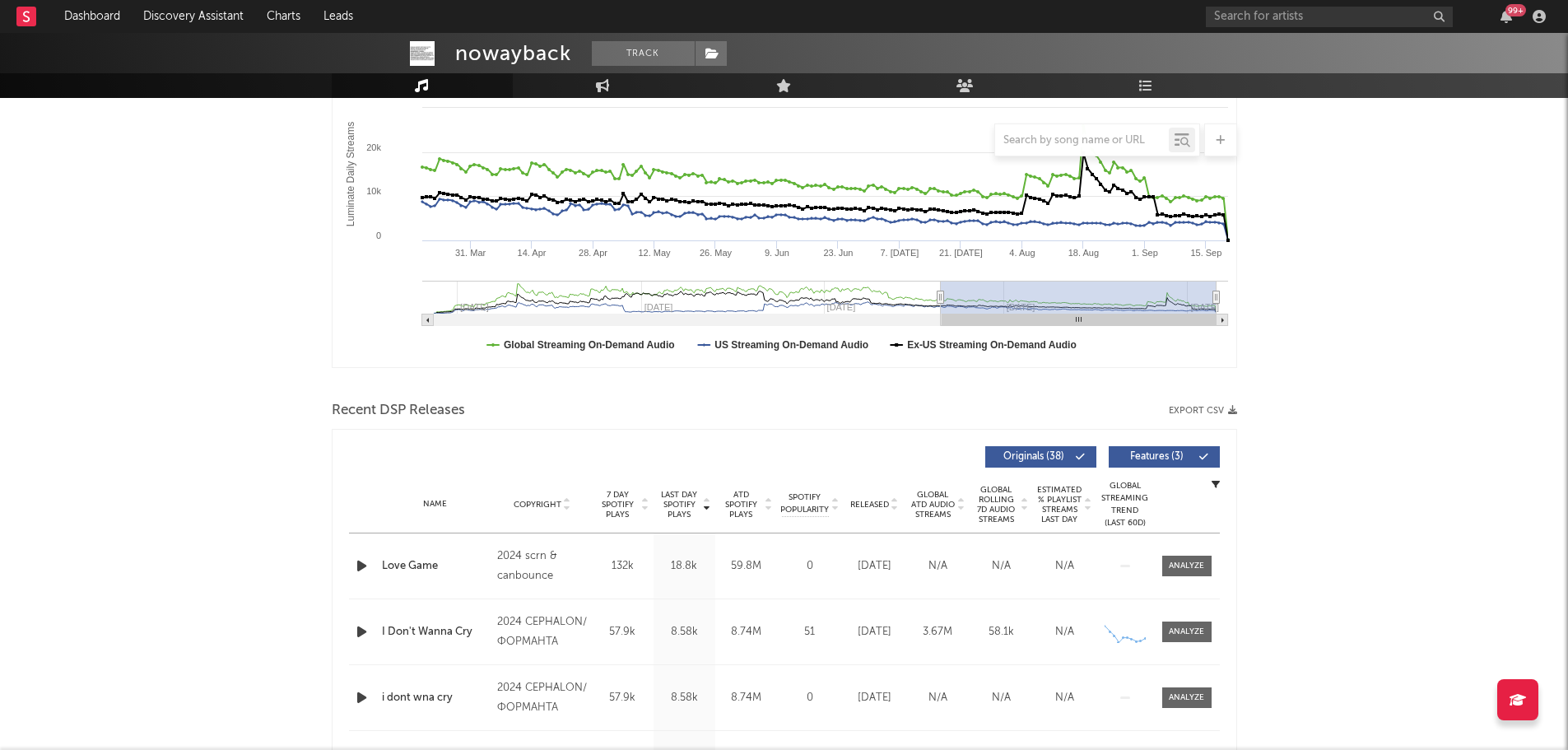
scroll to position [330, 0]
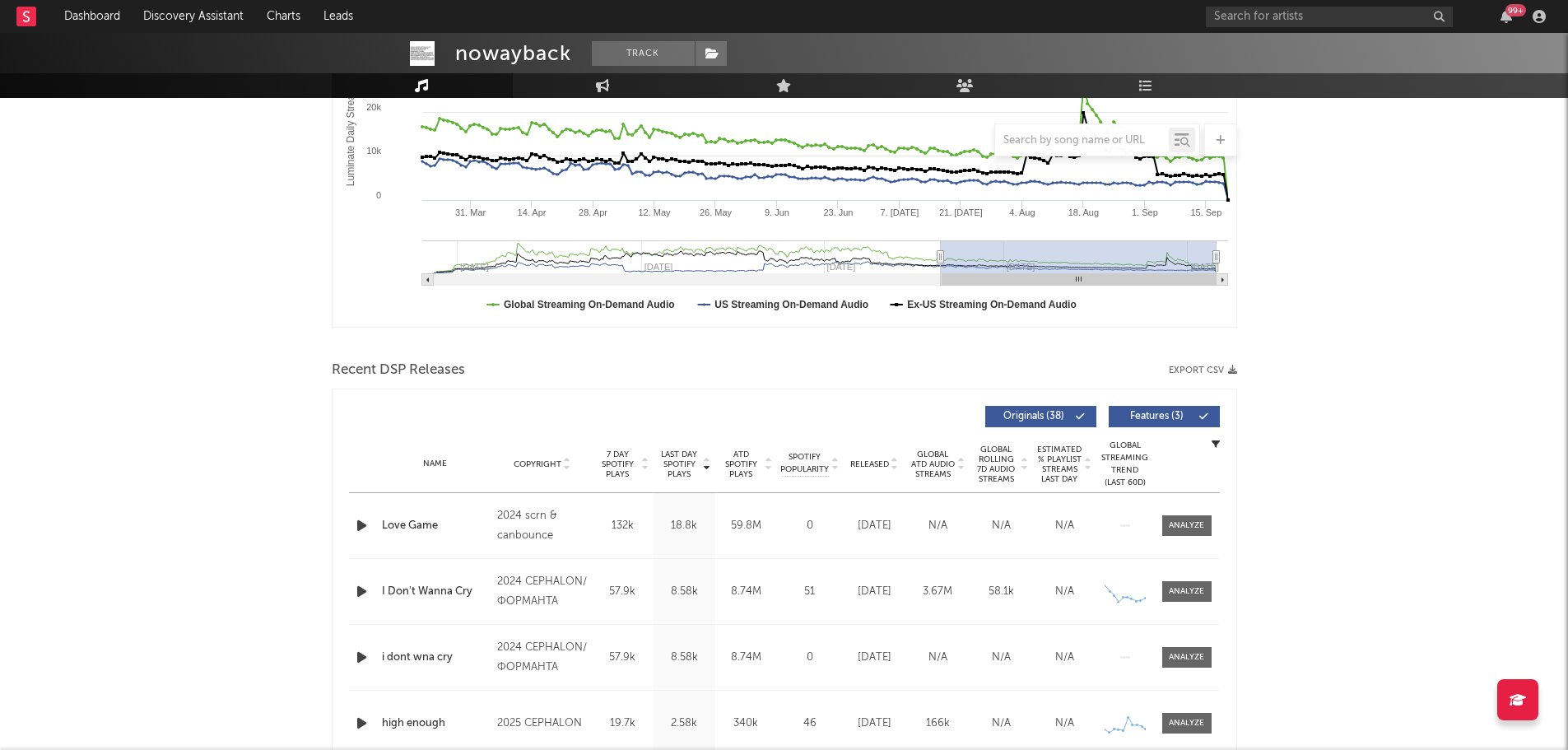
click at [366, 526] on icon "button" at bounding box center [362, 525] width 17 height 20
click at [366, 526] on icon "button" at bounding box center [361, 525] width 16 height 20
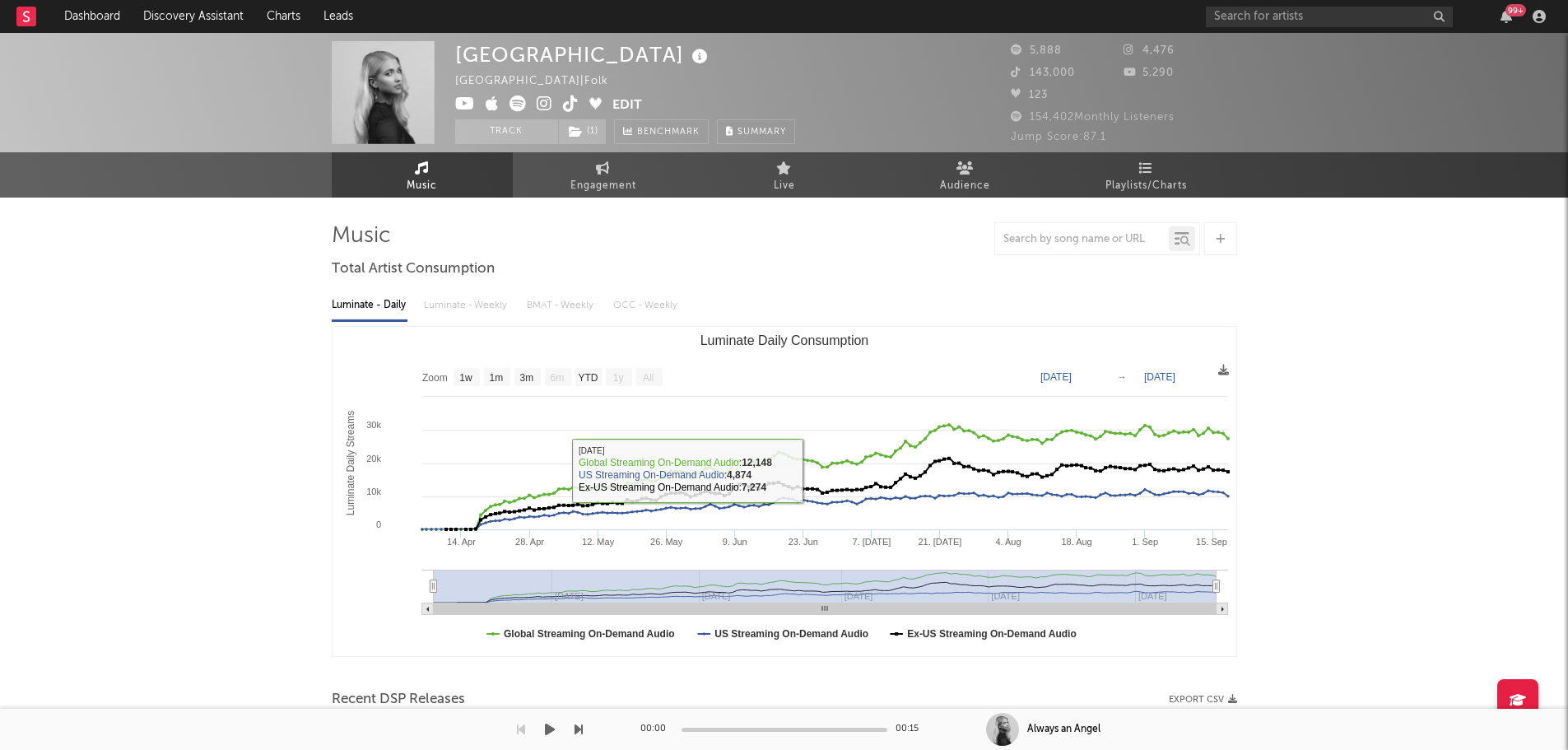
select select "1w"
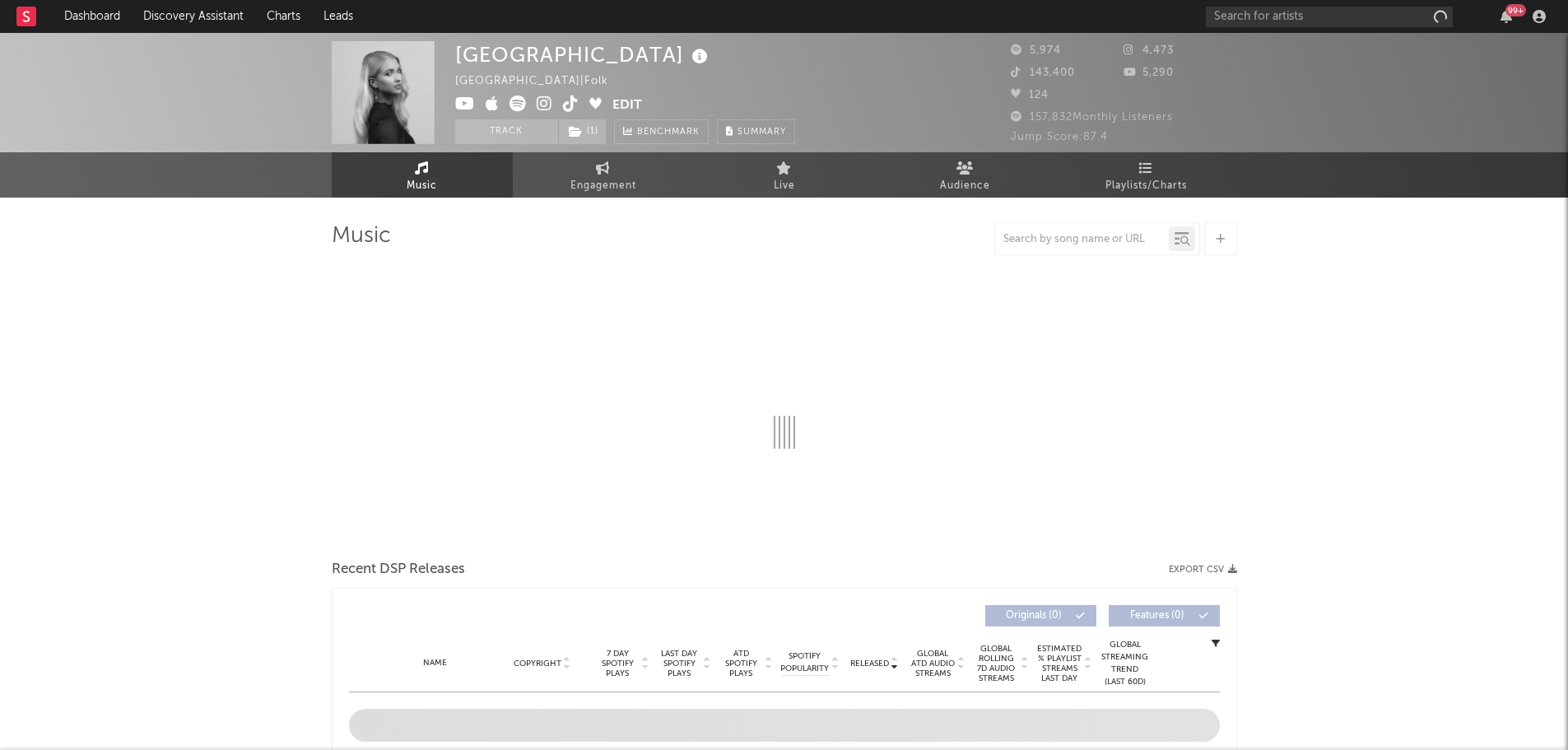
select select "1w"
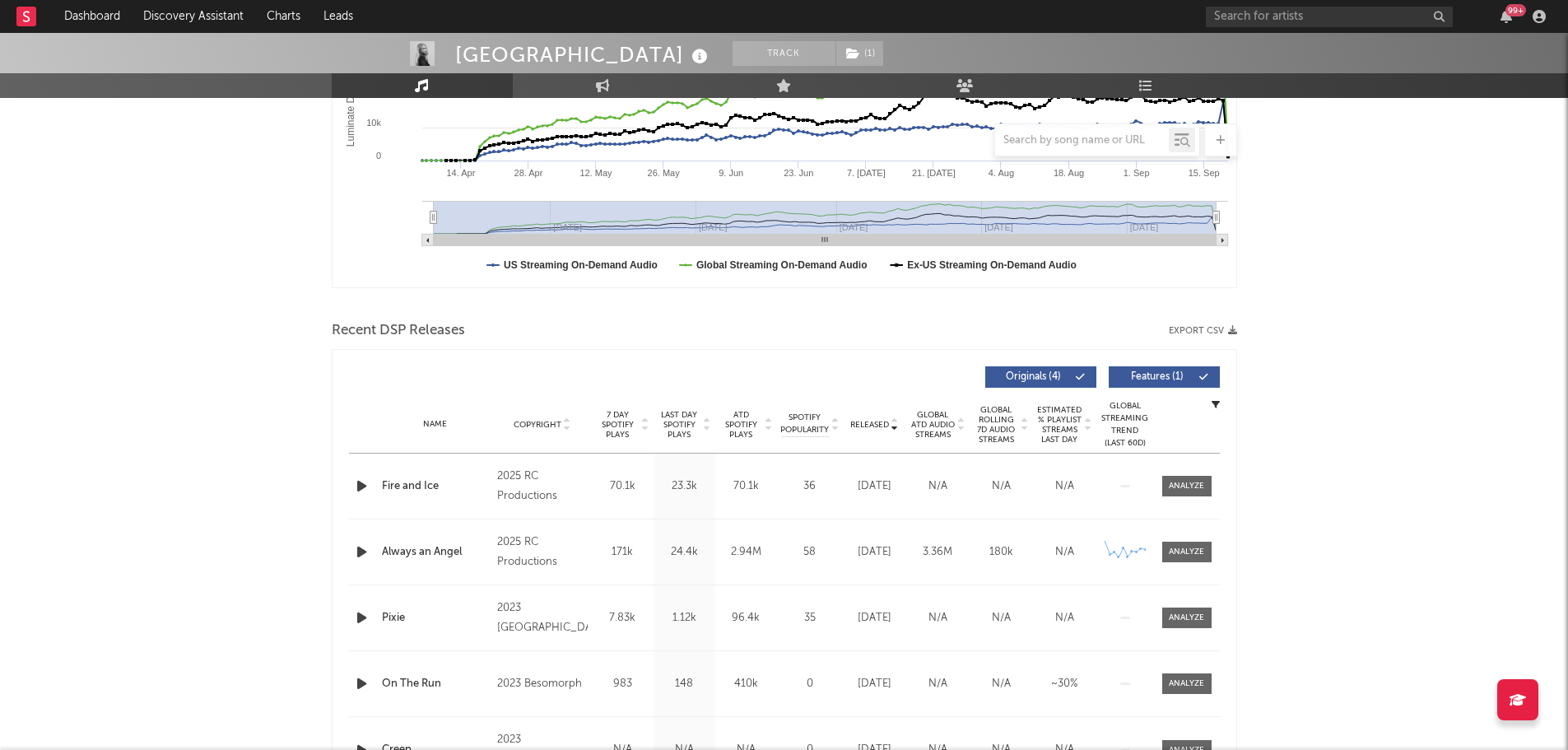
scroll to position [494, 0]
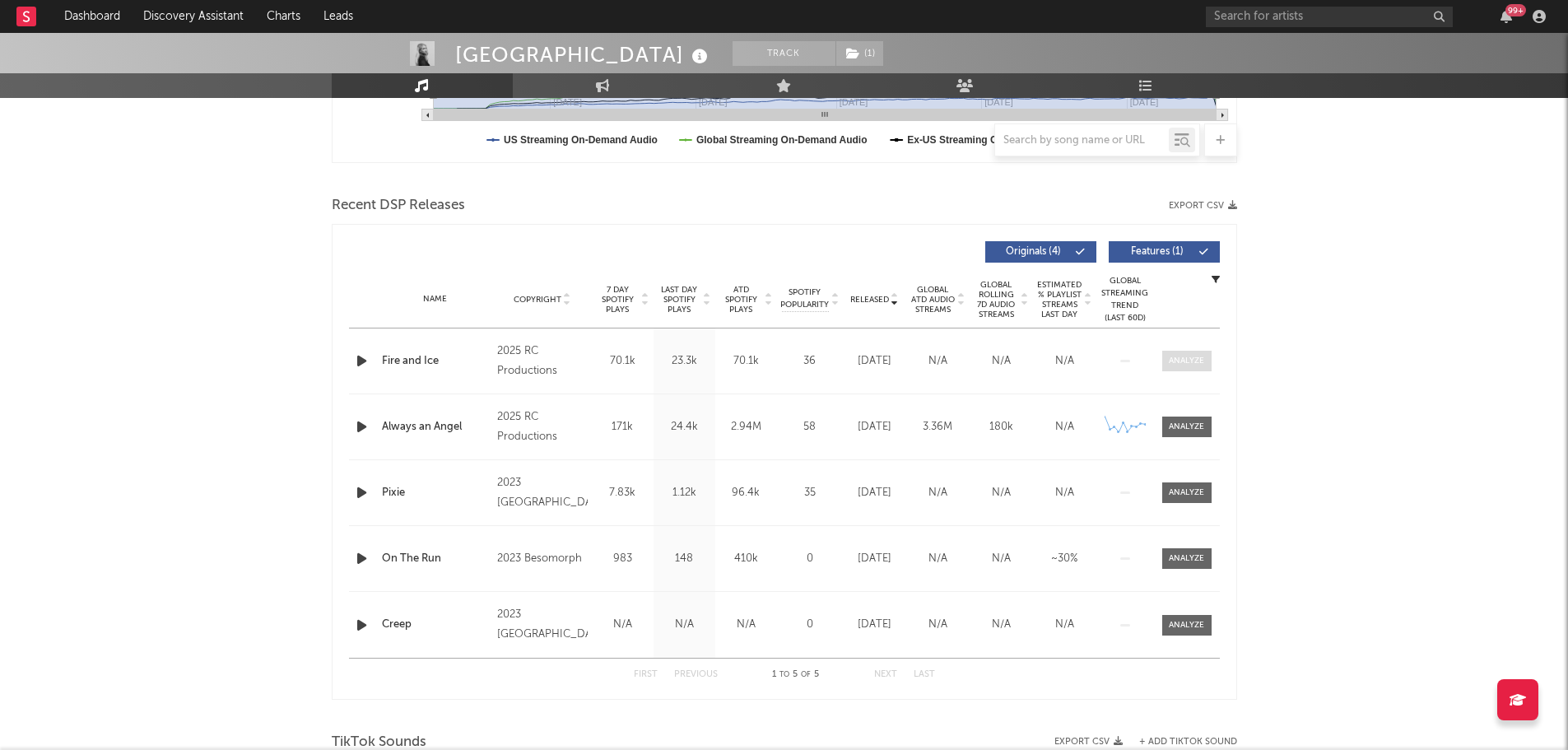
click at [1190, 362] on div at bounding box center [1186, 361] width 35 height 13
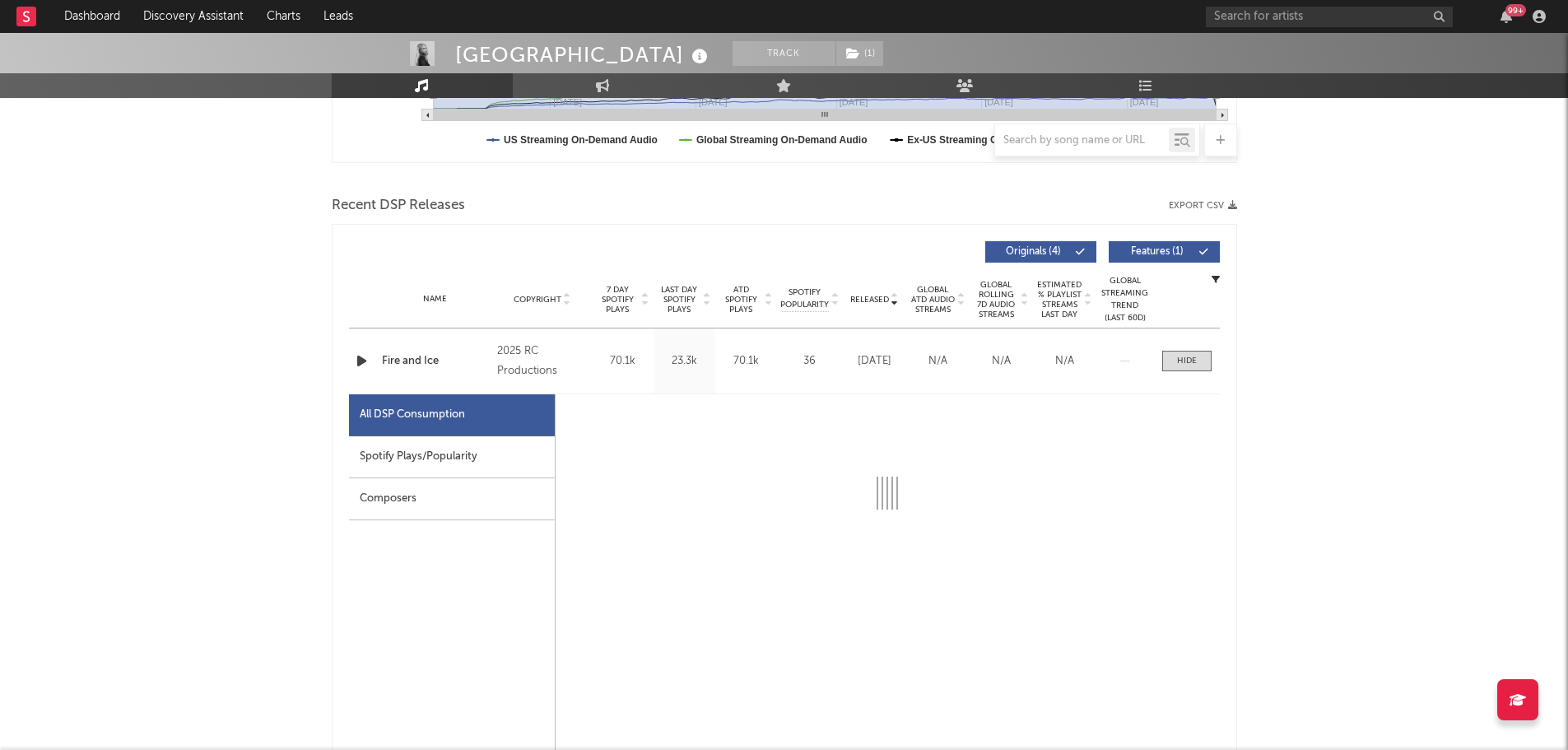
click at [453, 452] on div "Spotify Plays/Popularity" at bounding box center [452, 457] width 206 height 42
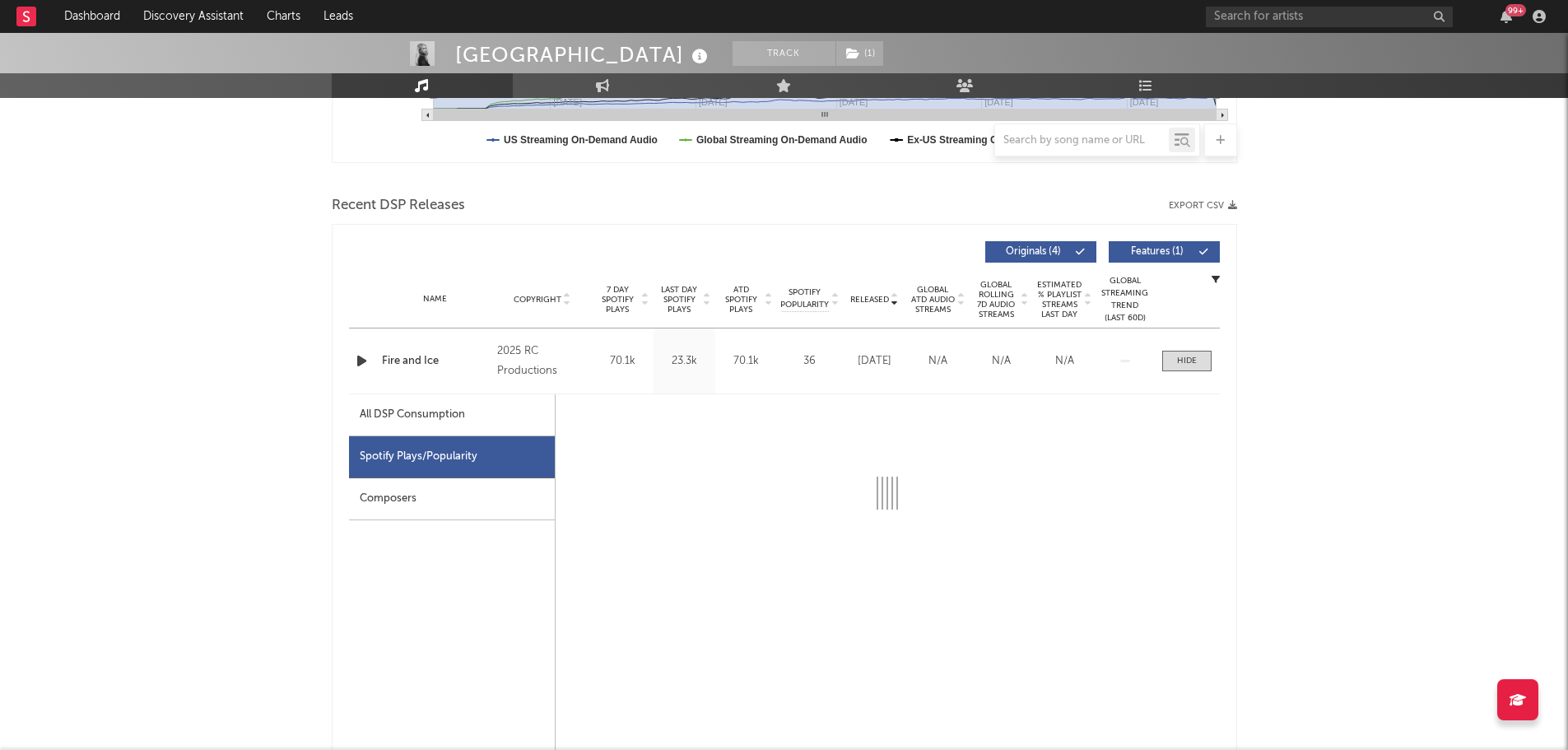
select select "1w"
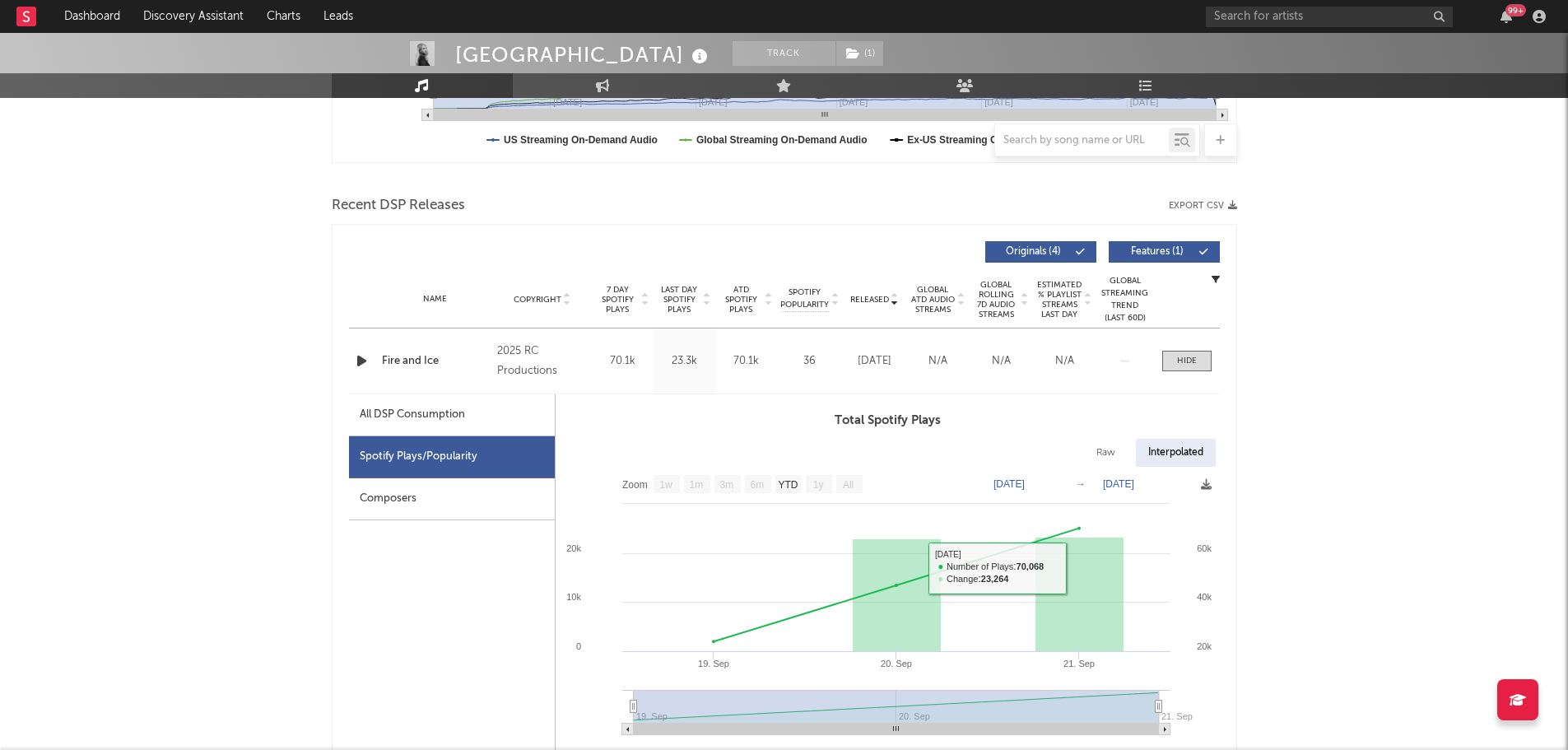
click at [1197, 350] on div "Name Fire and Ice Copyright 2025 RC Productions Label RC Productions Album Name…" at bounding box center [784, 361] width 871 height 65
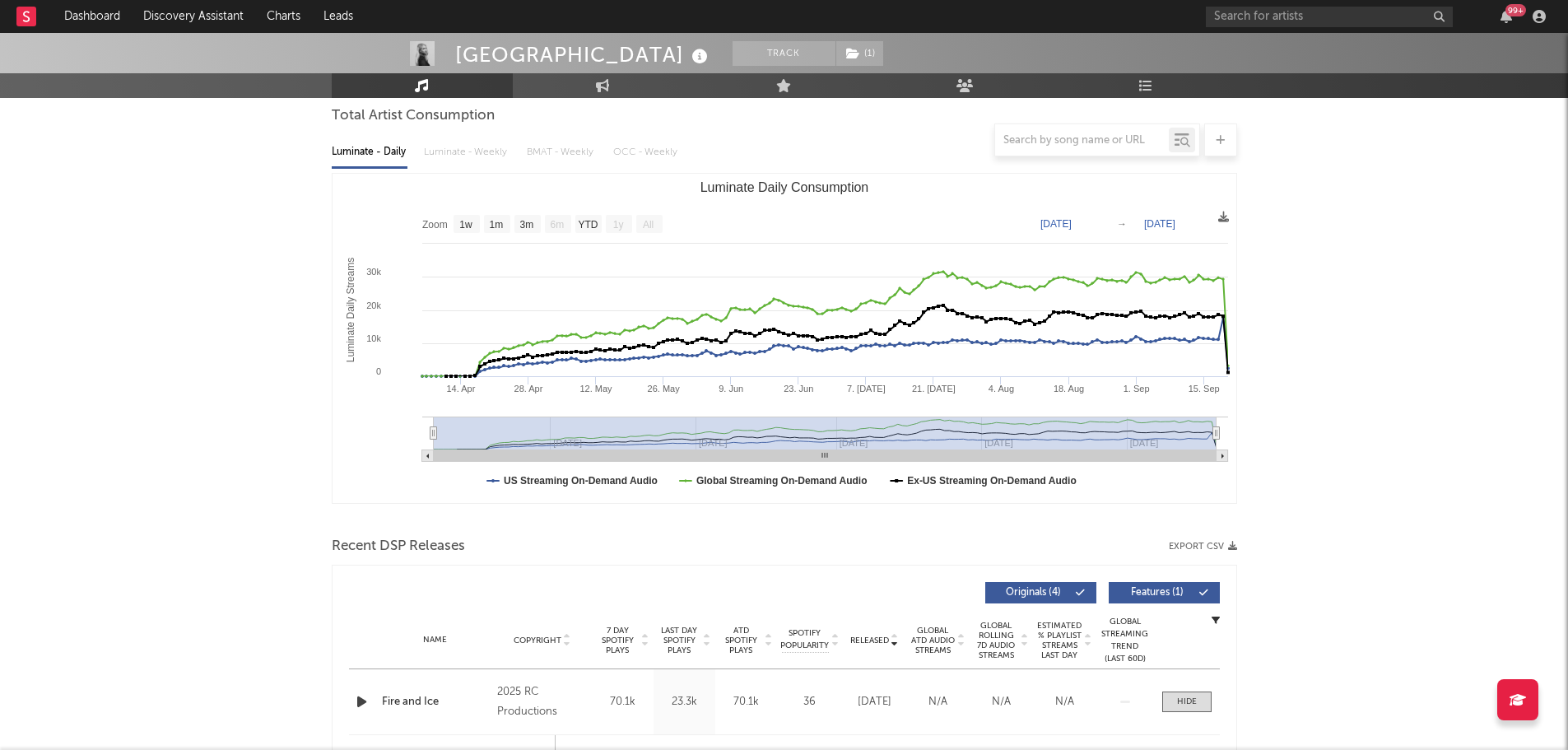
scroll to position [0, 0]
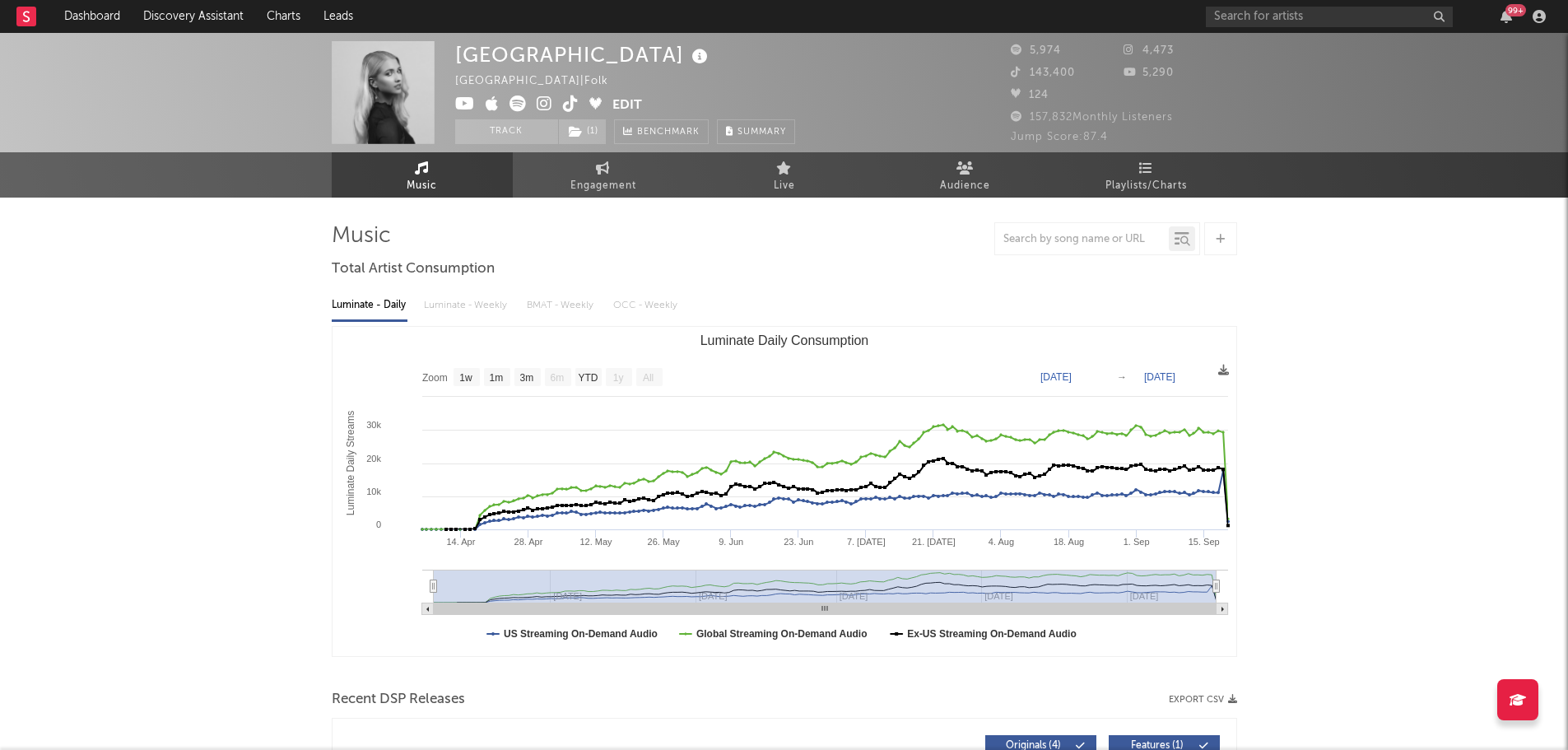
click at [567, 107] on icon at bounding box center [571, 103] width 16 height 16
click at [547, 106] on icon at bounding box center [544, 103] width 16 height 16
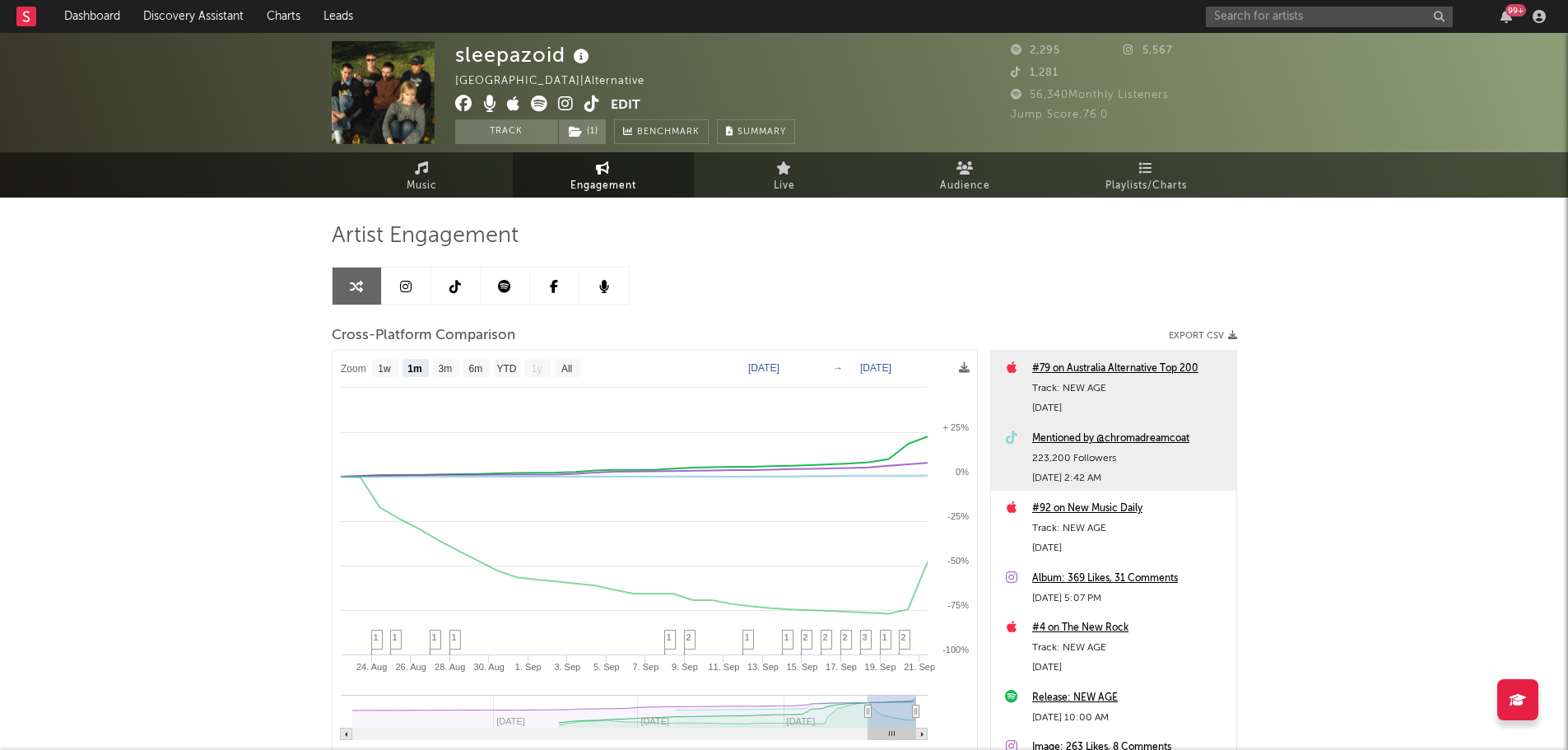
select select "1m"
